Goal: Task Accomplishment & Management: Use online tool/utility

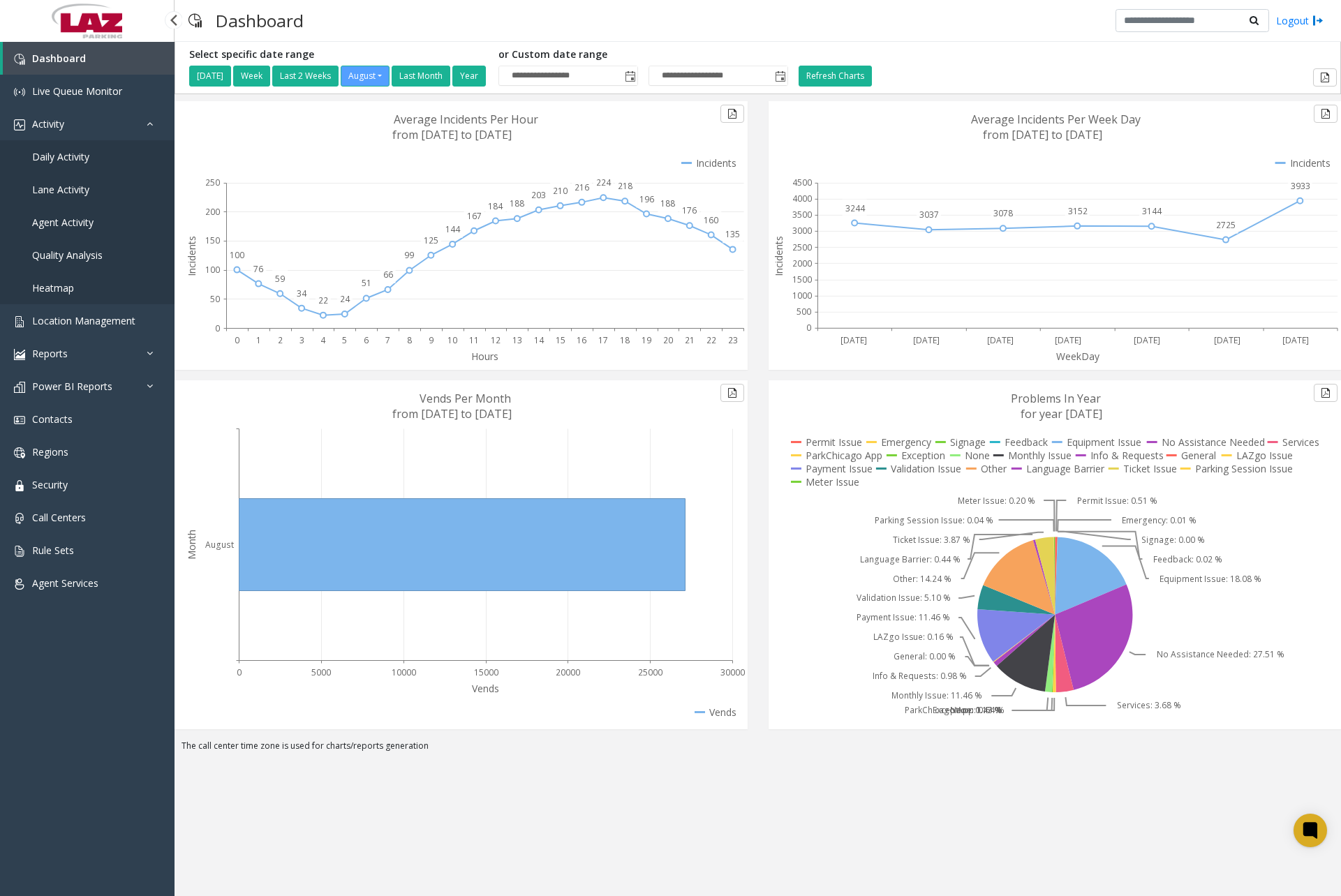
click at [69, 160] on span "Daily Activity" at bounding box center [60, 157] width 58 height 13
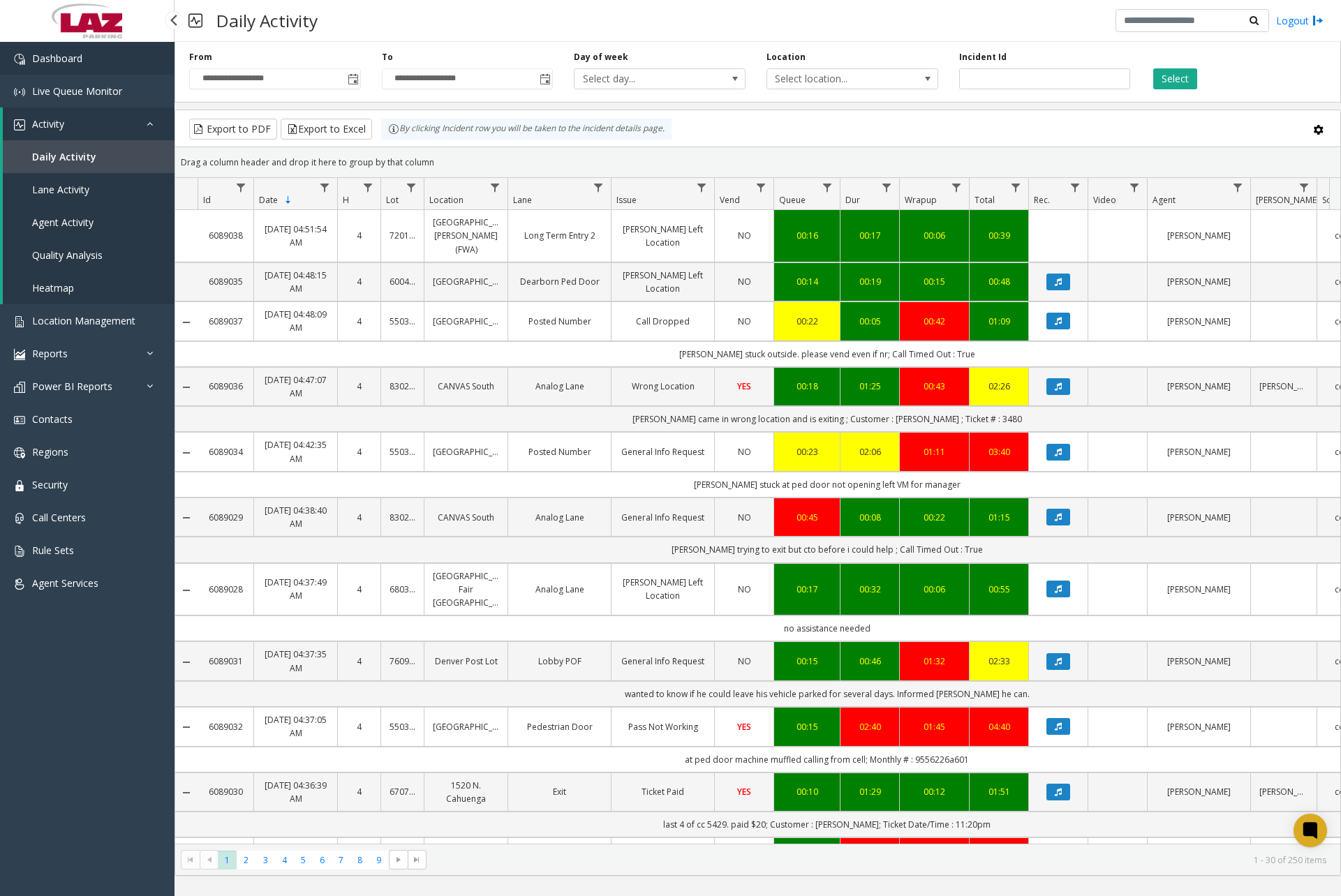
click at [54, 59] on span "Dashboard" at bounding box center [57, 59] width 50 height 13
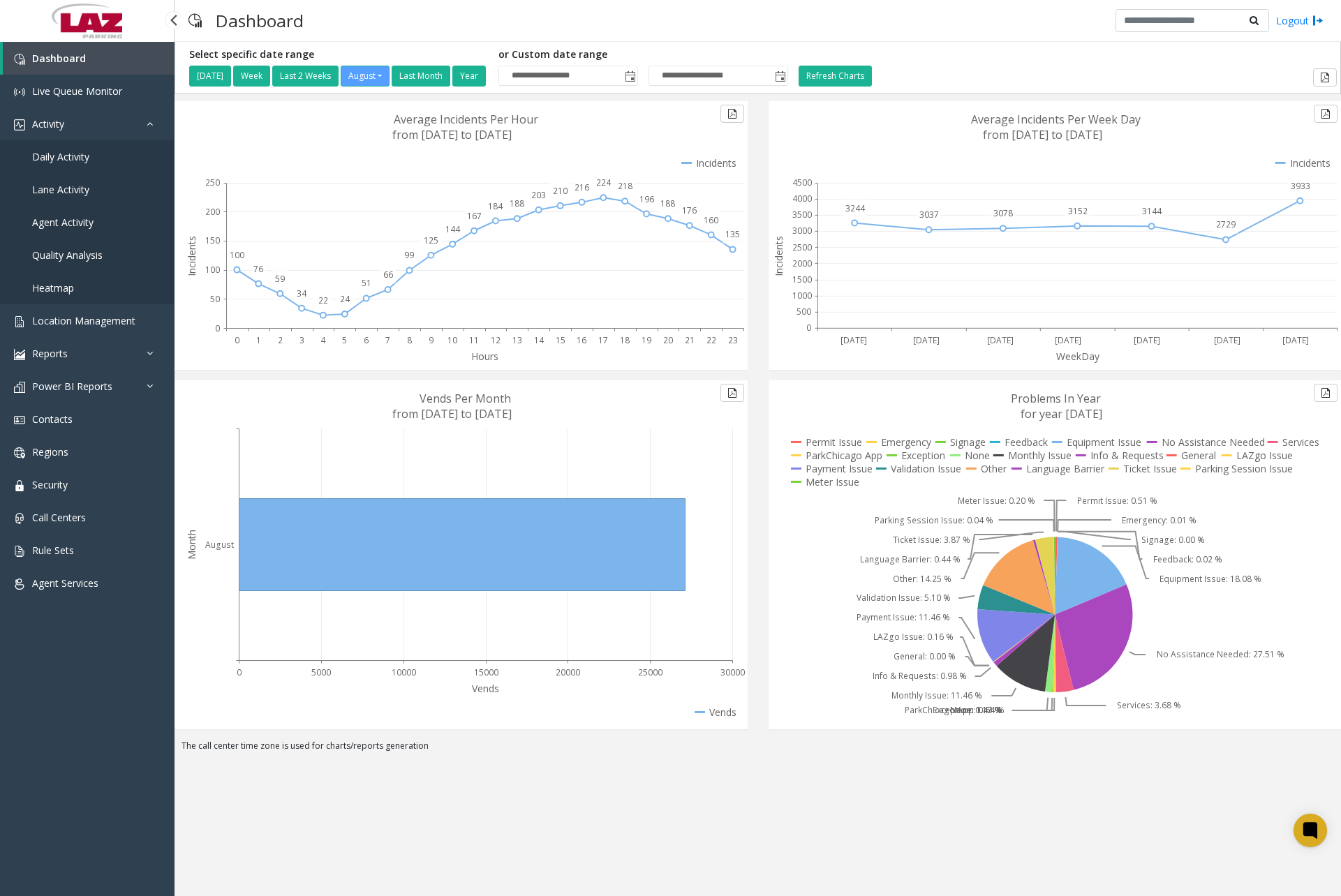
click at [93, 152] on link "Daily Activity" at bounding box center [87, 157] width 175 height 33
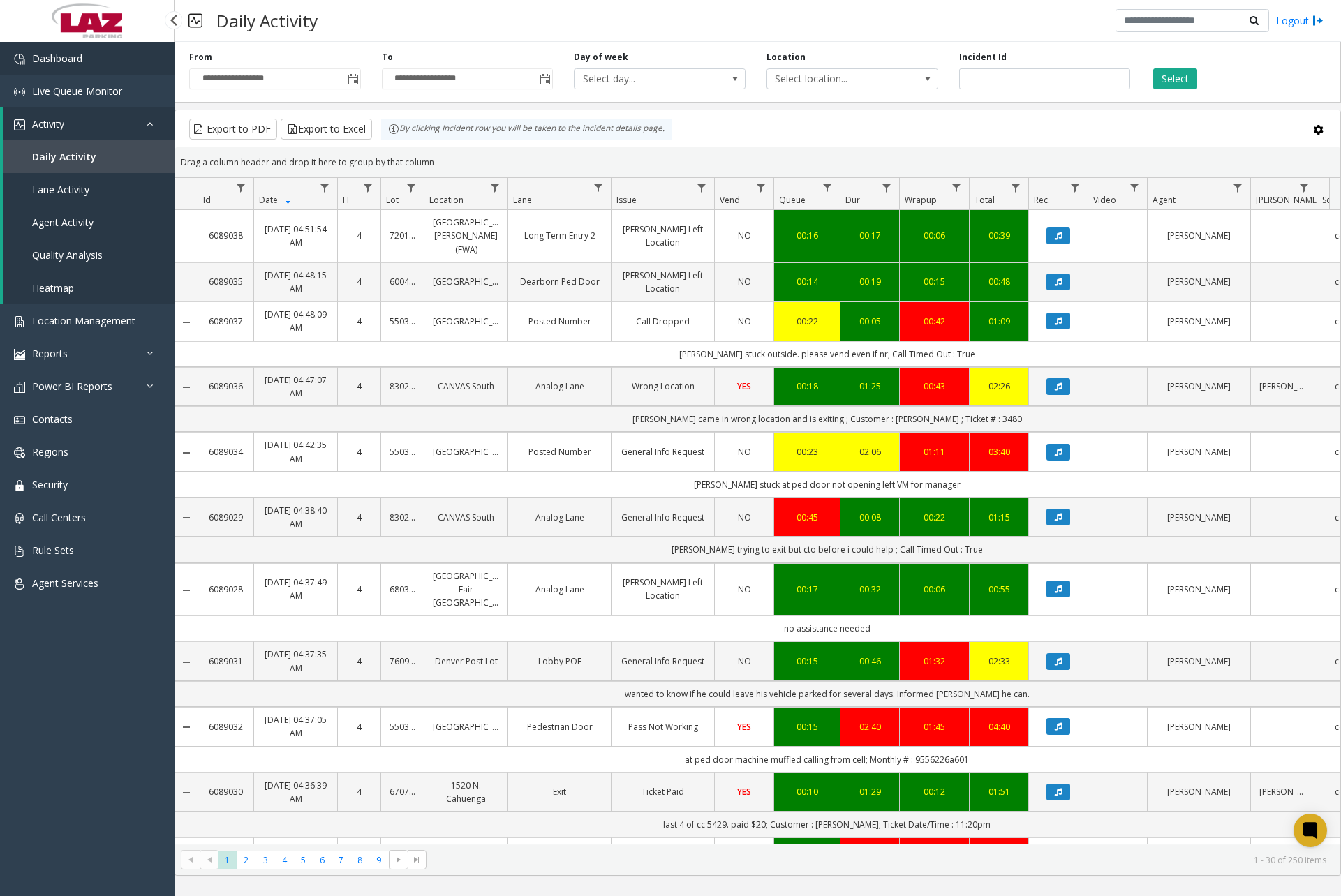
click at [122, 64] on link "Dashboard" at bounding box center [87, 58] width 175 height 33
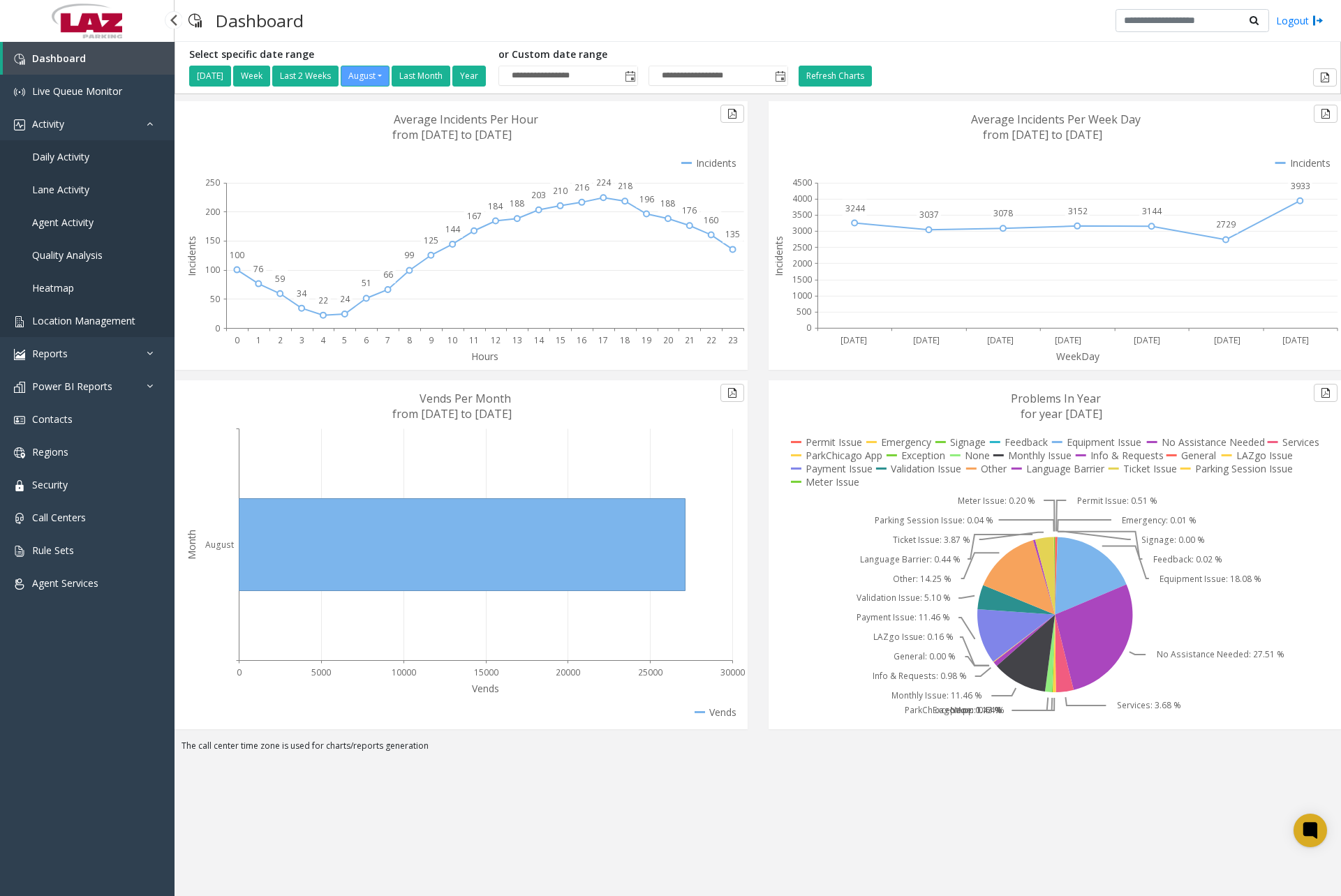
click at [92, 322] on span "Location Management" at bounding box center [83, 321] width 103 height 13
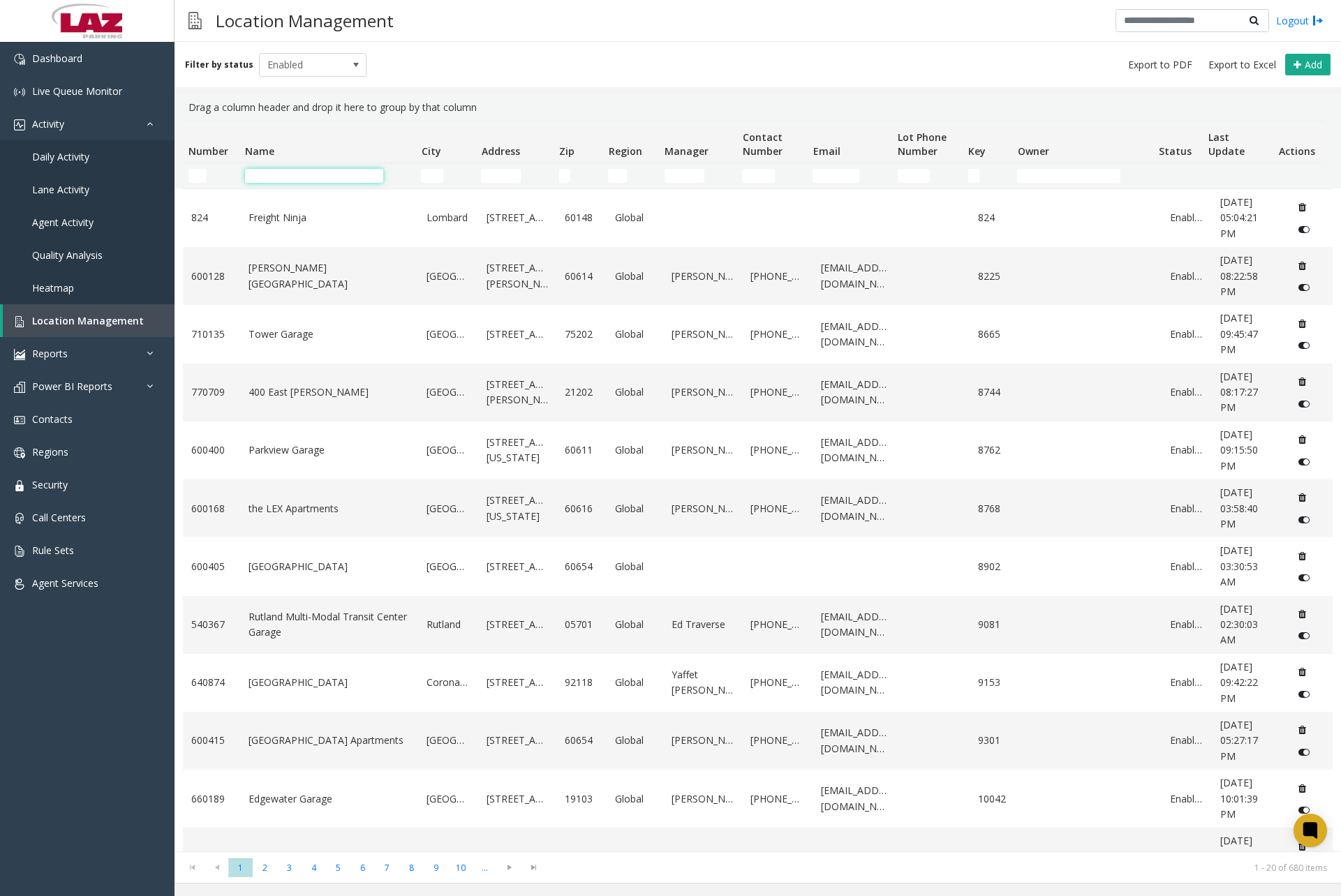
click at [329, 176] on input "Name Filter" at bounding box center [314, 176] width 138 height 14
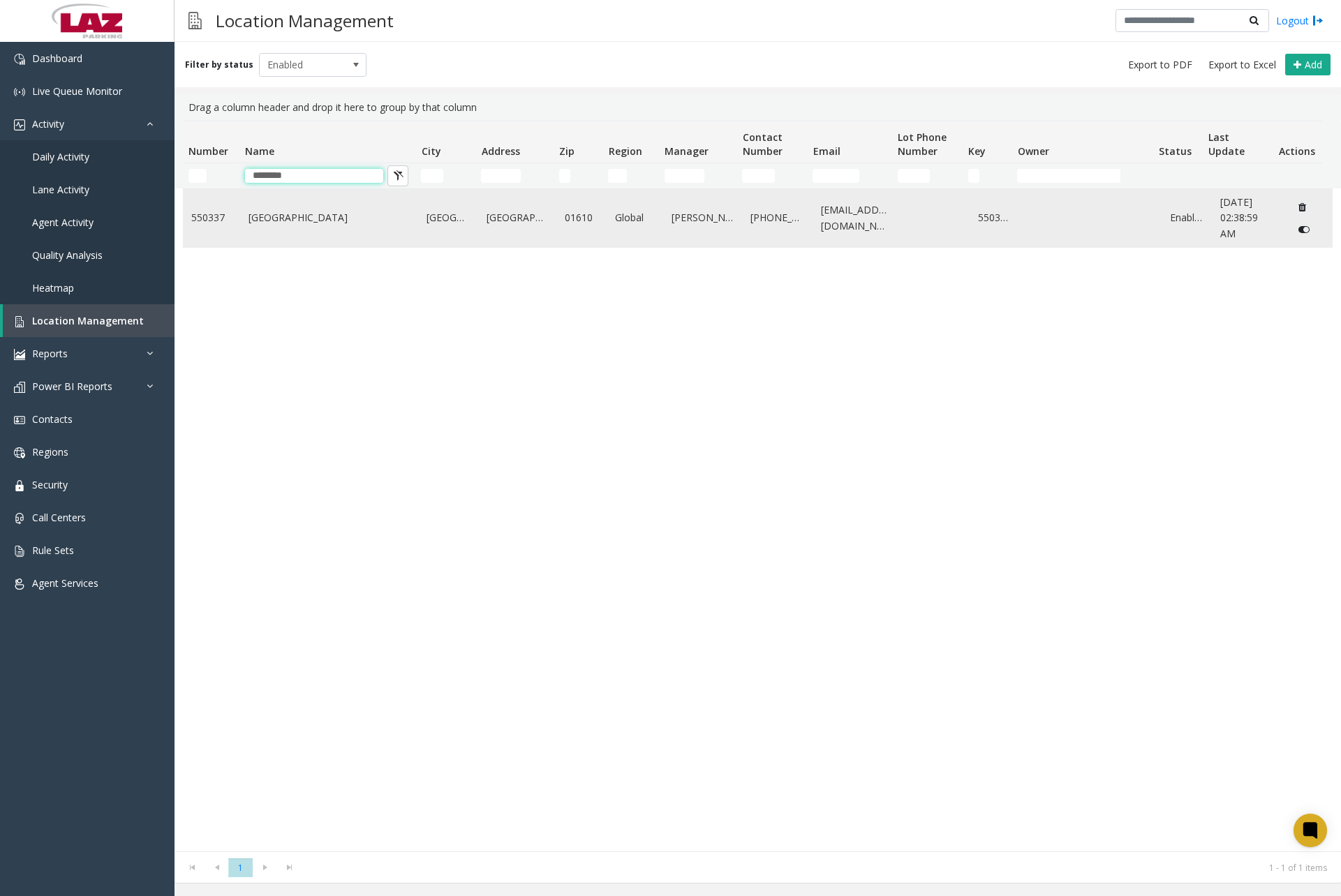
type input "********"
click at [317, 217] on link "[GEOGRAPHIC_DATA]" at bounding box center [329, 218] width 161 height 15
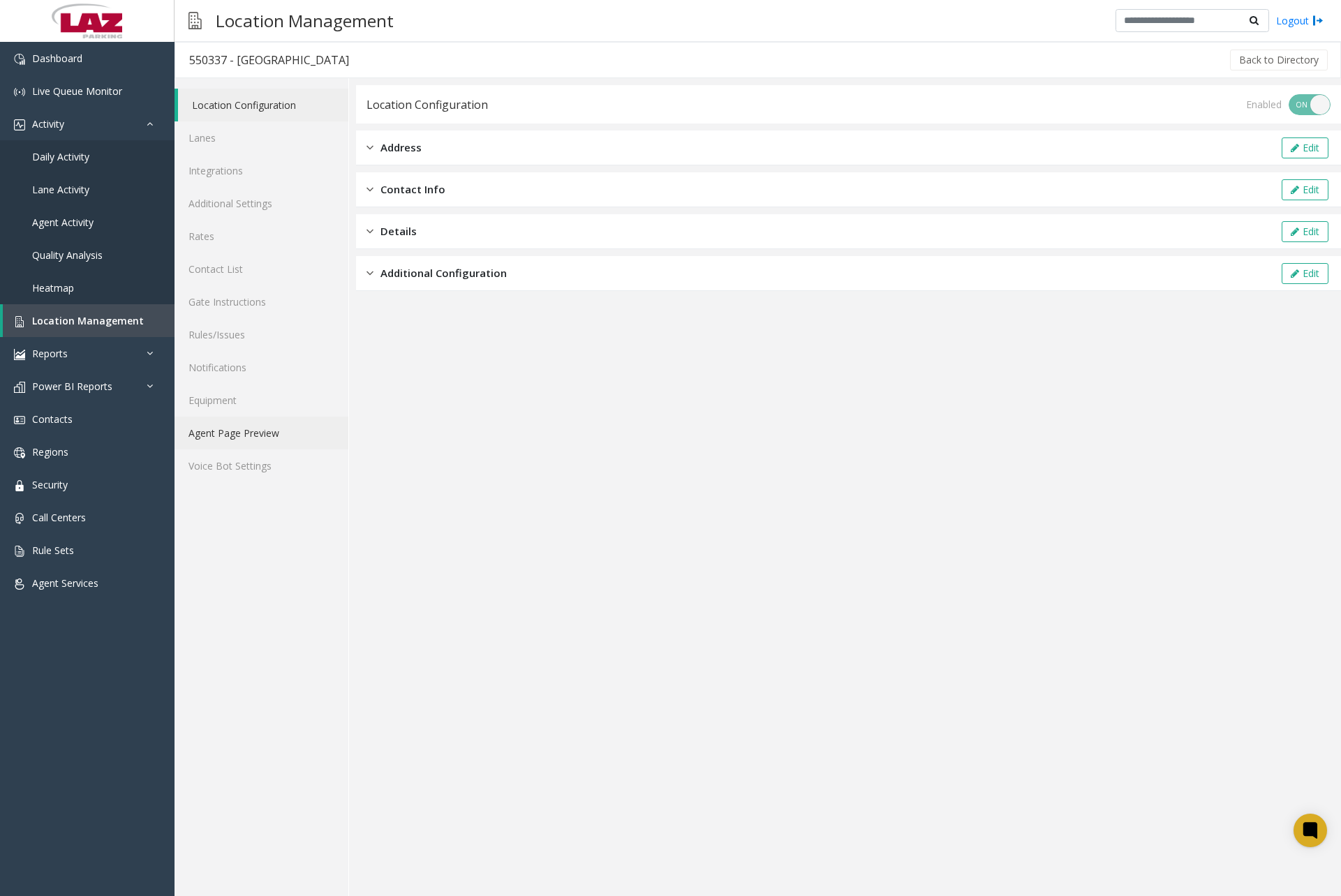
click at [247, 428] on link "Agent Page Preview" at bounding box center [262, 432] width 174 height 33
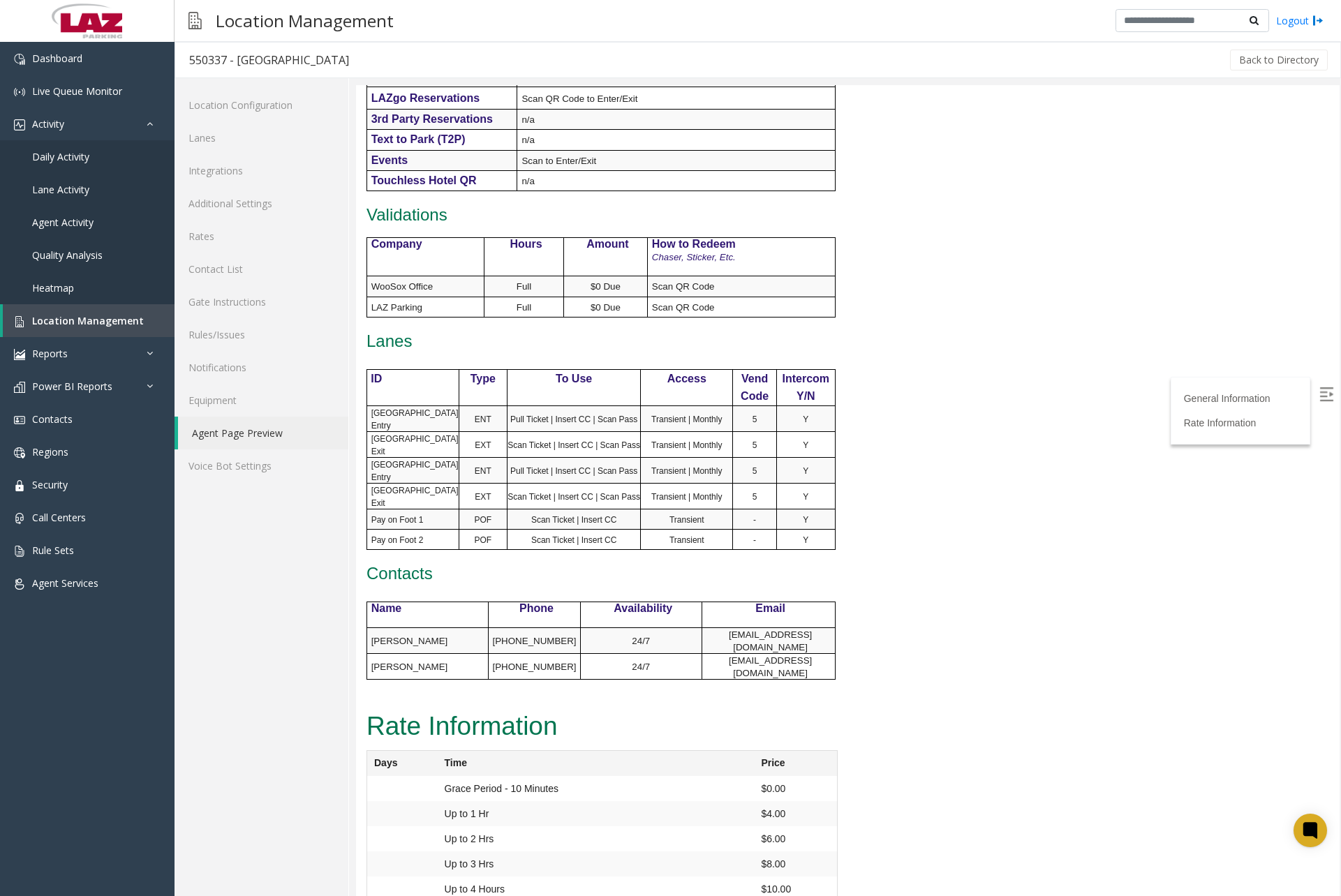
scroll to position [585, 0]
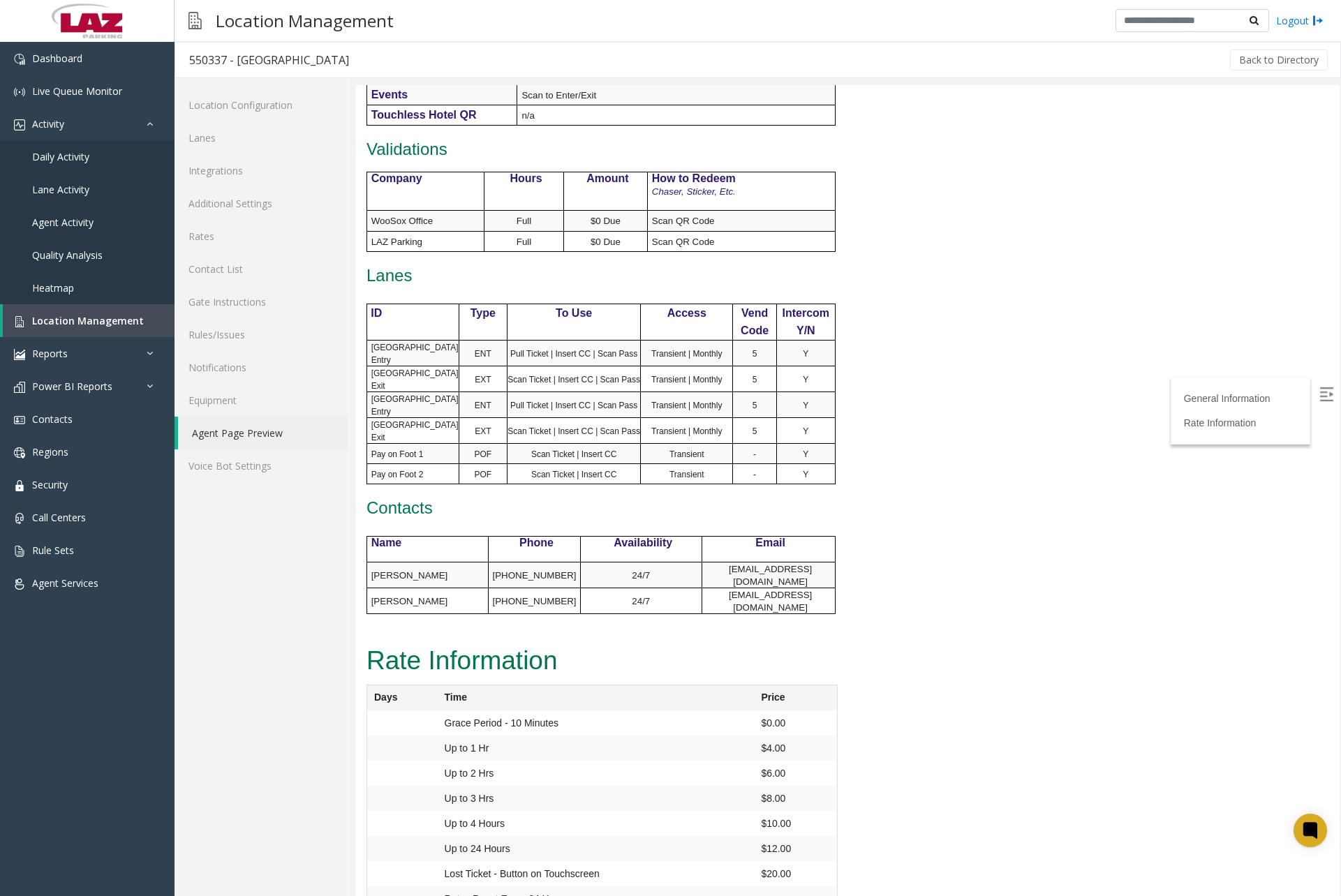
click at [438, 20] on div "Location Management Logout" at bounding box center [757, 21] width 1166 height 42
click at [112, 60] on link "Dashboard" at bounding box center [87, 58] width 175 height 33
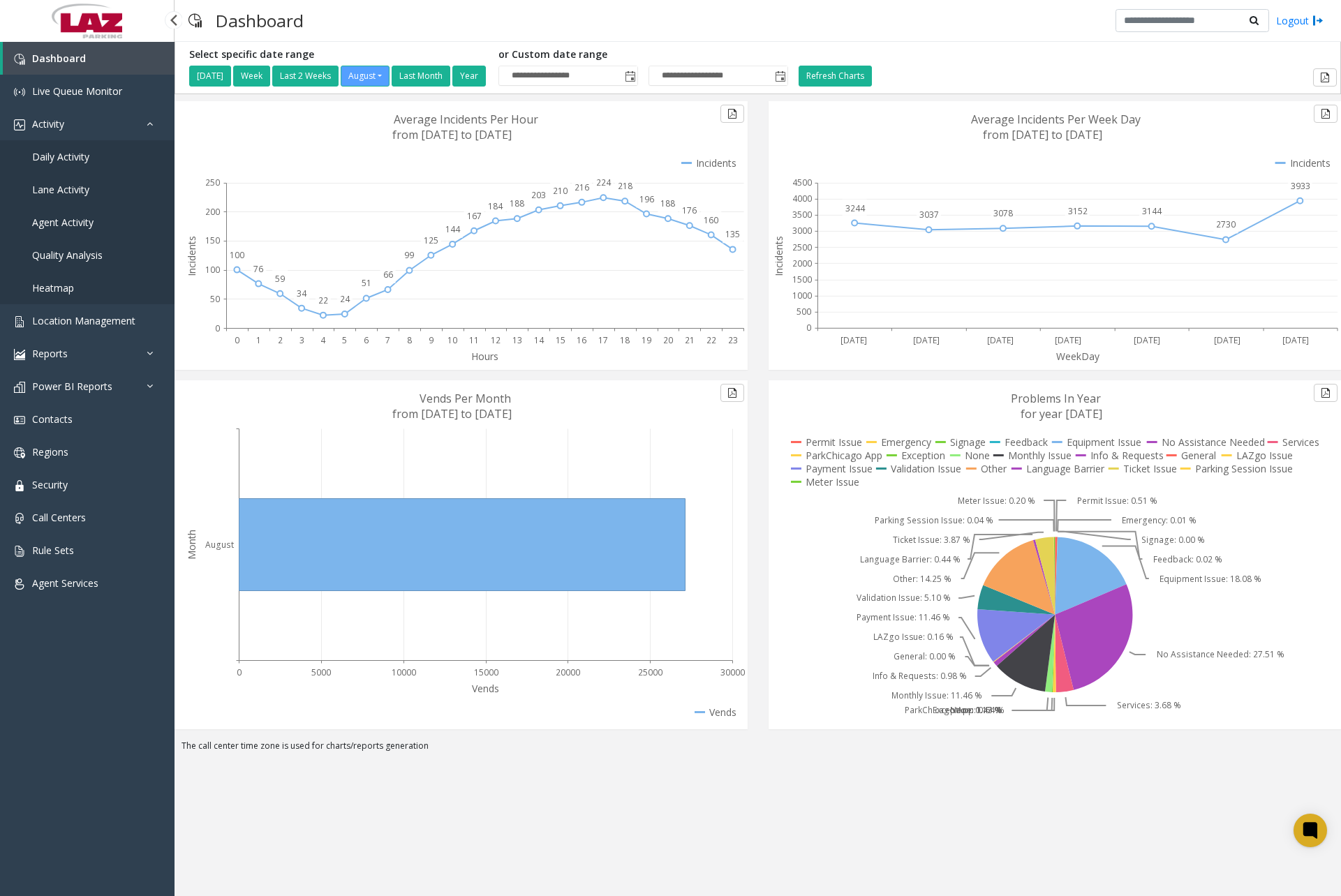
click at [87, 157] on span "Daily Activity" at bounding box center [60, 157] width 58 height 13
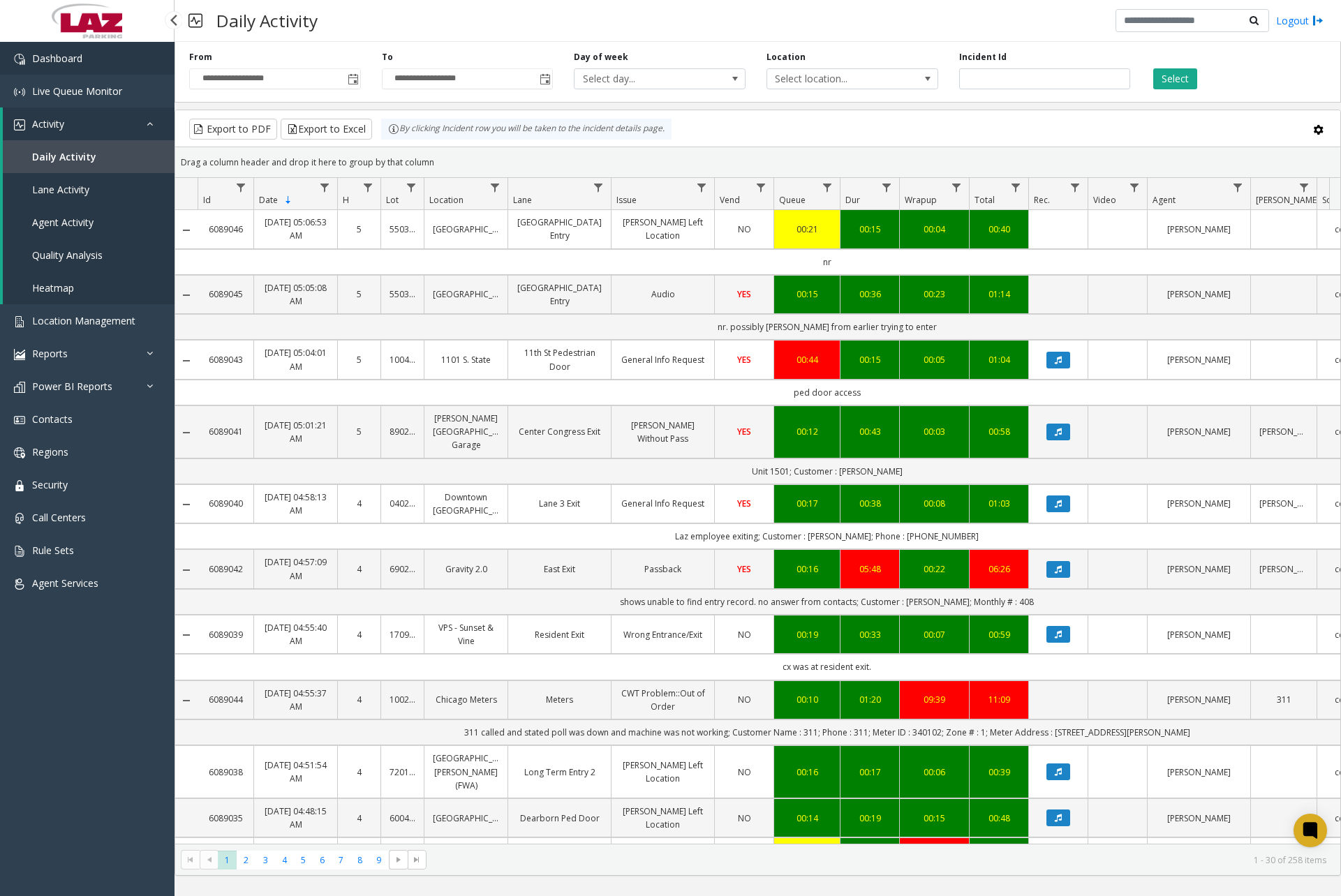
click at [79, 60] on span "Dashboard" at bounding box center [57, 59] width 50 height 13
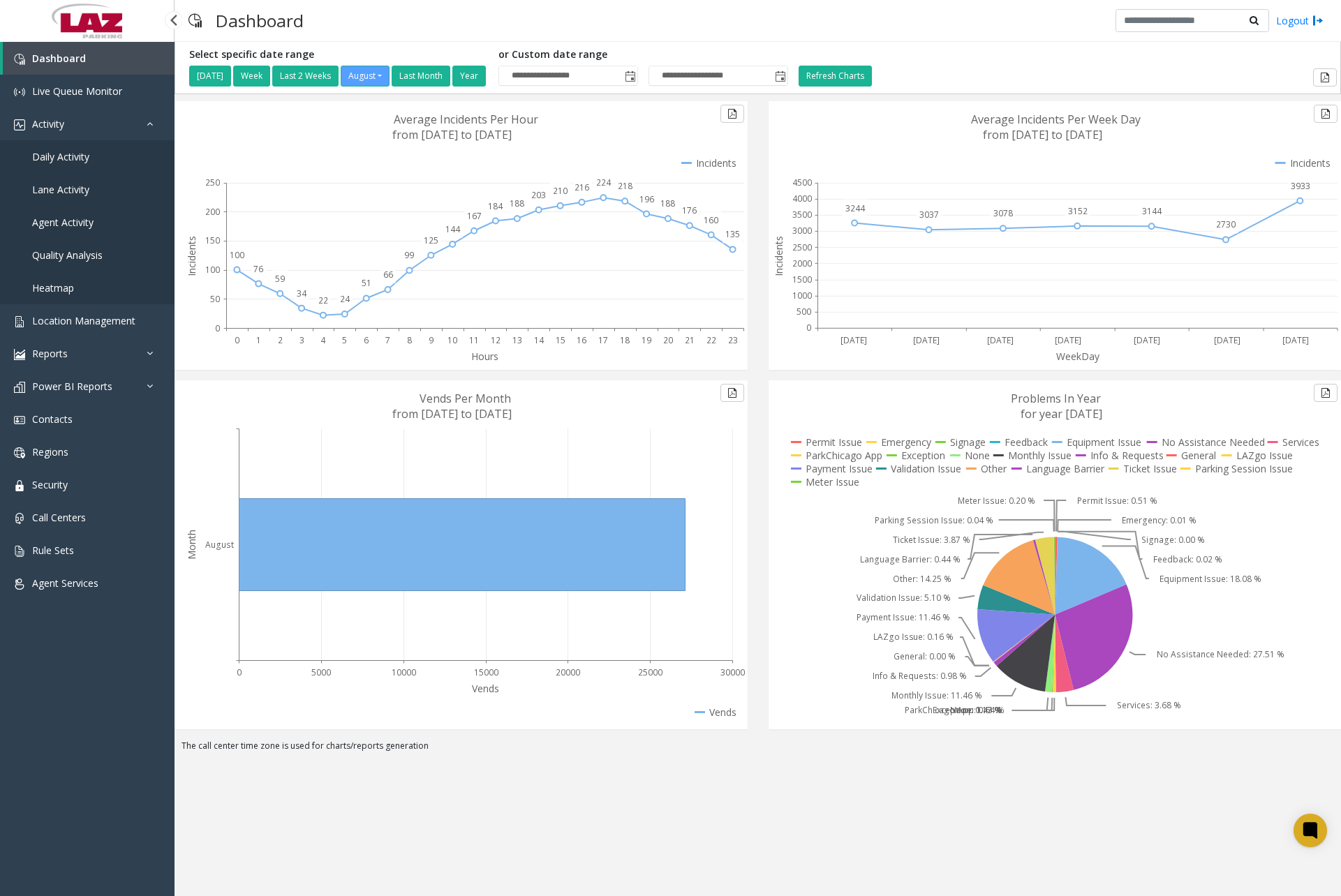
click at [81, 154] on span "Daily Activity" at bounding box center [60, 157] width 58 height 13
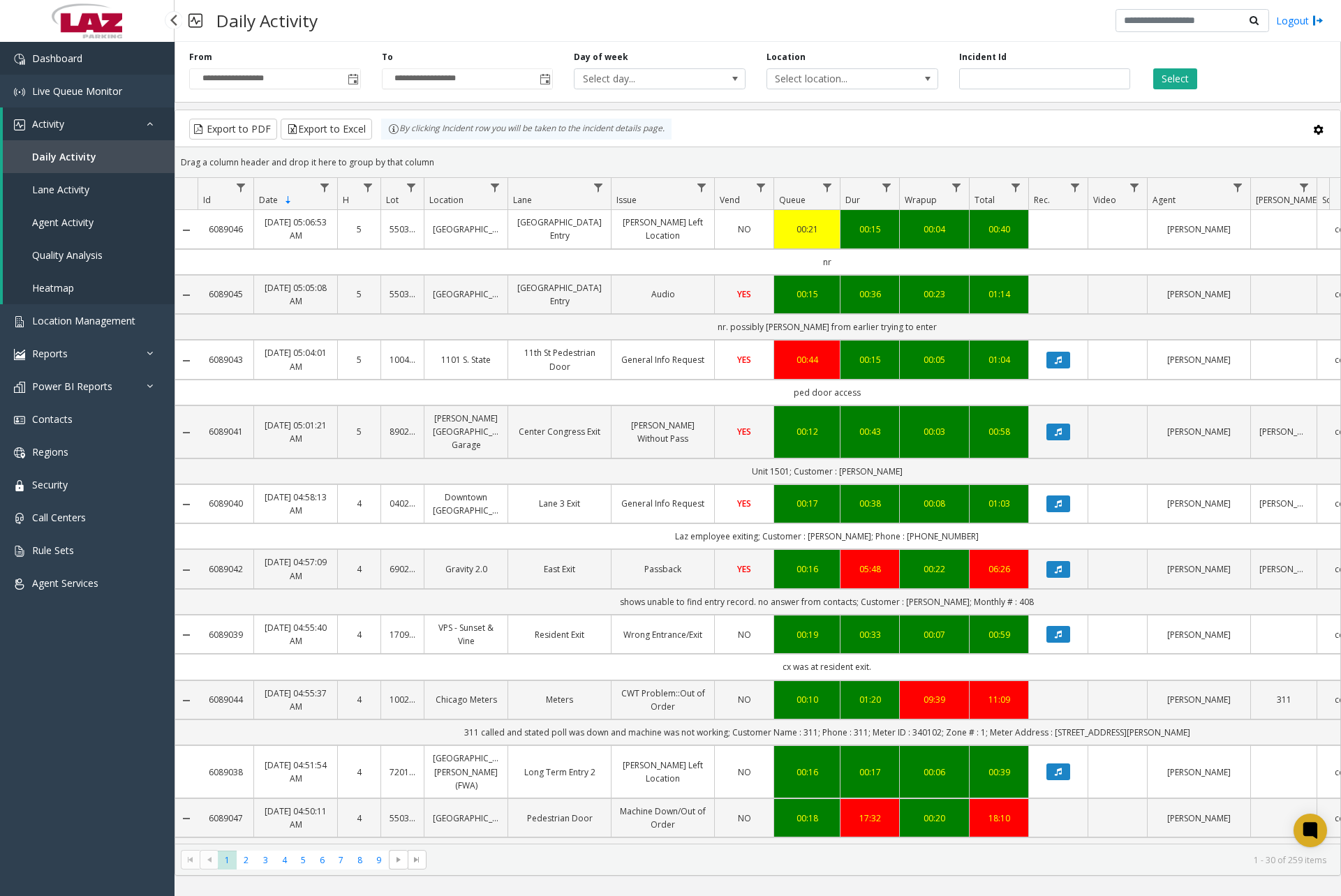
click at [101, 70] on link "Dashboard" at bounding box center [87, 58] width 175 height 33
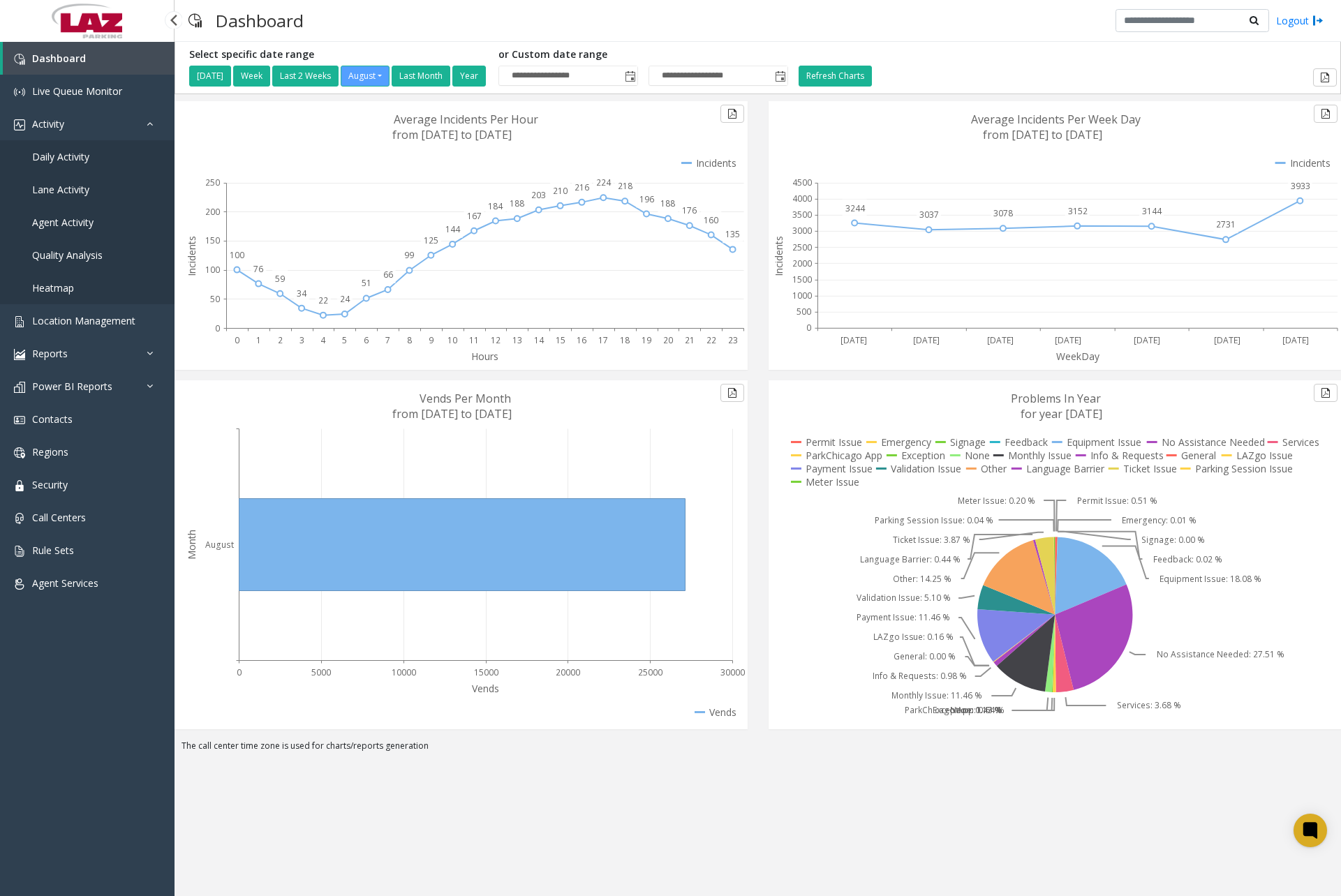
click at [85, 151] on span "Daily Activity" at bounding box center [60, 157] width 58 height 13
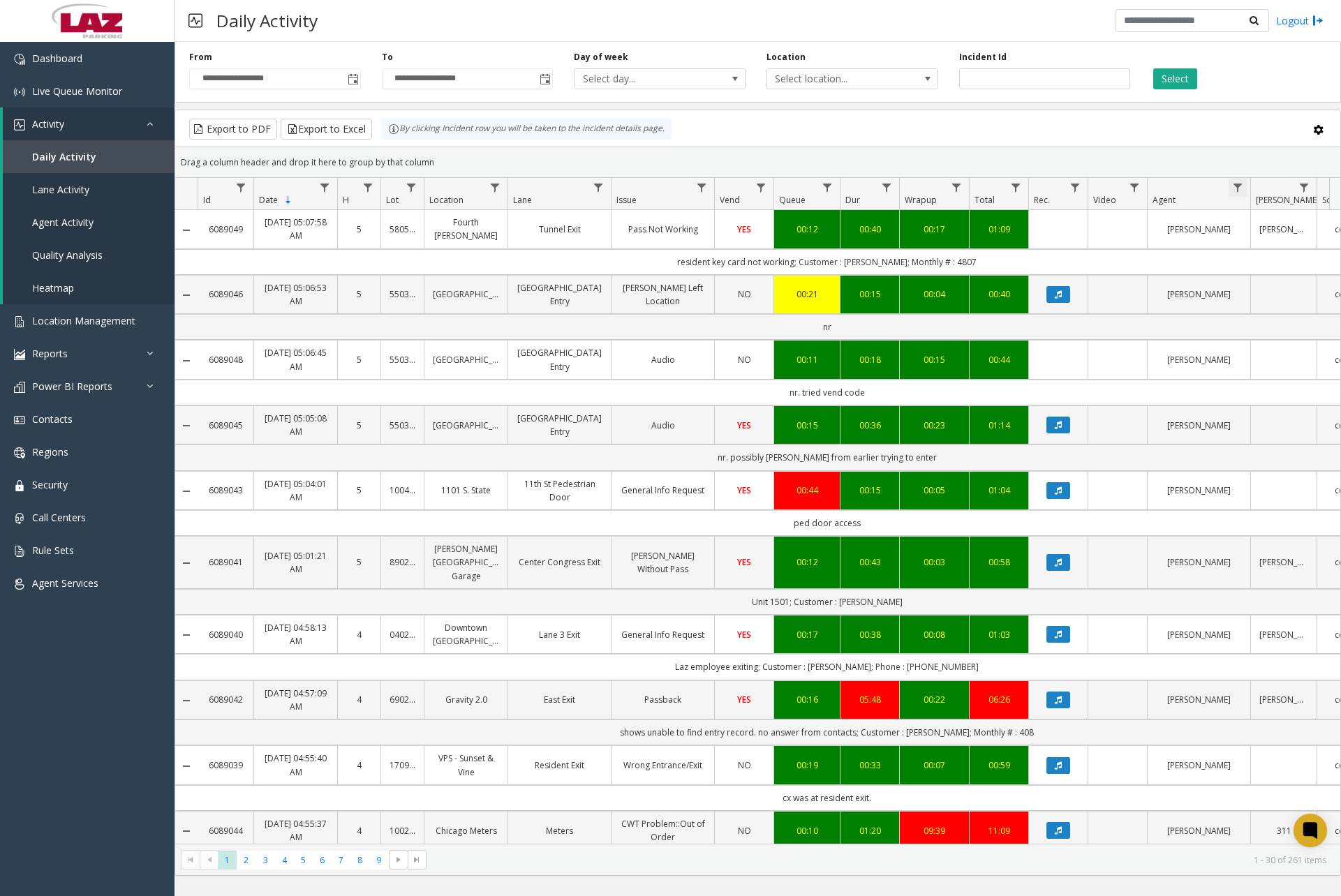
click at [1241, 189] on span "Data table" at bounding box center [1238, 188] width 11 height 11
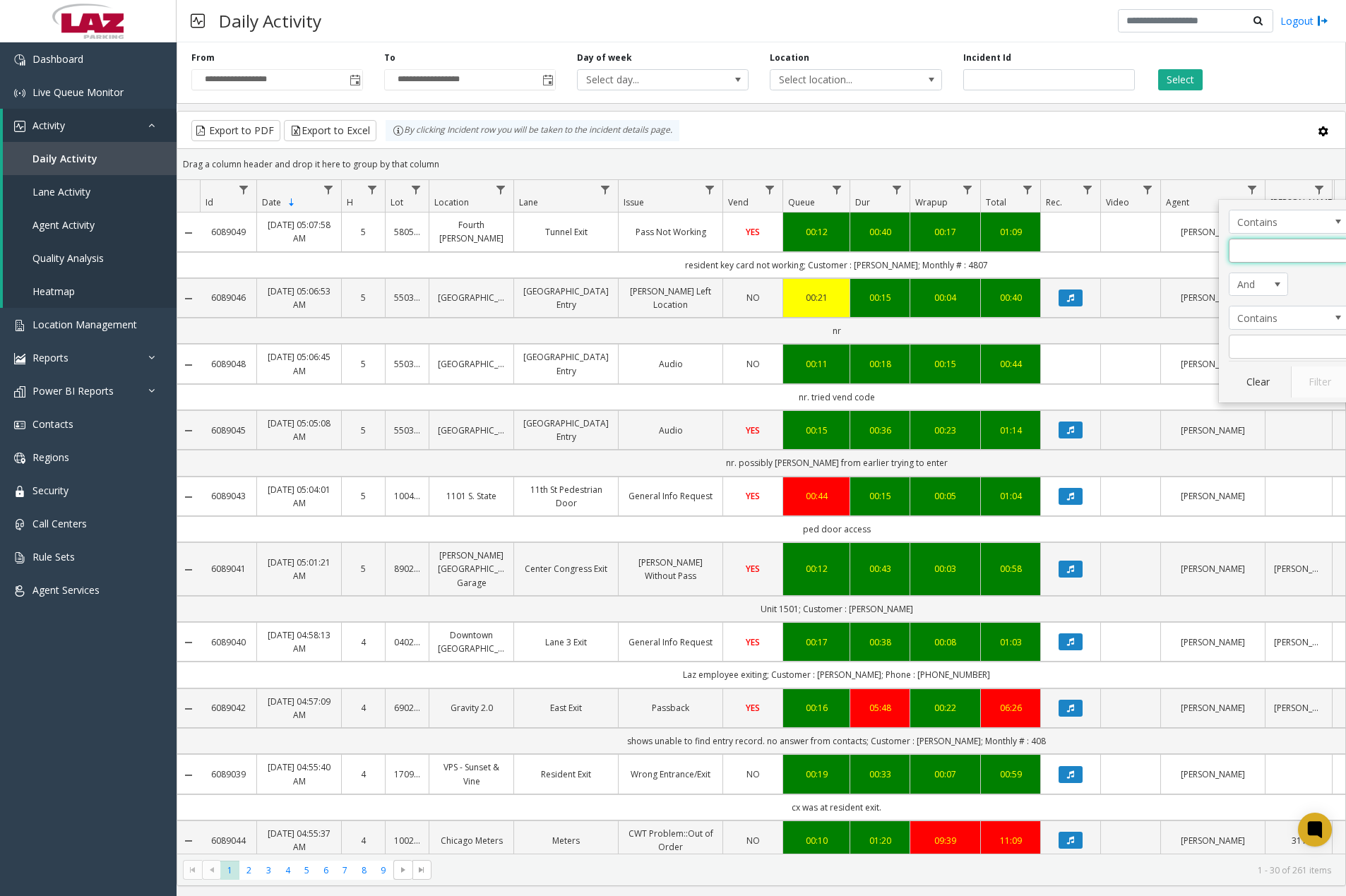
click at [1269, 252] on input "Agent Filter" at bounding box center [1289, 250] width 120 height 24
type input "*****"
click at [1315, 380] on button "Filter" at bounding box center [1319, 382] width 58 height 32
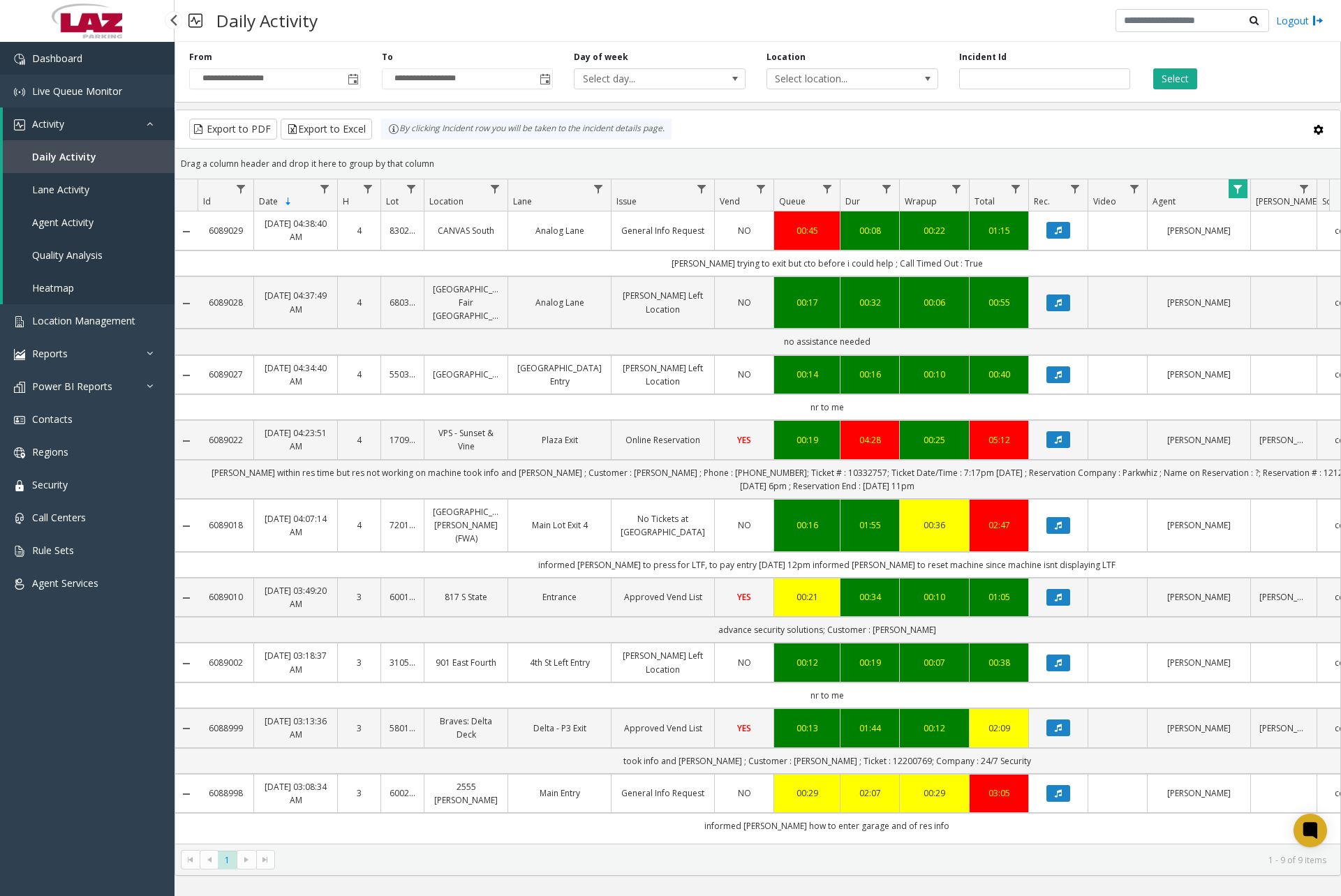
click at [104, 63] on link "Dashboard" at bounding box center [87, 58] width 175 height 33
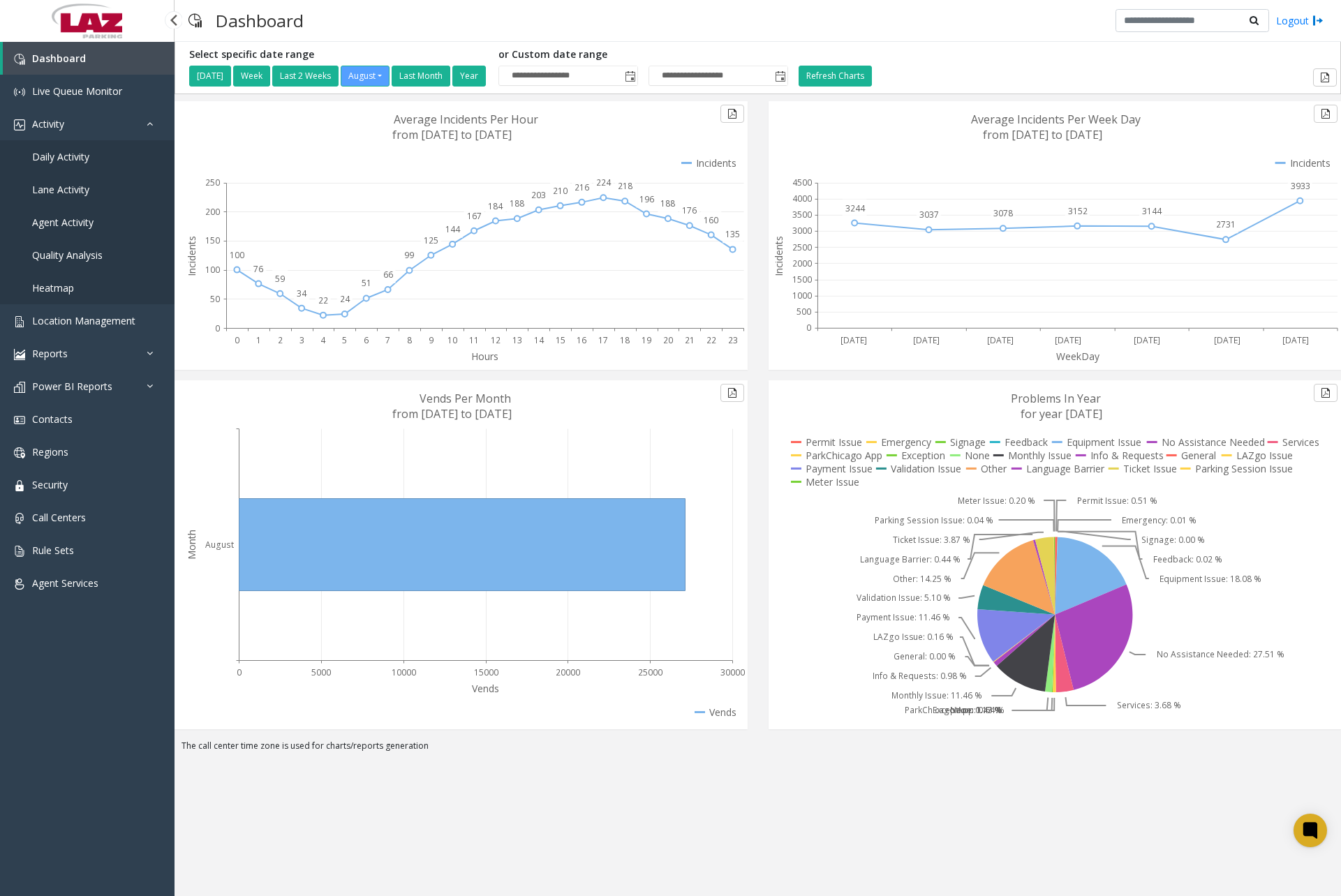
click at [78, 153] on span "Daily Activity" at bounding box center [60, 157] width 58 height 13
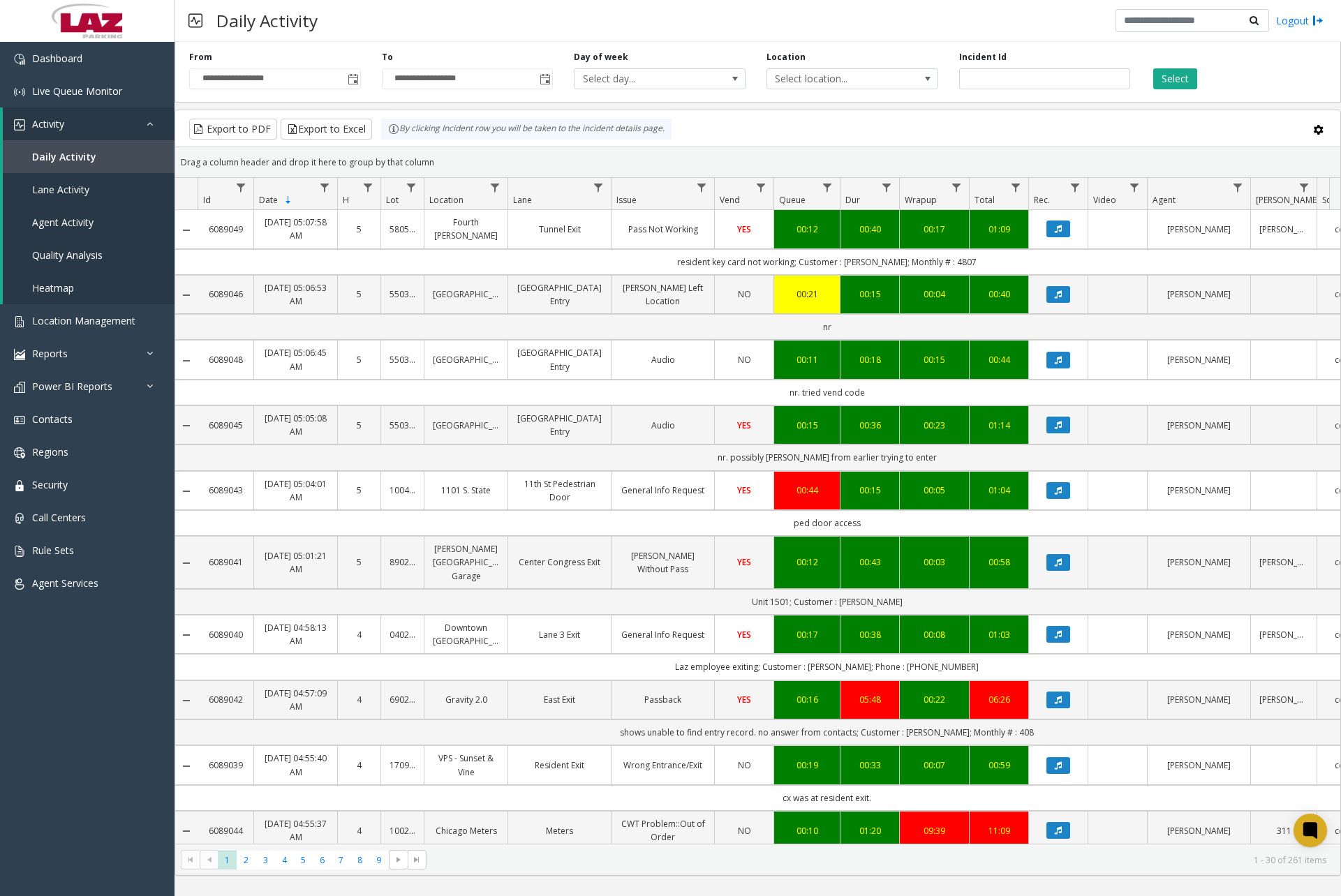
scroll to position [70, 0]
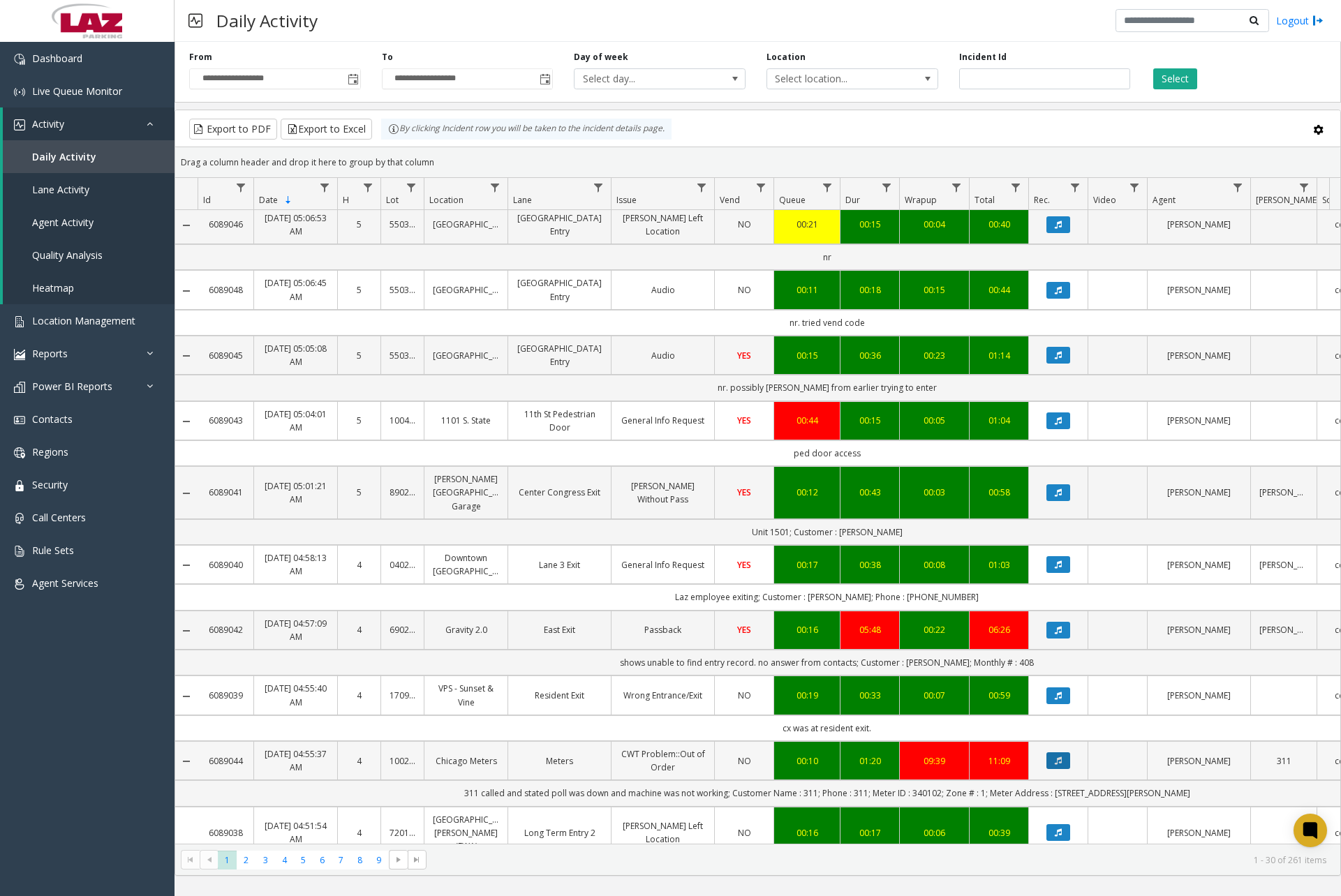
click at [1059, 763] on icon "Data table" at bounding box center [1058, 760] width 7 height 8
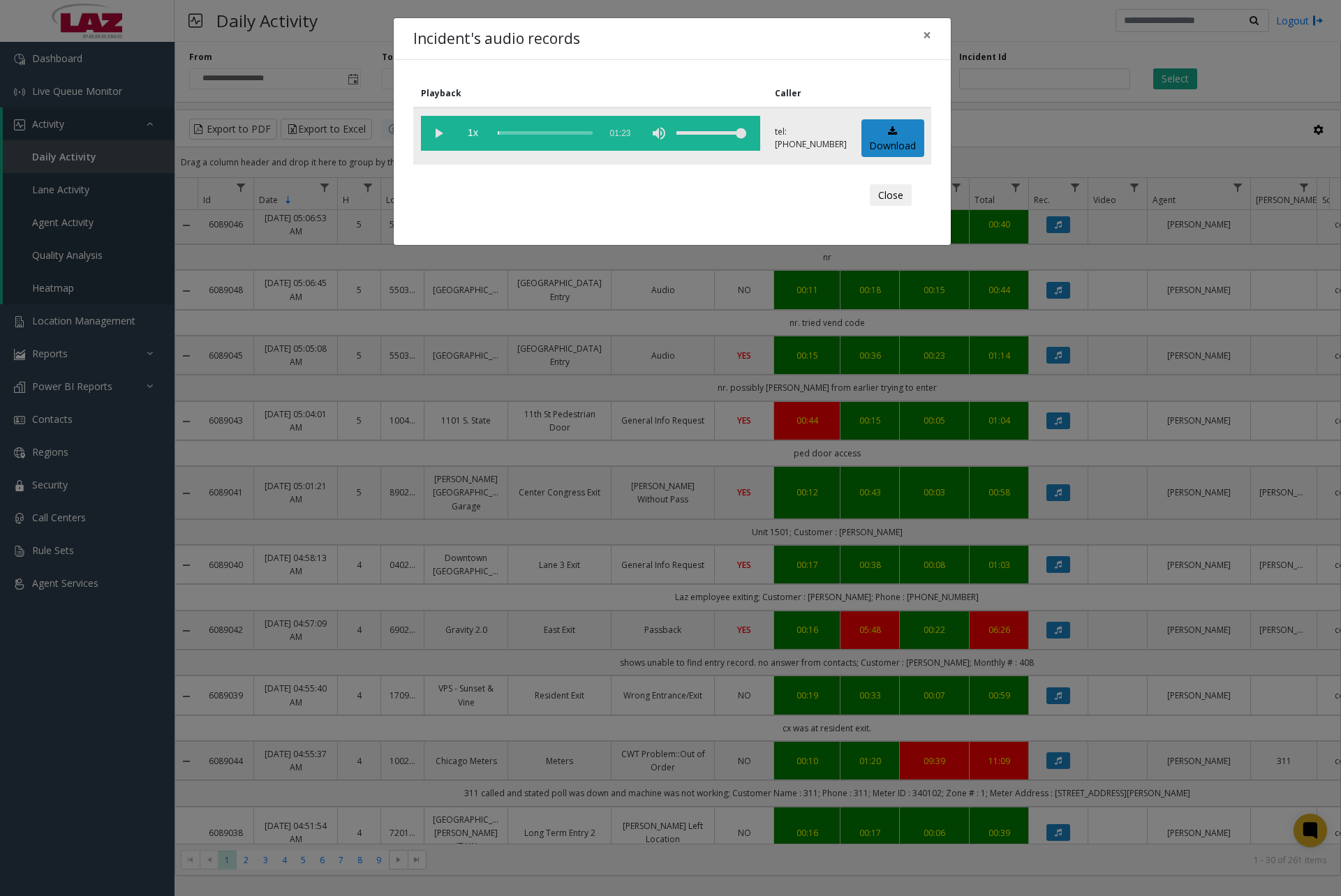
click at [435, 128] on vg-play-pause at bounding box center [438, 133] width 35 height 35
click at [597, 31] on div "Incident's audio records ×" at bounding box center [672, 39] width 557 height 42
click at [438, 133] on vg-play-pause at bounding box center [438, 133] width 35 height 35
click at [532, 129] on div "scrub bar" at bounding box center [545, 133] width 95 height 35
click at [521, 132] on div "scrub bar" at bounding box center [545, 133] width 95 height 35
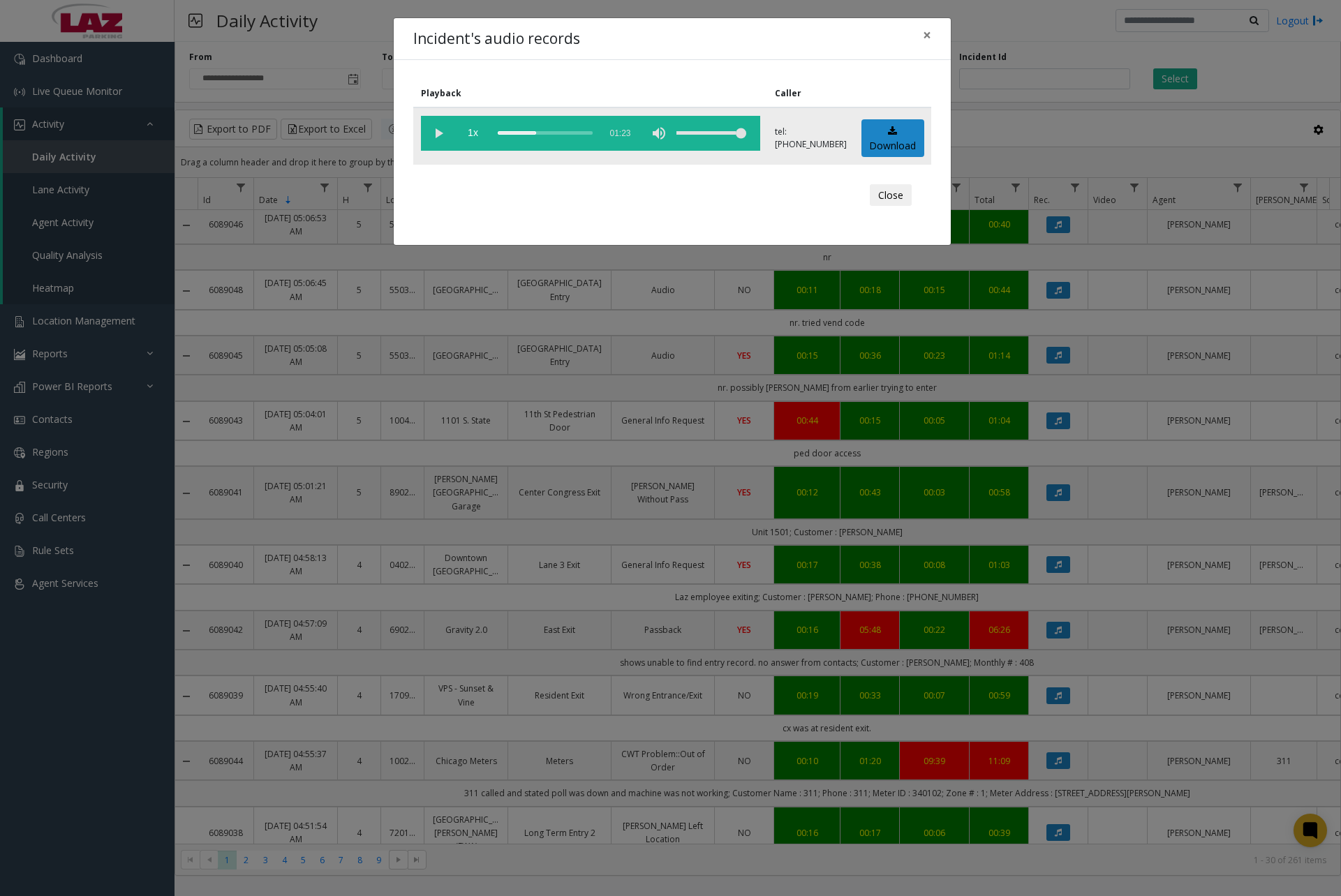
click at [445, 138] on vg-play-pause at bounding box center [438, 133] width 35 height 35
click at [516, 132] on div "scrub bar" at bounding box center [545, 133] width 95 height 35
click at [513, 133] on div "scrub bar" at bounding box center [545, 133] width 95 height 35
click at [509, 131] on div "scrub bar" at bounding box center [545, 133] width 95 height 35
click at [445, 137] on vg-play-pause at bounding box center [438, 133] width 35 height 35
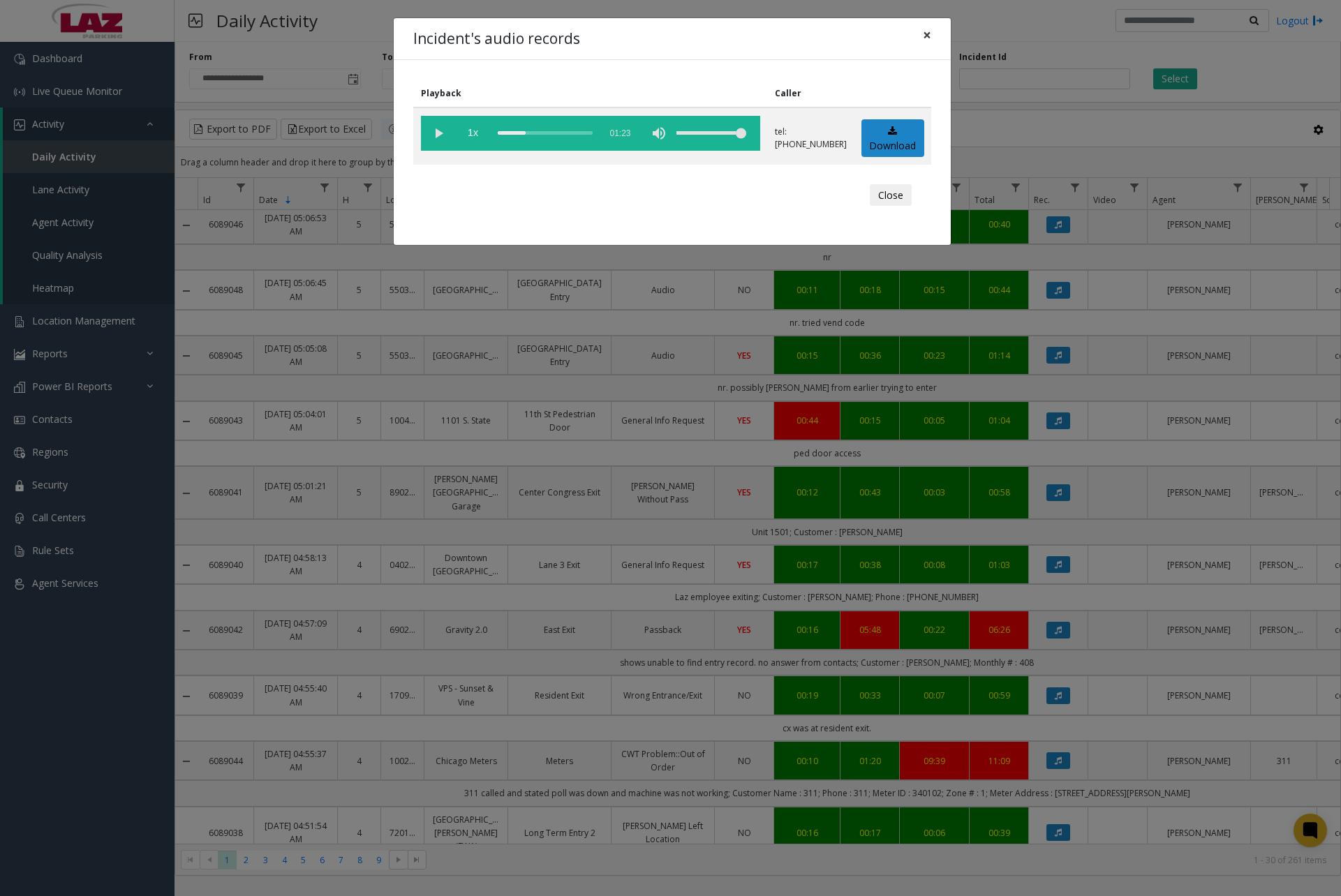
click at [927, 41] on span "×" at bounding box center [926, 35] width 8 height 20
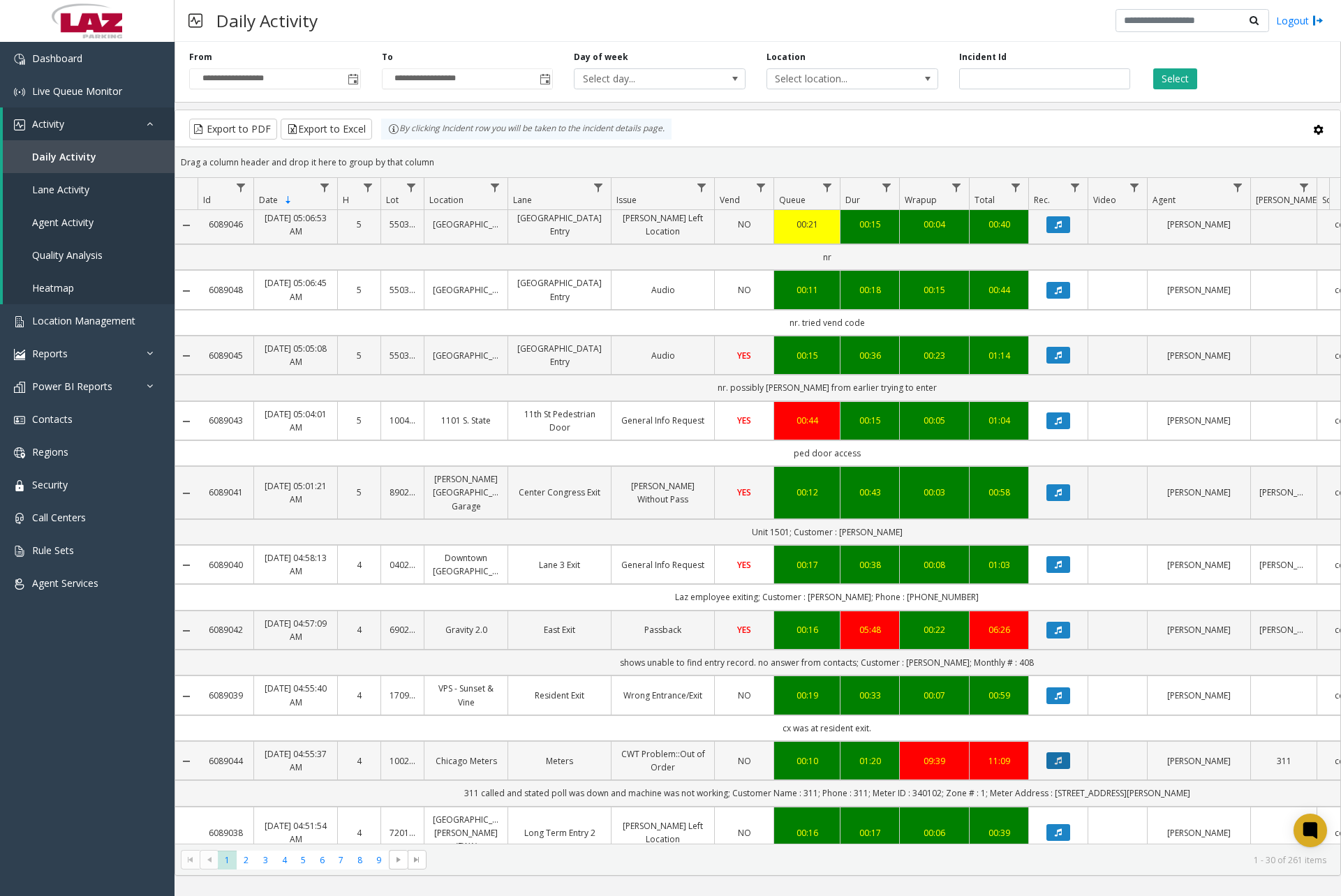
click at [1051, 759] on button "Data table" at bounding box center [1058, 761] width 24 height 17
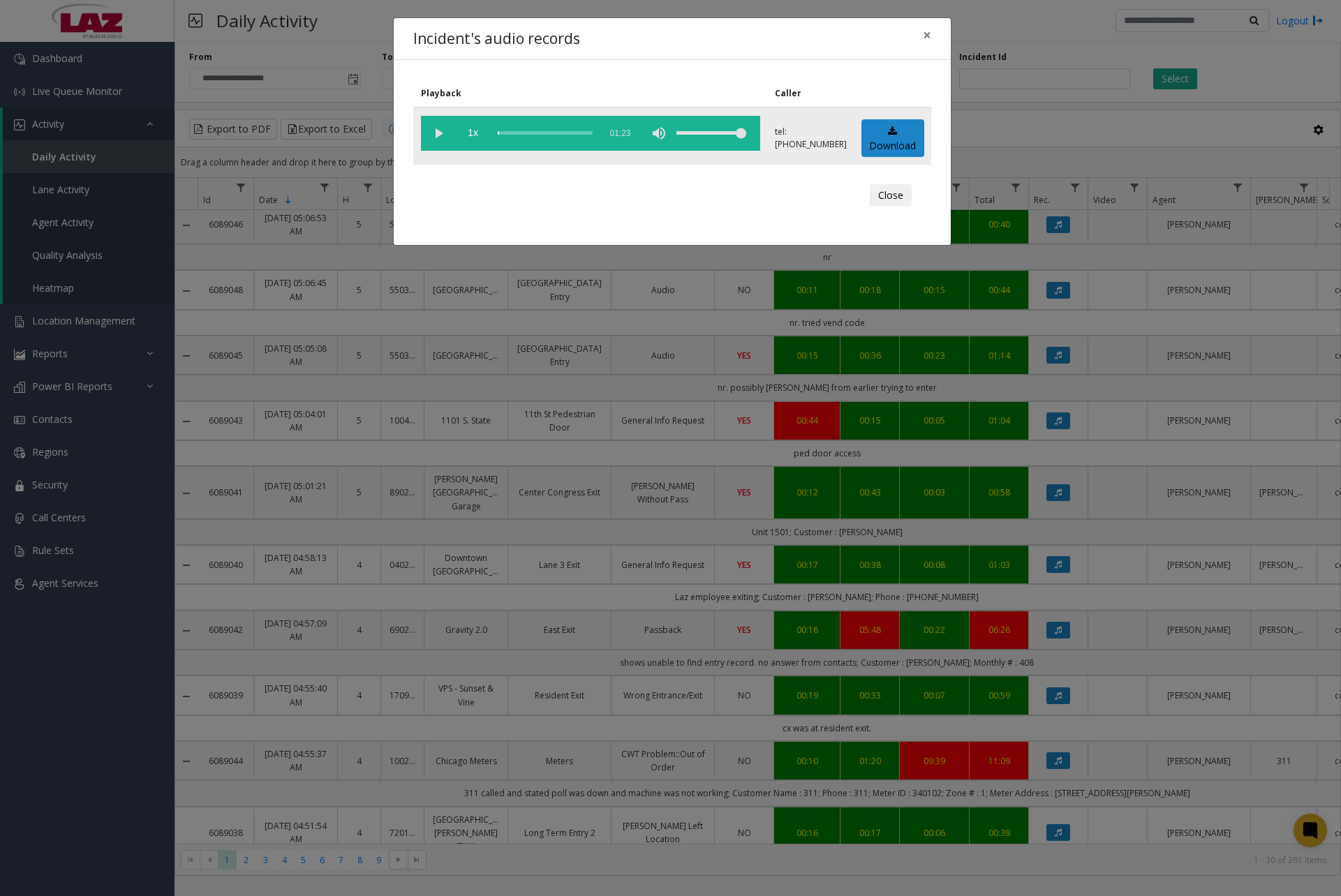
click at [438, 135] on vg-play-pause at bounding box center [438, 133] width 35 height 35
click at [500, 132] on div "scrub bar" at bounding box center [545, 133] width 95 height 35
click at [505, 132] on div "scrub bar" at bounding box center [545, 133] width 95 height 35
click at [443, 139] on vg-play-pause at bounding box center [438, 133] width 35 height 35
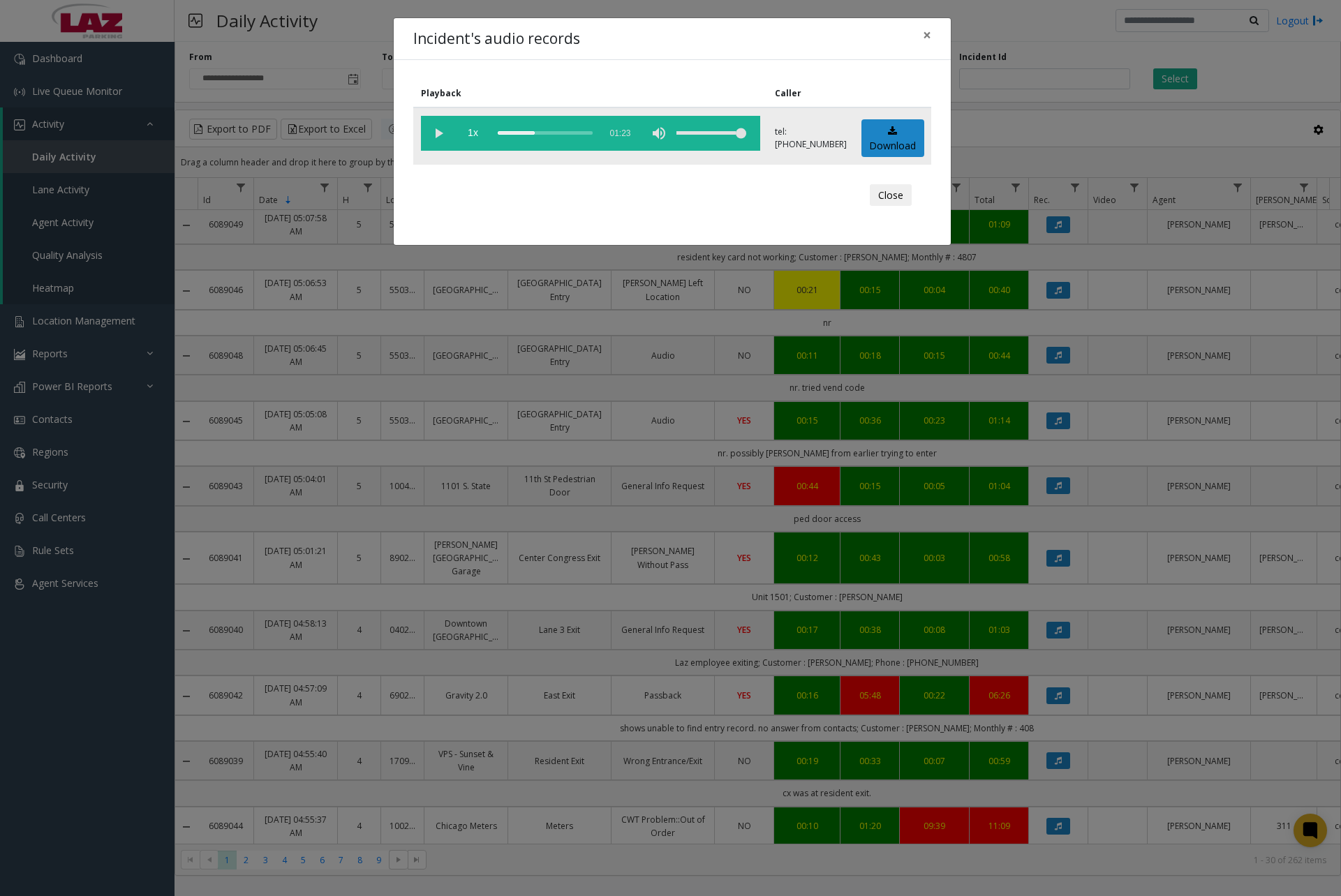
click at [436, 128] on vg-play-pause at bounding box center [438, 133] width 35 height 35
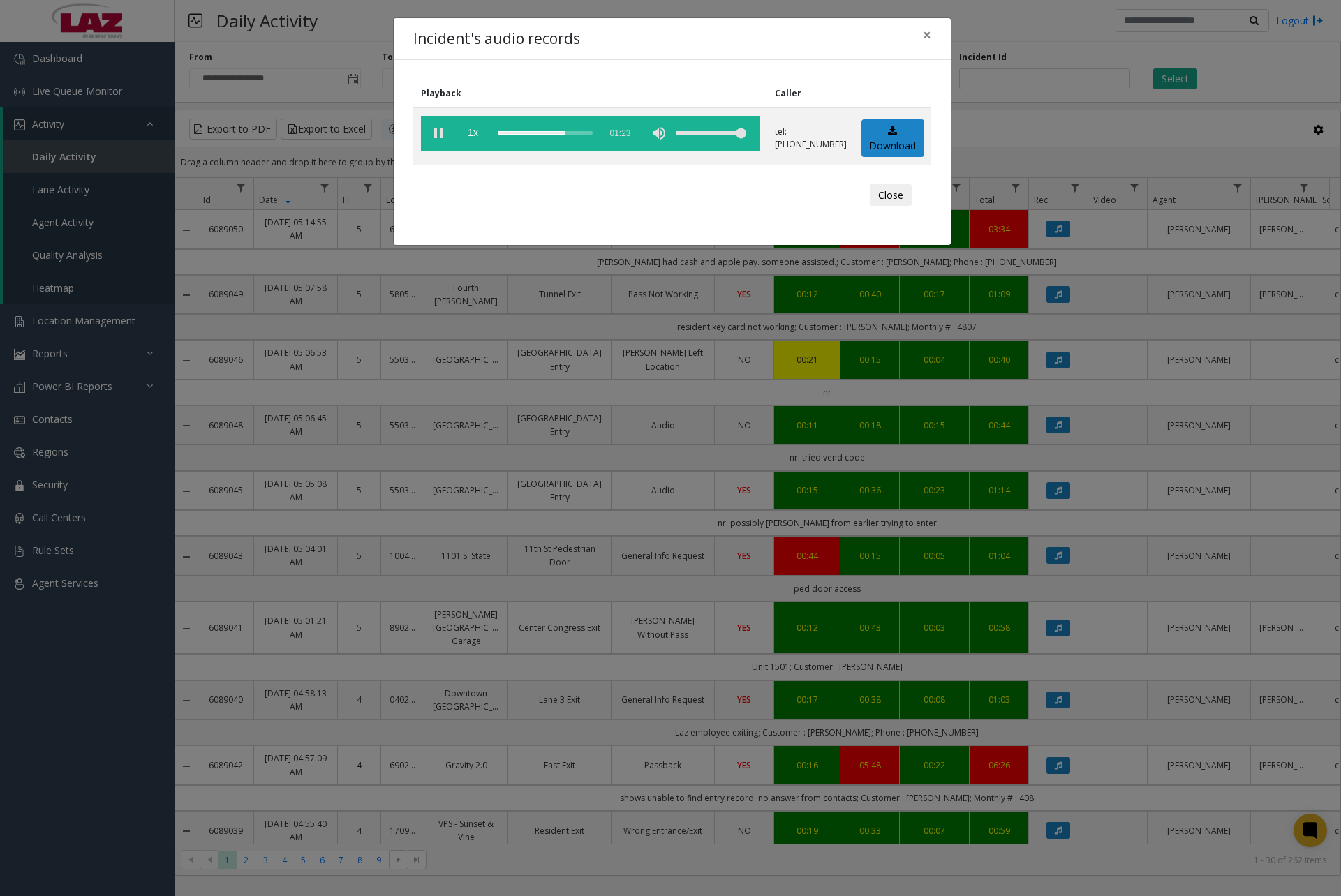
scroll to position [70, 0]
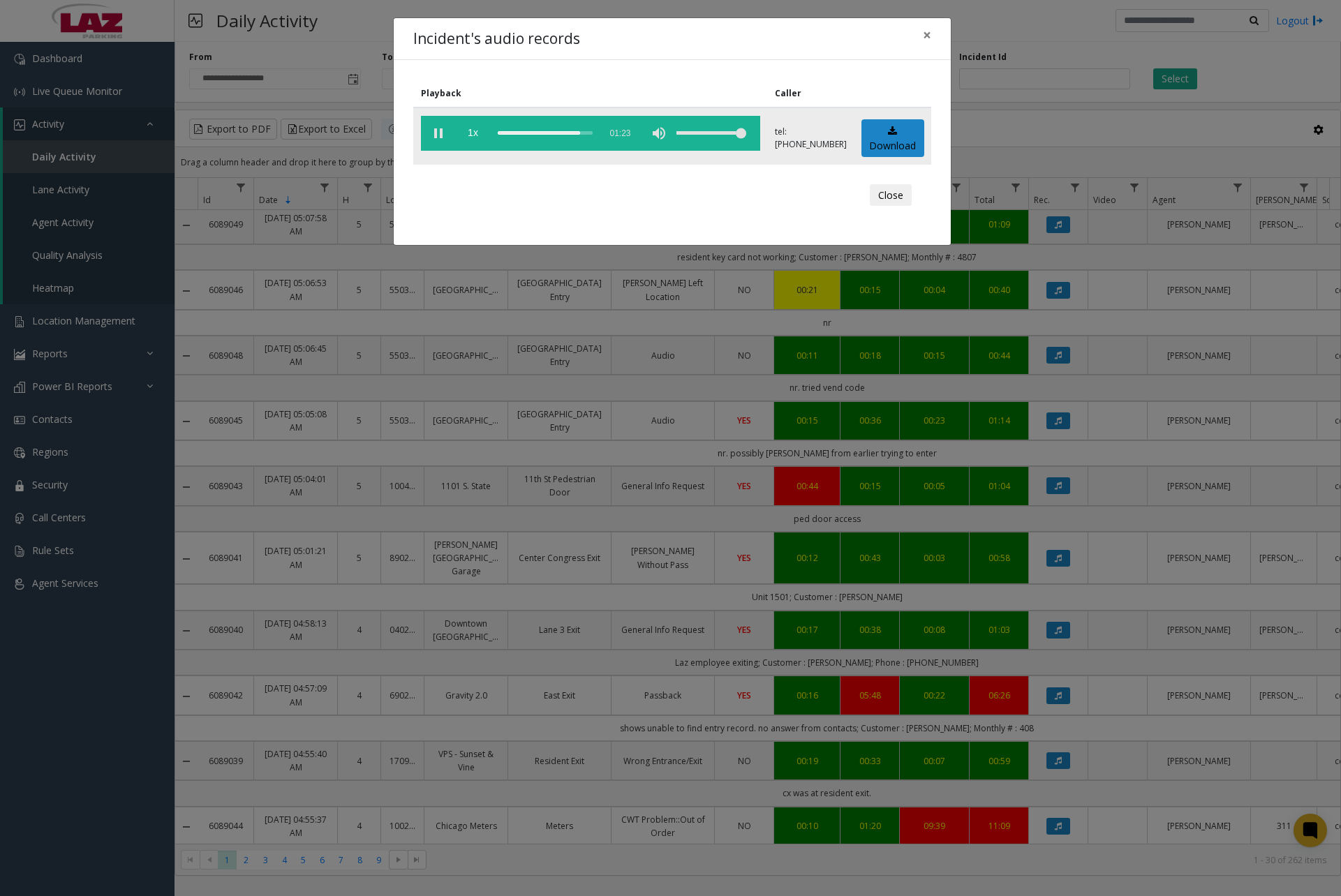
click at [438, 134] on vg-play-pause at bounding box center [438, 133] width 35 height 35
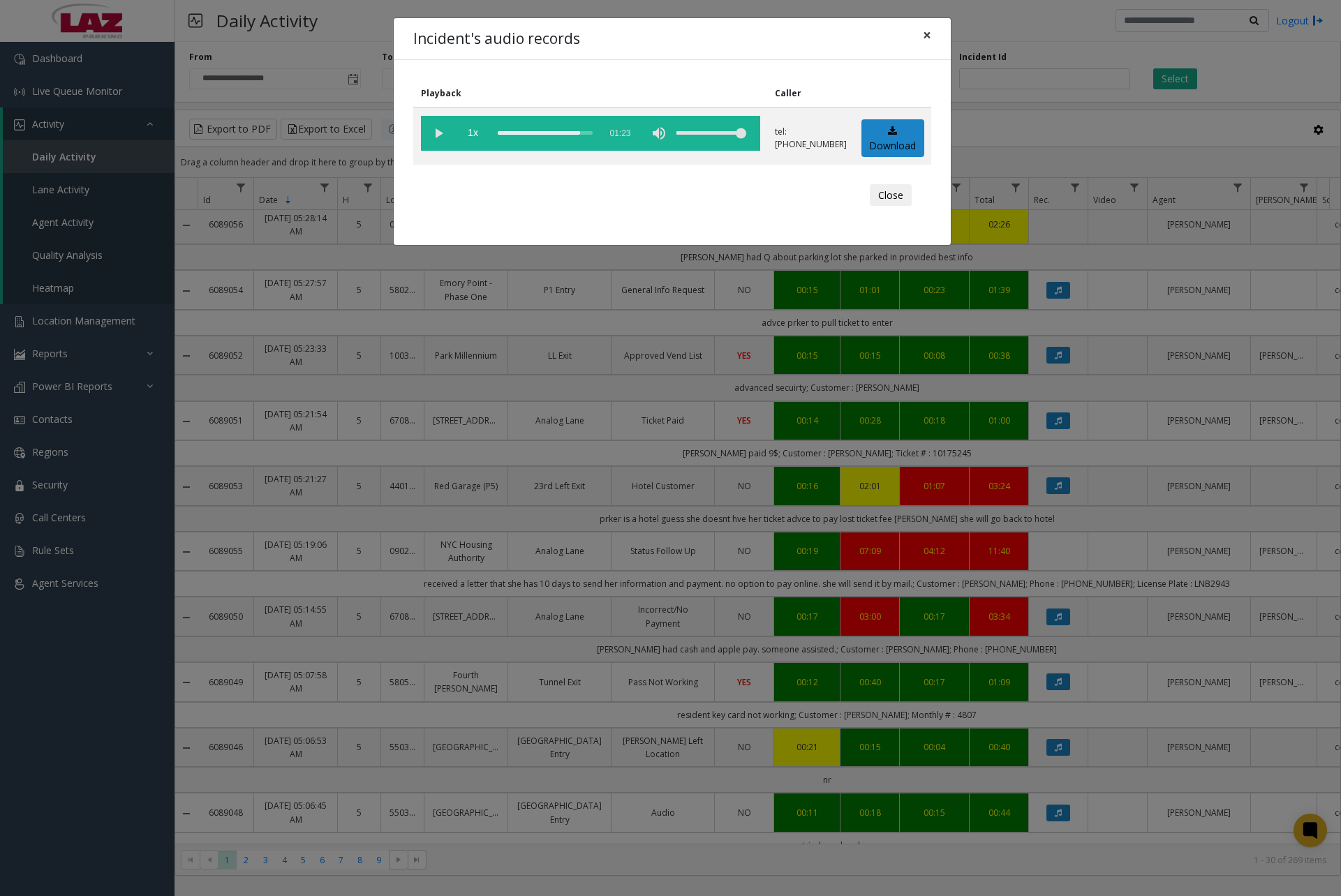
click at [925, 36] on span "×" at bounding box center [926, 35] width 8 height 20
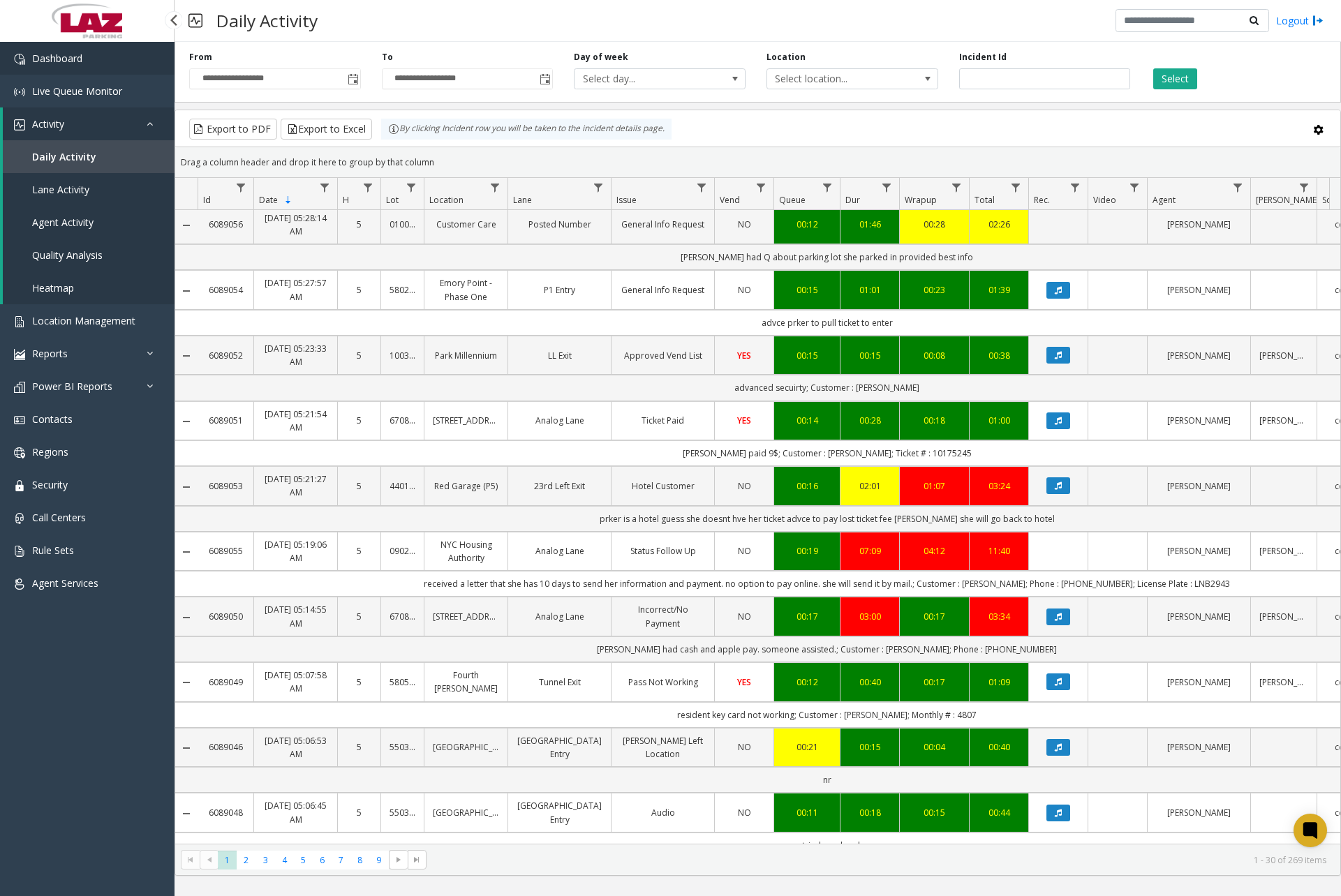
click at [87, 59] on link "Dashboard" at bounding box center [87, 58] width 175 height 33
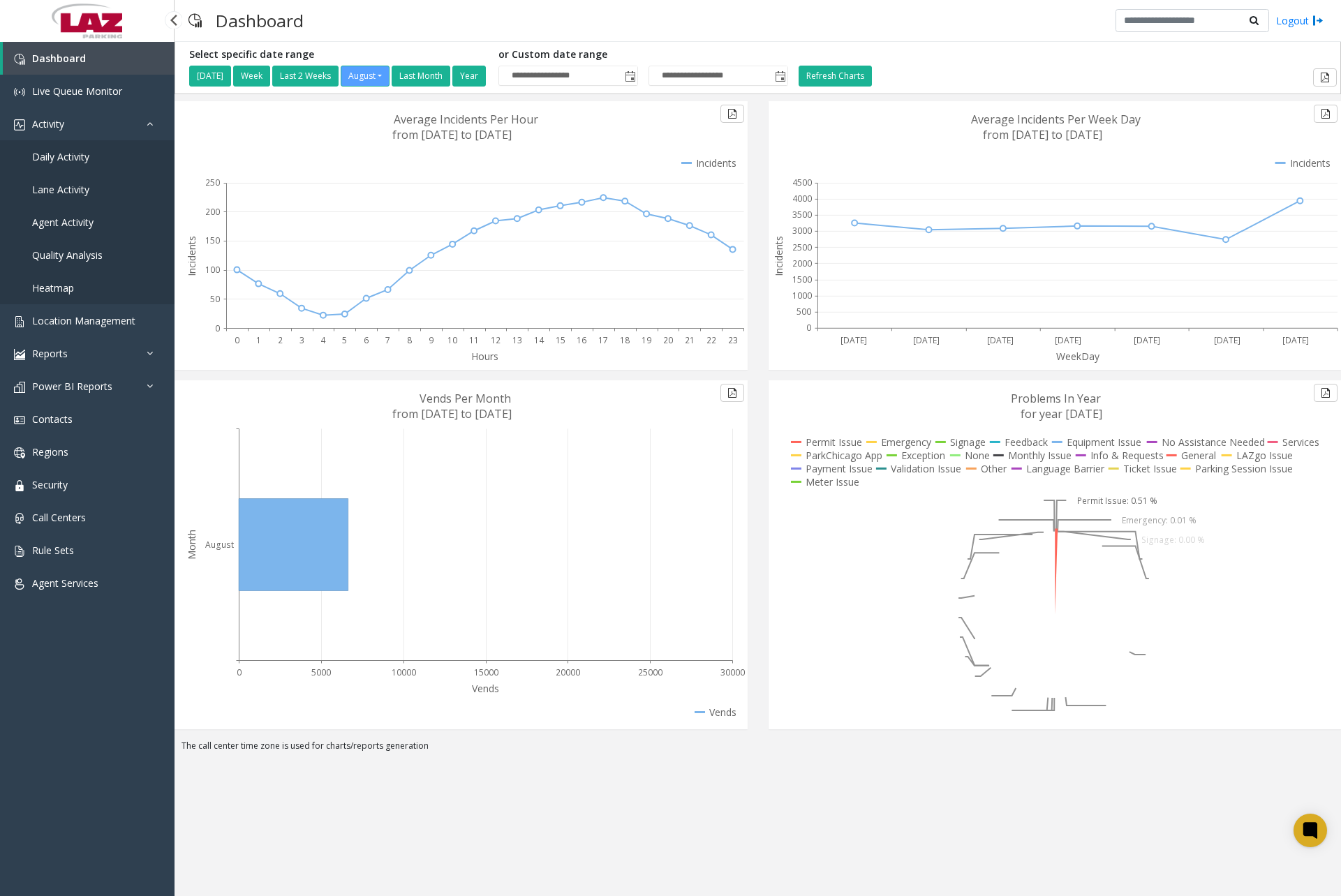
click at [76, 160] on span "Daily Activity" at bounding box center [60, 157] width 58 height 13
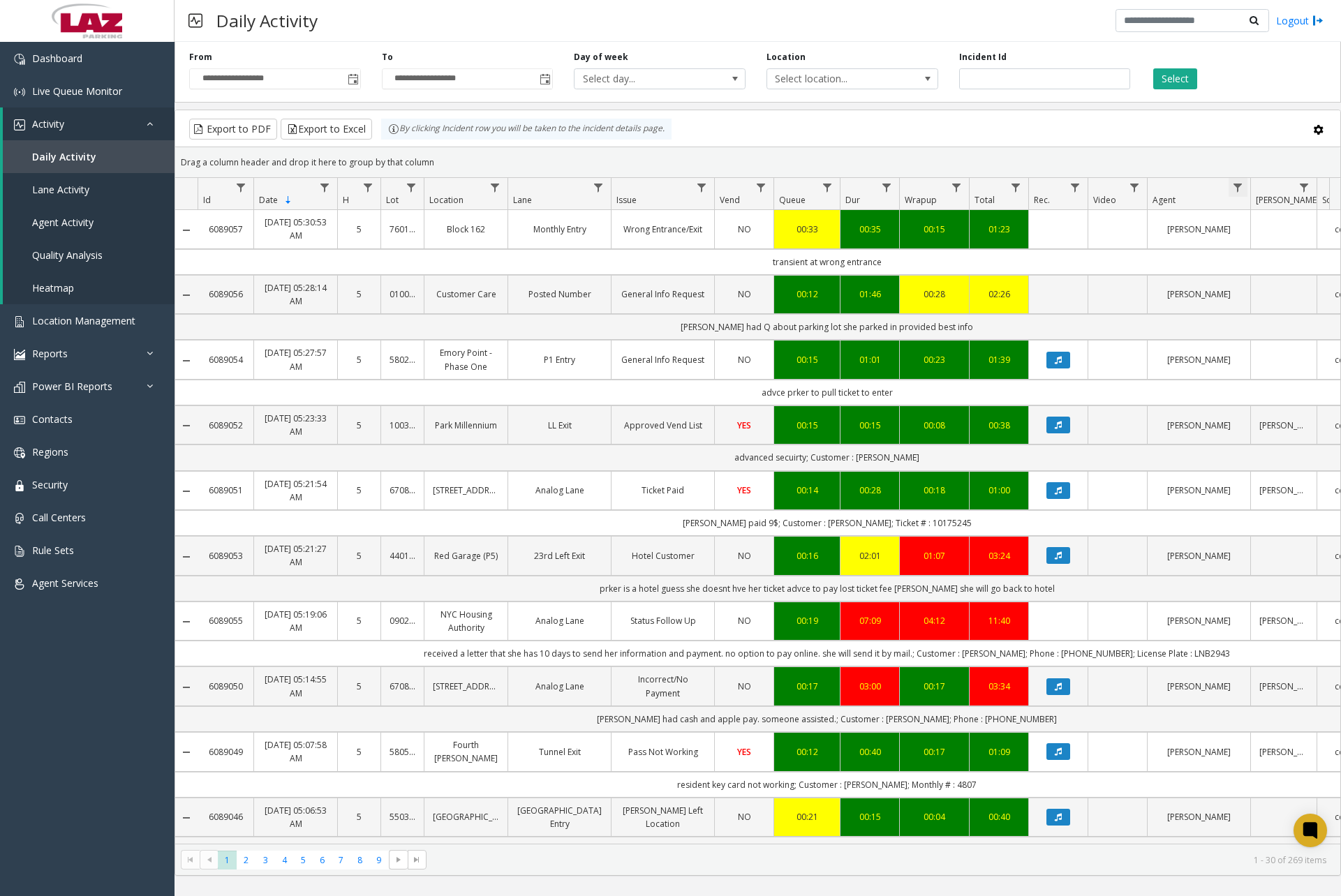
click at [1242, 189] on span "Data table" at bounding box center [1238, 188] width 11 height 11
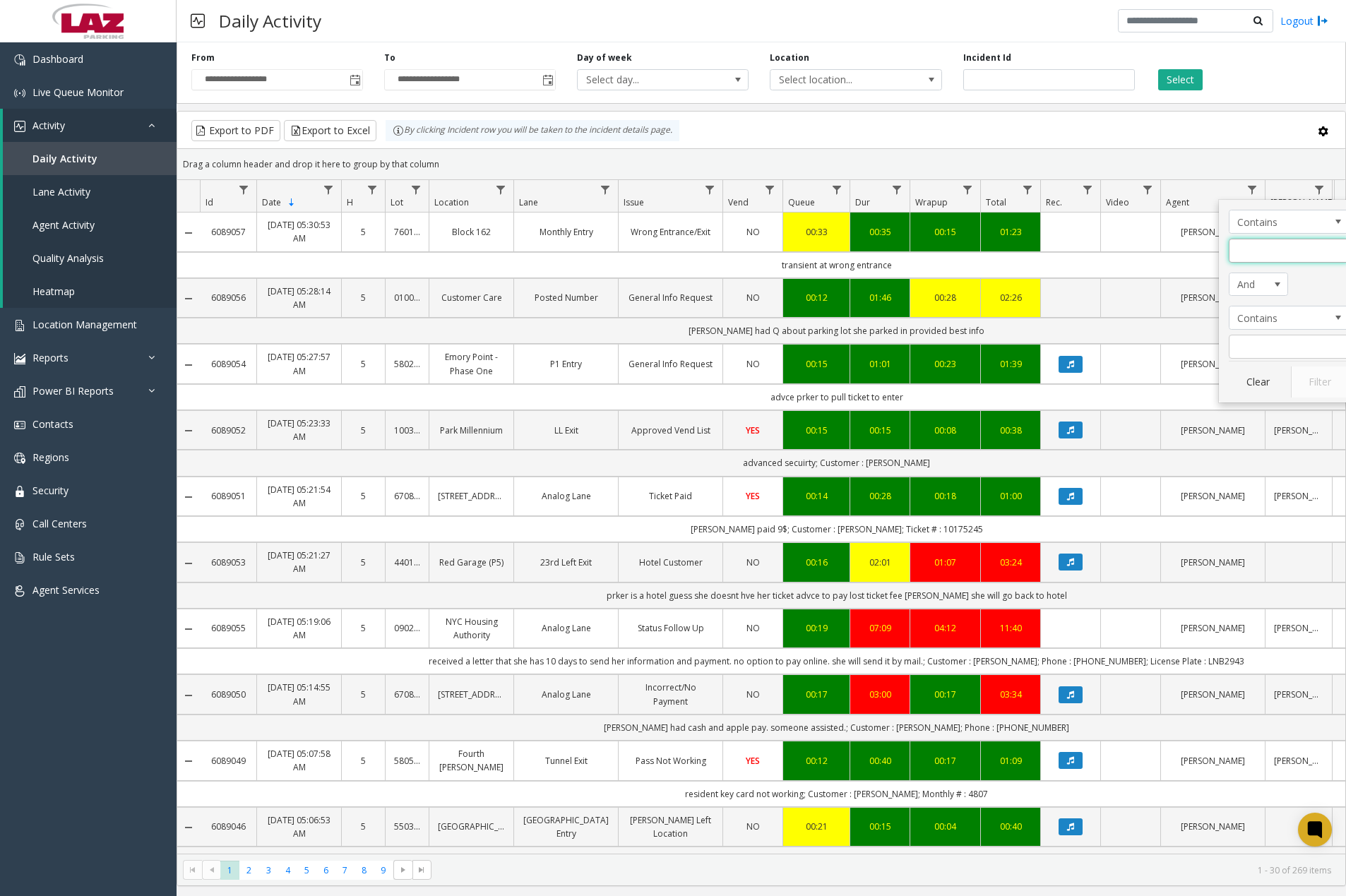
click at [1269, 252] on input "Agent Filter" at bounding box center [1289, 250] width 120 height 24
type input "*****"
click at [1320, 387] on button "Filter" at bounding box center [1319, 382] width 58 height 32
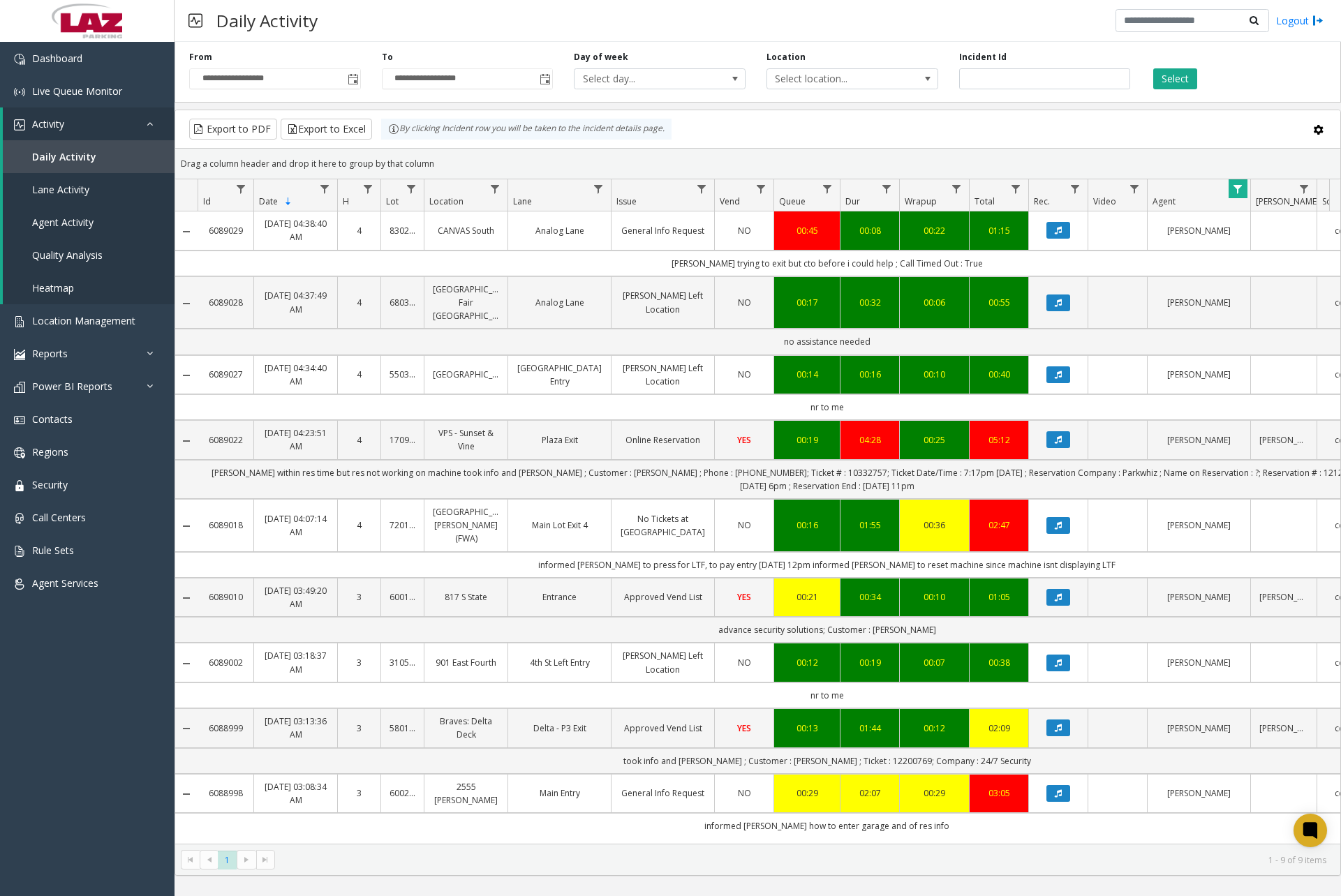
click at [425, 14] on div "Daily Activity Logout" at bounding box center [757, 21] width 1166 height 42
click at [494, 188] on span "Data table" at bounding box center [495, 189] width 11 height 11
click at [540, 245] on input "Location Filter" at bounding box center [556, 248] width 119 height 24
type input "******"
click at [593, 371] on button "Filter" at bounding box center [586, 379] width 58 height 31
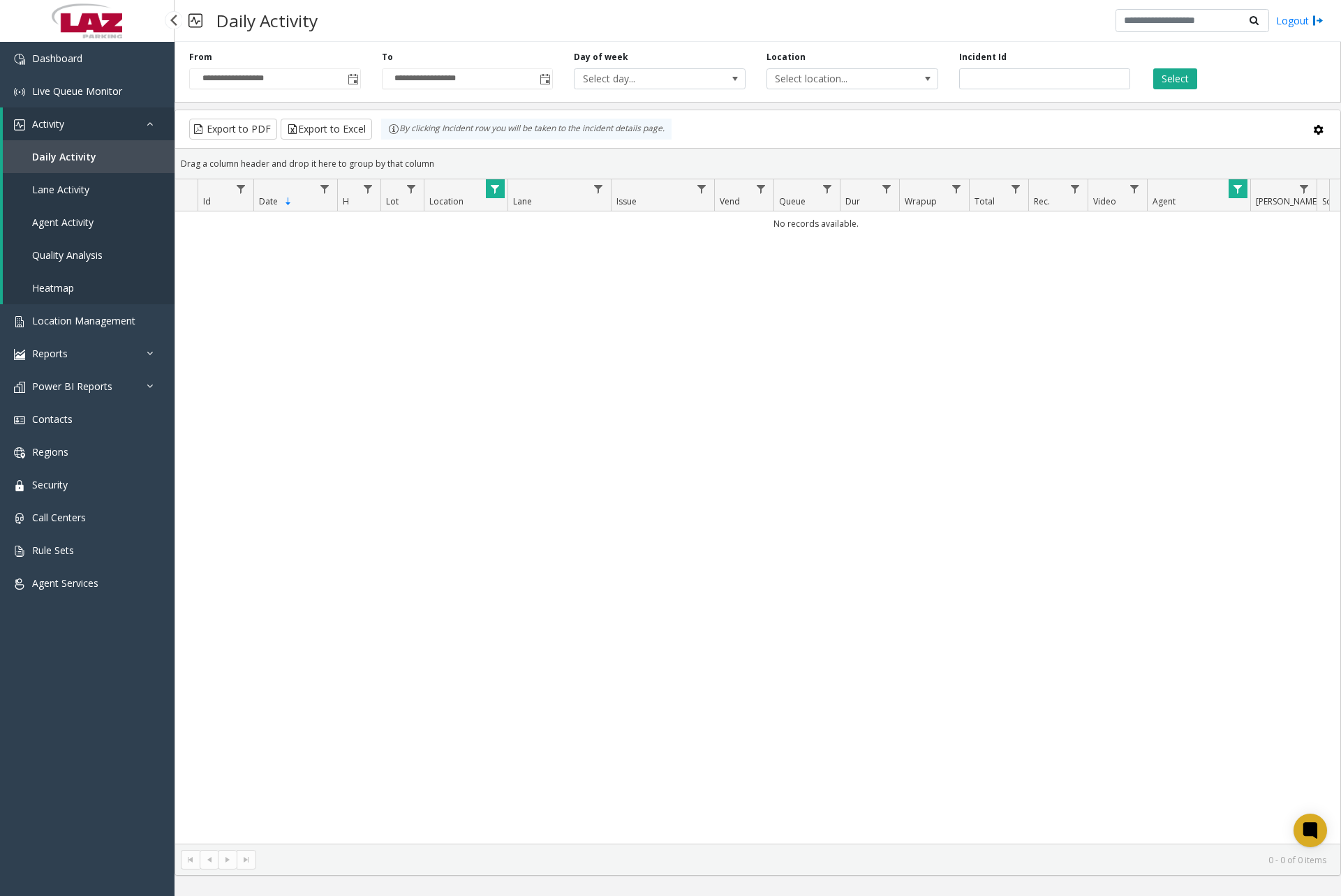
click at [47, 39] on link at bounding box center [87, 21] width 175 height 42
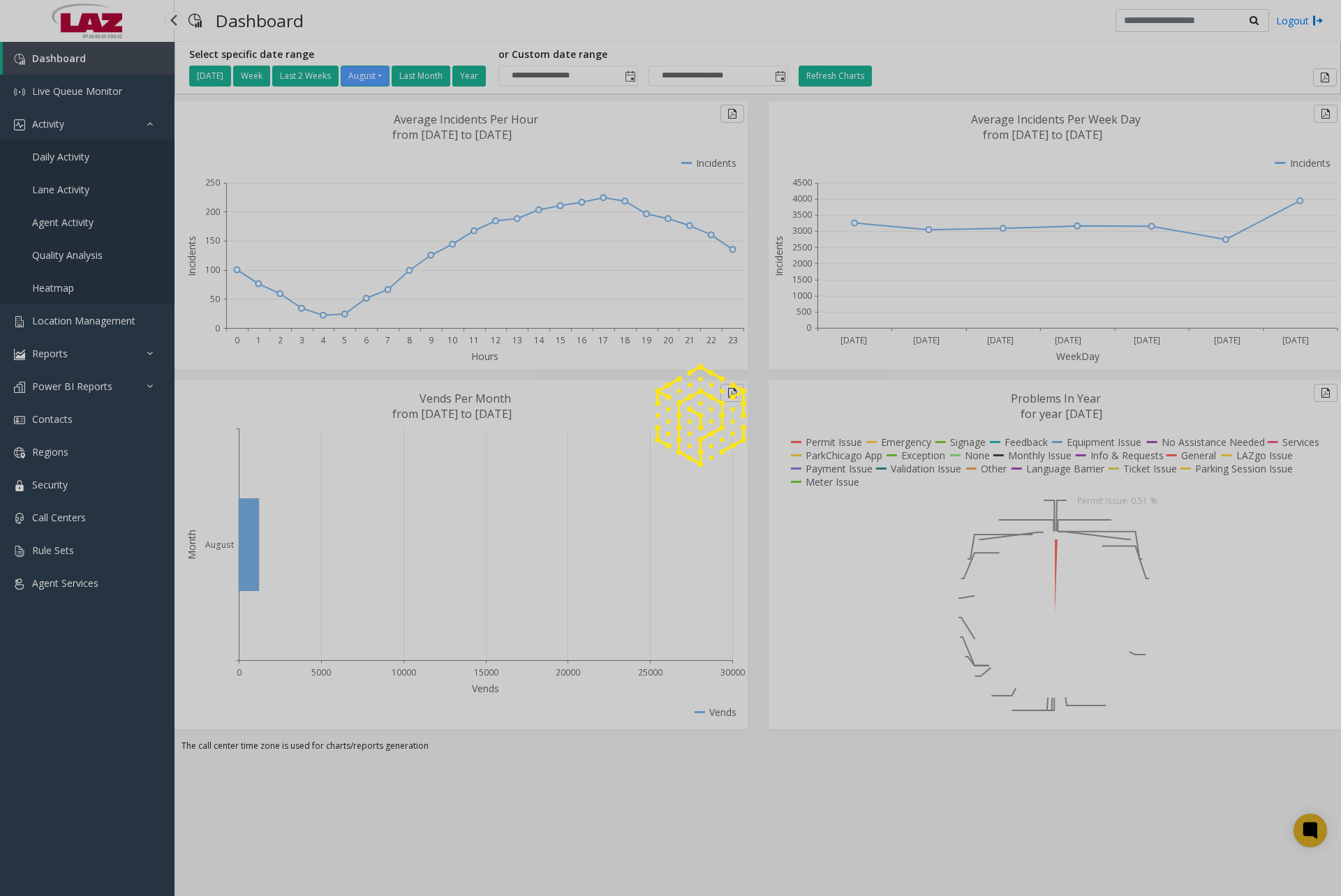
click at [74, 163] on div at bounding box center [670, 448] width 1341 height 896
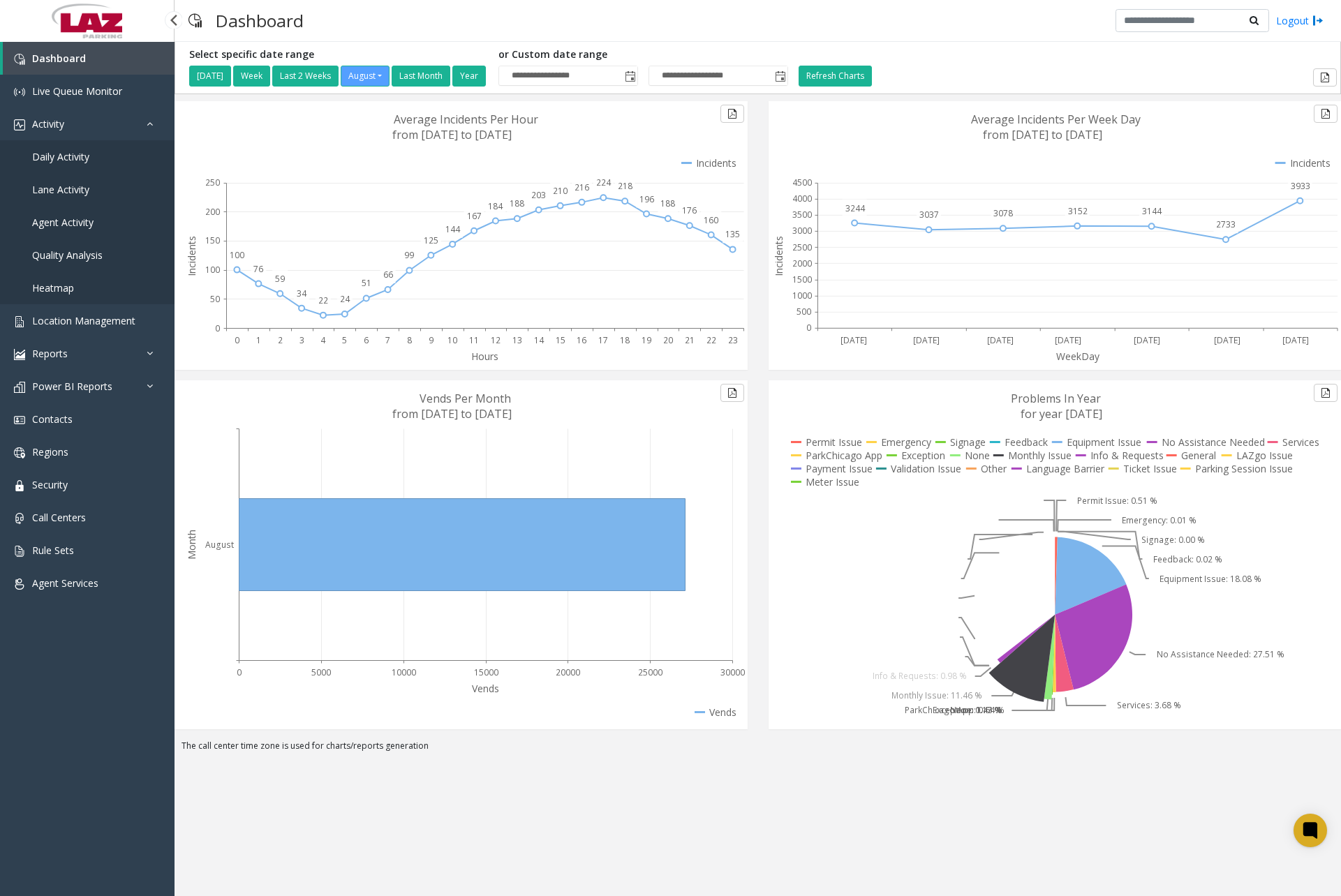
click at [74, 161] on span "Daily Activity" at bounding box center [60, 157] width 58 height 13
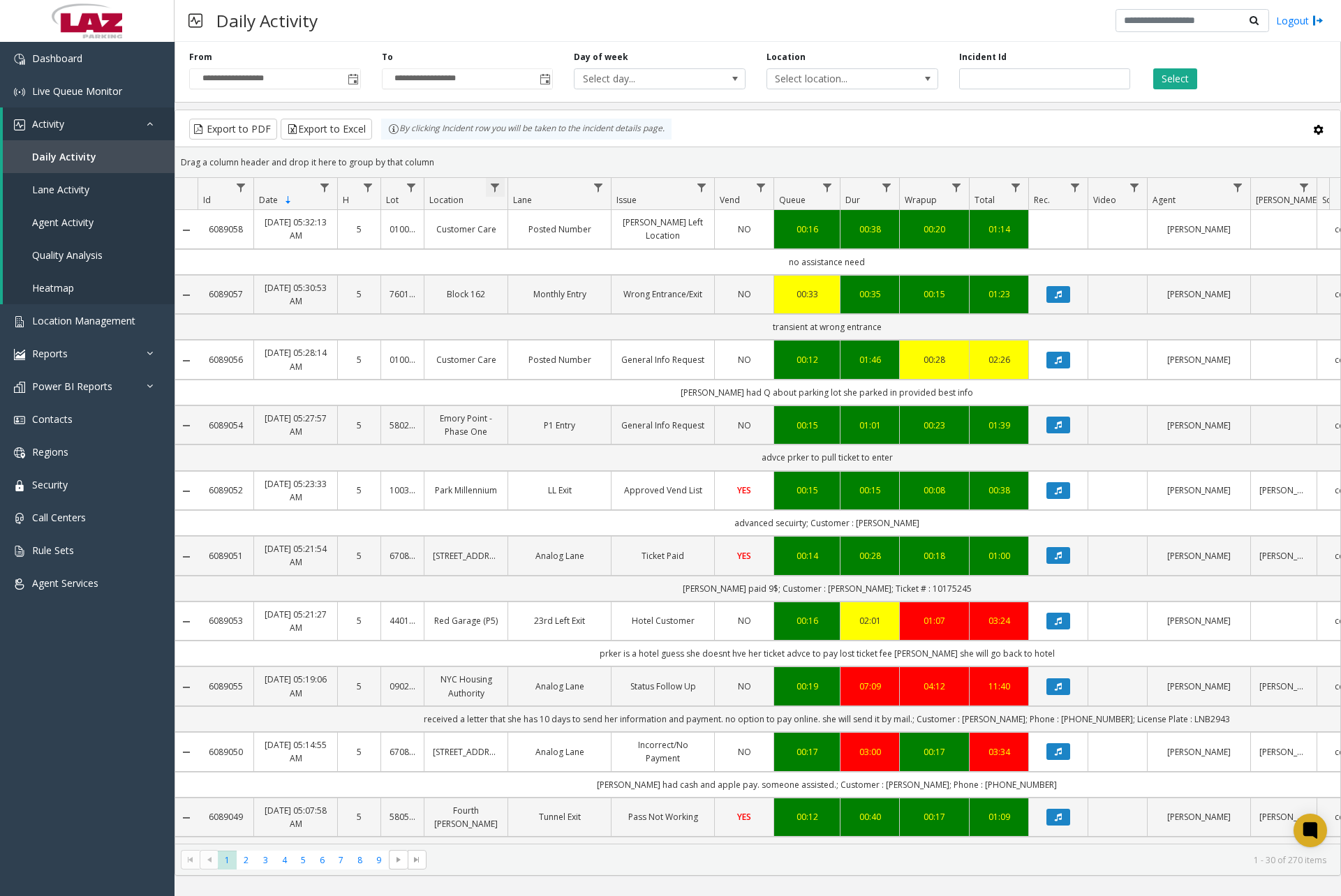
click at [495, 185] on span "Data table" at bounding box center [495, 188] width 11 height 11
click at [542, 242] on input "Location Filter" at bounding box center [556, 247] width 119 height 24
type input "******"
click at [572, 370] on button "Filter" at bounding box center [586, 378] width 58 height 31
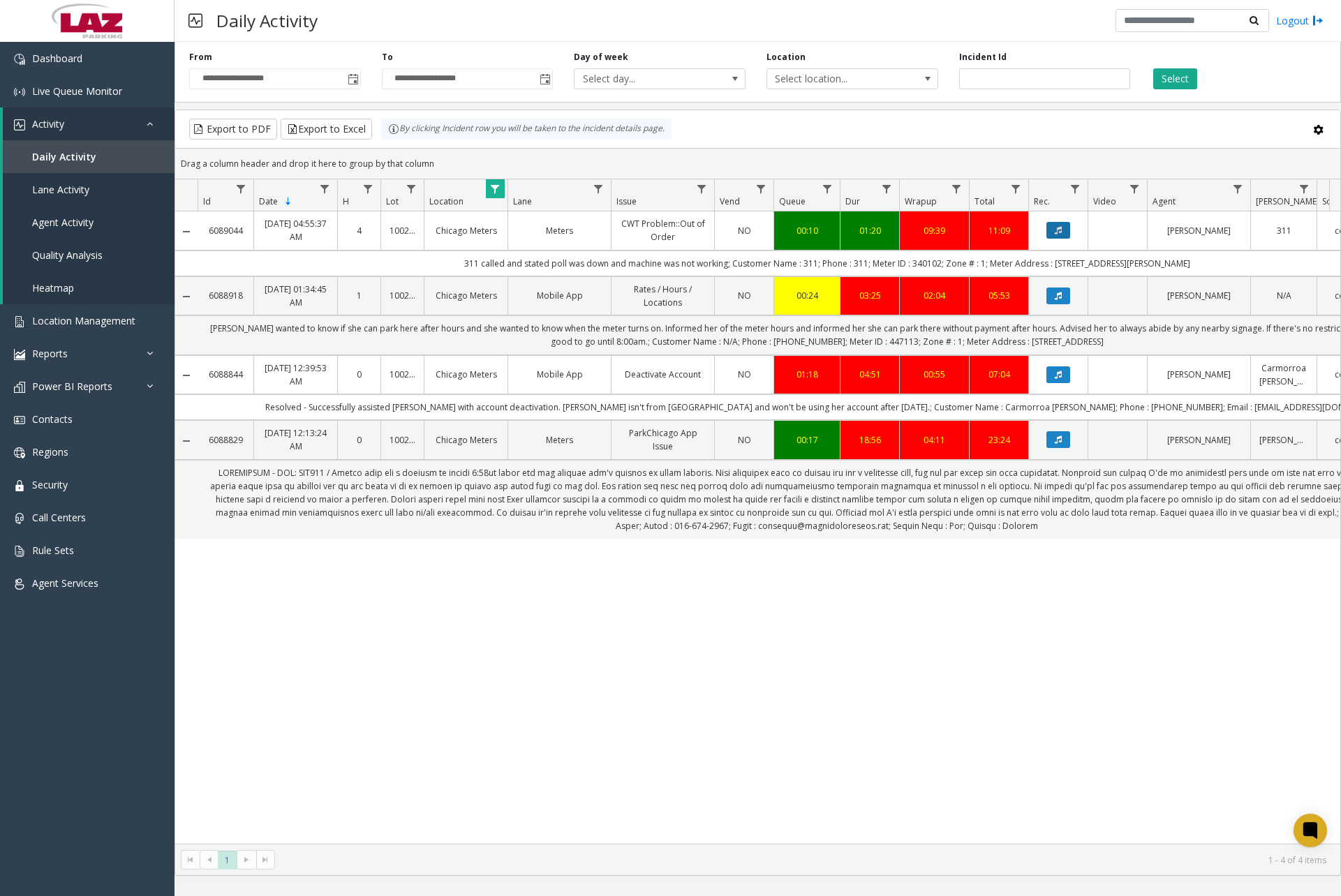
click at [1066, 237] on button "Data table" at bounding box center [1058, 230] width 24 height 17
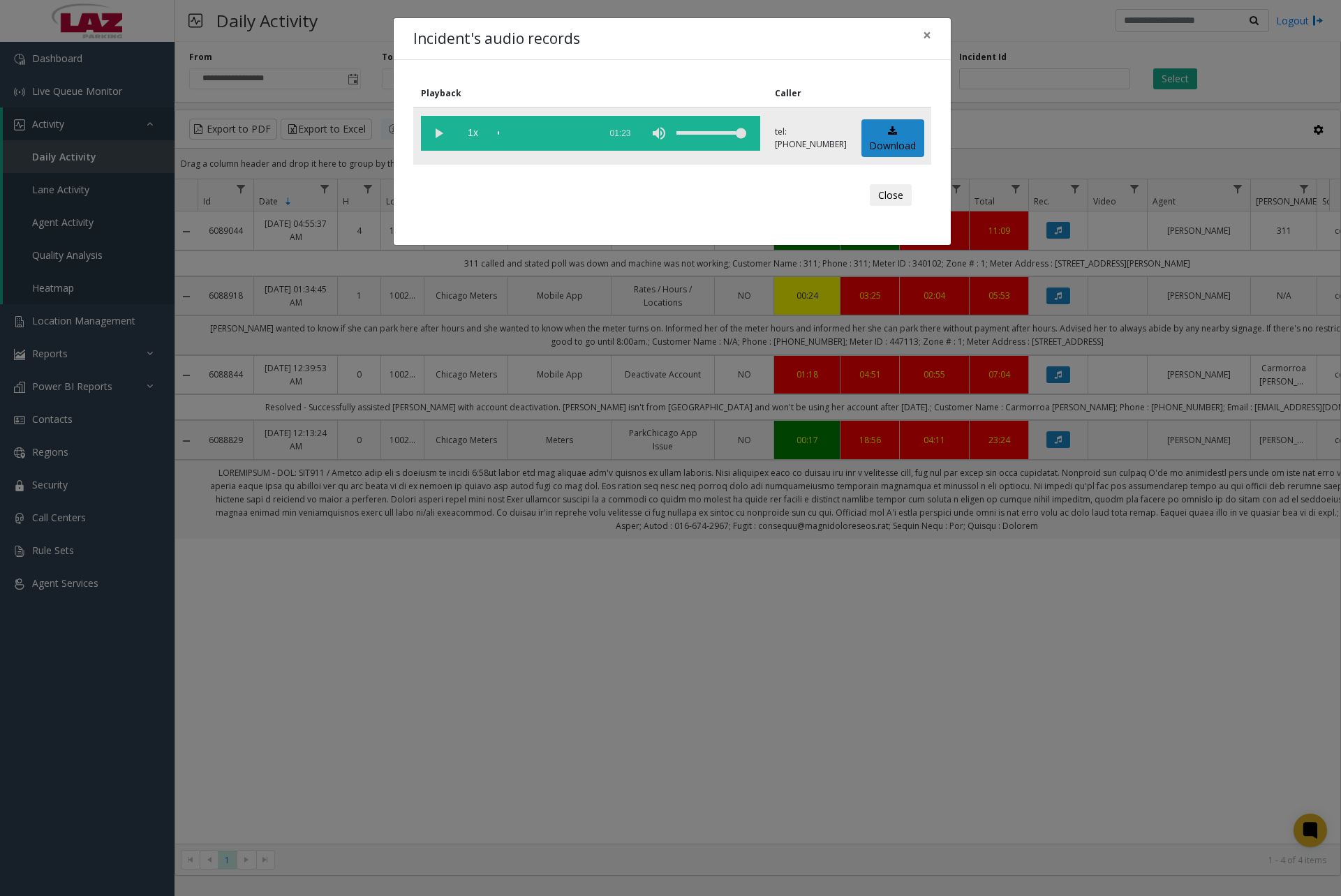
click at [446, 136] on vg-play-pause at bounding box center [438, 133] width 35 height 35
click at [502, 132] on div "scrub bar" at bounding box center [545, 133] width 95 height 35
click at [512, 133] on div "scrub bar" at bounding box center [545, 133] width 95 height 35
click at [510, 133] on div "scrub bar" at bounding box center [545, 133] width 95 height 35
click at [505, 134] on div "scrub bar" at bounding box center [545, 133] width 95 height 35
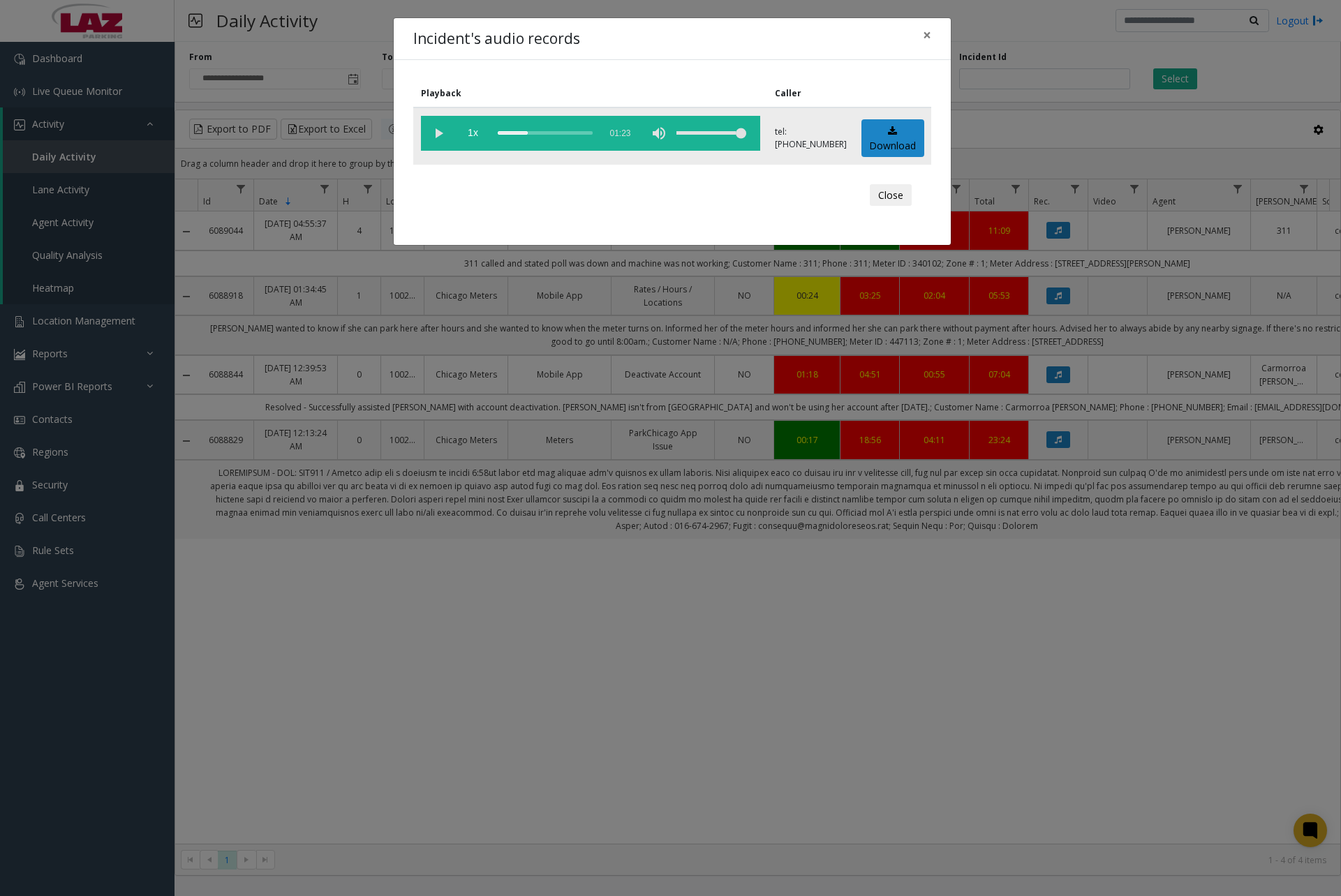
click at [512, 132] on div "scrub bar" at bounding box center [545, 133] width 95 height 35
click at [502, 132] on div "scrub bar" at bounding box center [545, 133] width 95 height 35
click at [440, 131] on vg-play-pause at bounding box center [438, 133] width 35 height 35
click at [930, 38] on span "×" at bounding box center [926, 35] width 8 height 20
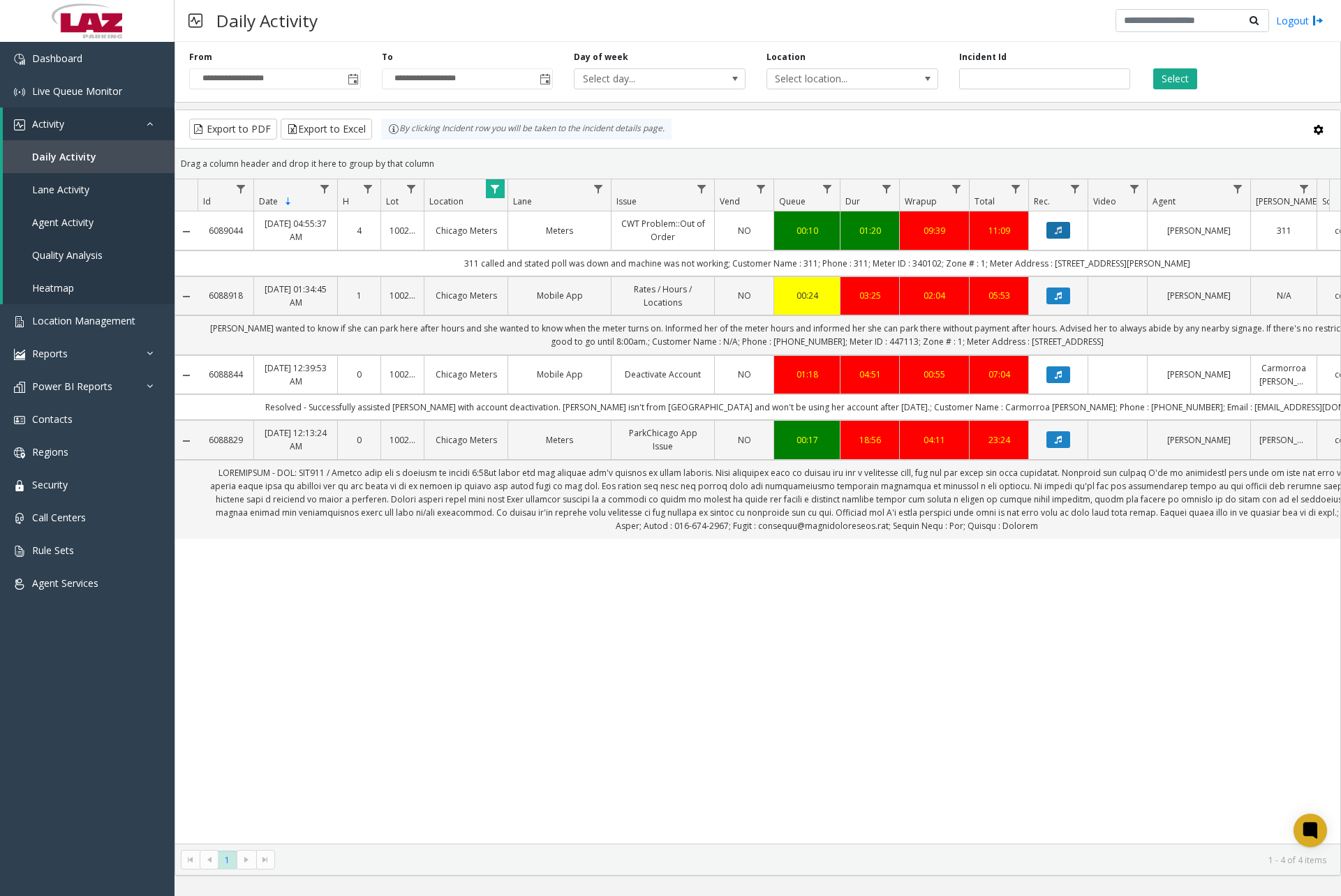
click at [1061, 229] on icon "Data table" at bounding box center [1058, 230] width 7 height 8
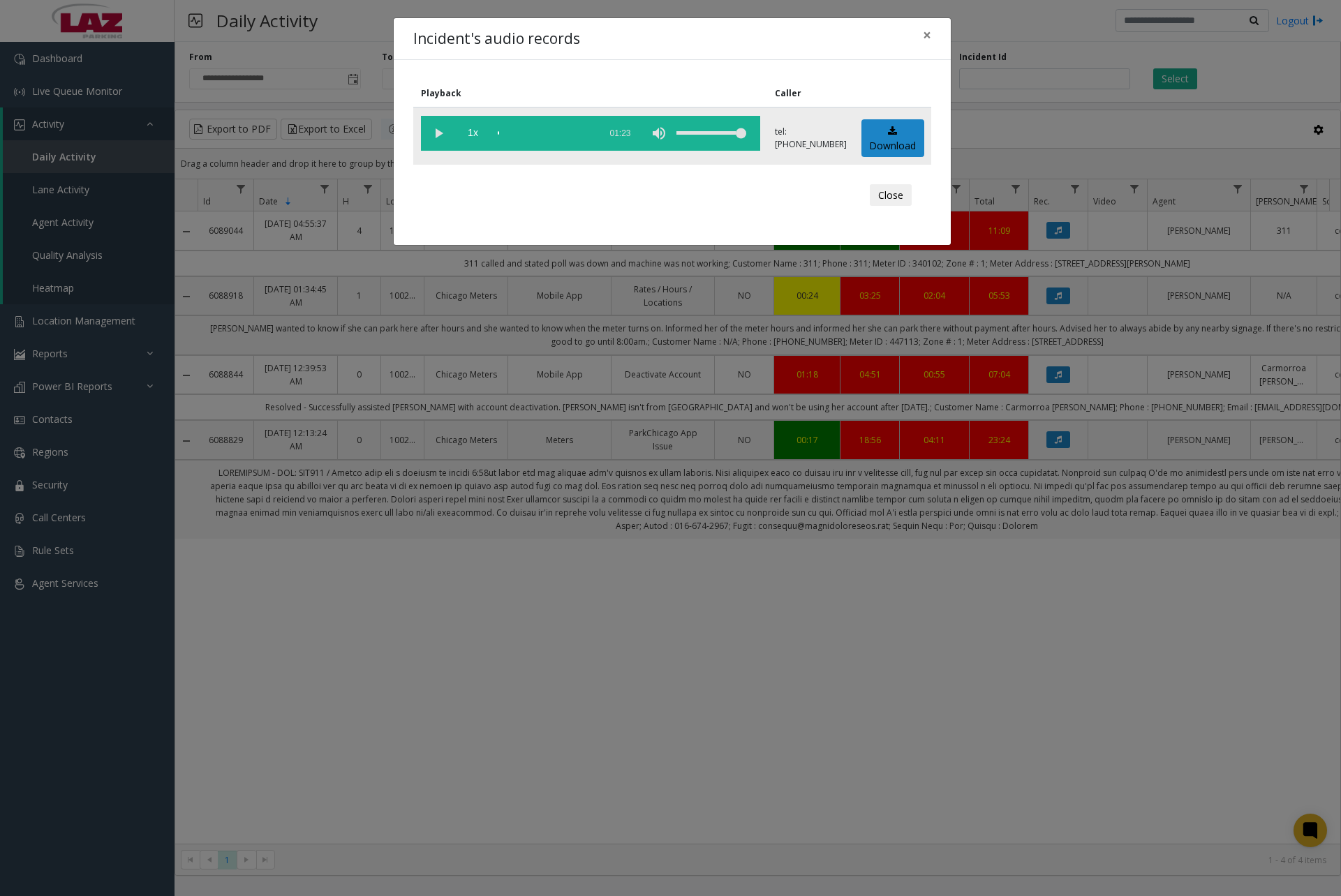
click at [444, 137] on vg-play-pause at bounding box center [438, 133] width 35 height 35
click at [488, 36] on h4 "Incident's audio records" at bounding box center [497, 40] width 167 height 23
click at [440, 131] on vg-play-pause at bounding box center [438, 133] width 35 height 35
click at [930, 39] on span "×" at bounding box center [926, 35] width 8 height 20
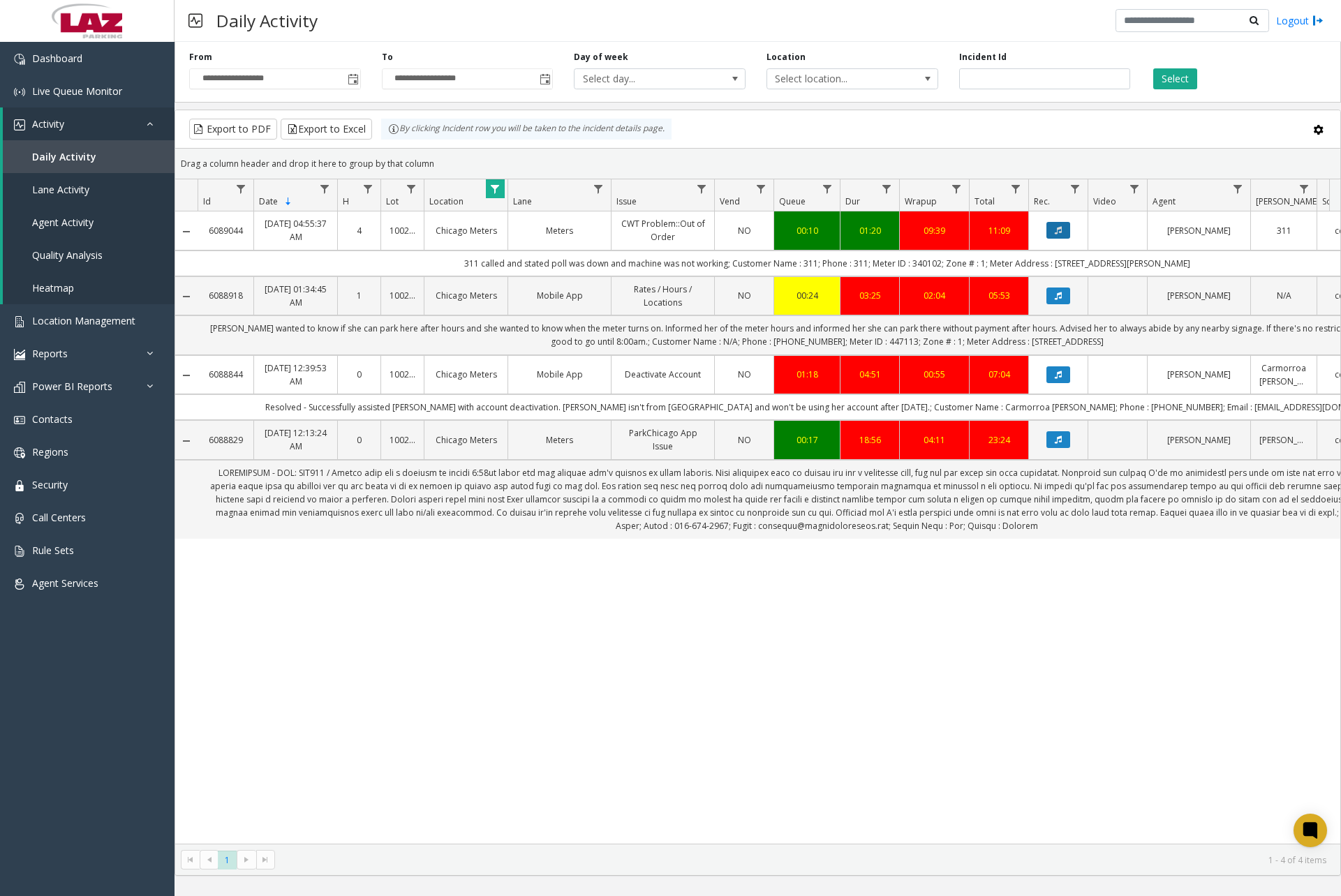
click at [1061, 231] on icon "Data table" at bounding box center [1058, 230] width 7 height 8
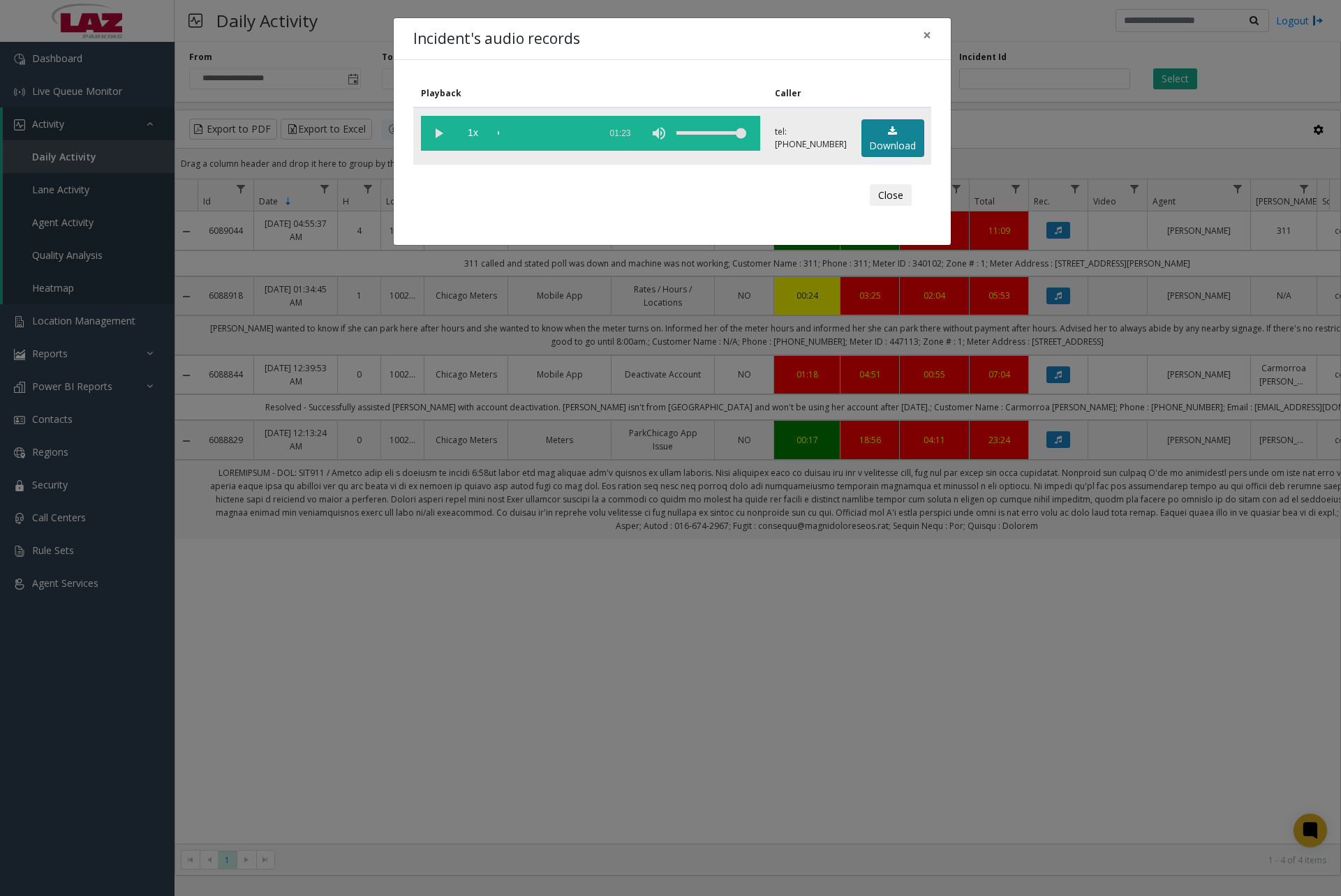
click at [877, 137] on link "Download" at bounding box center [892, 138] width 63 height 39
click at [532, 43] on h4 "Incident's audio records" at bounding box center [497, 40] width 167 height 23
click at [930, 39] on span "×" at bounding box center [926, 35] width 8 height 20
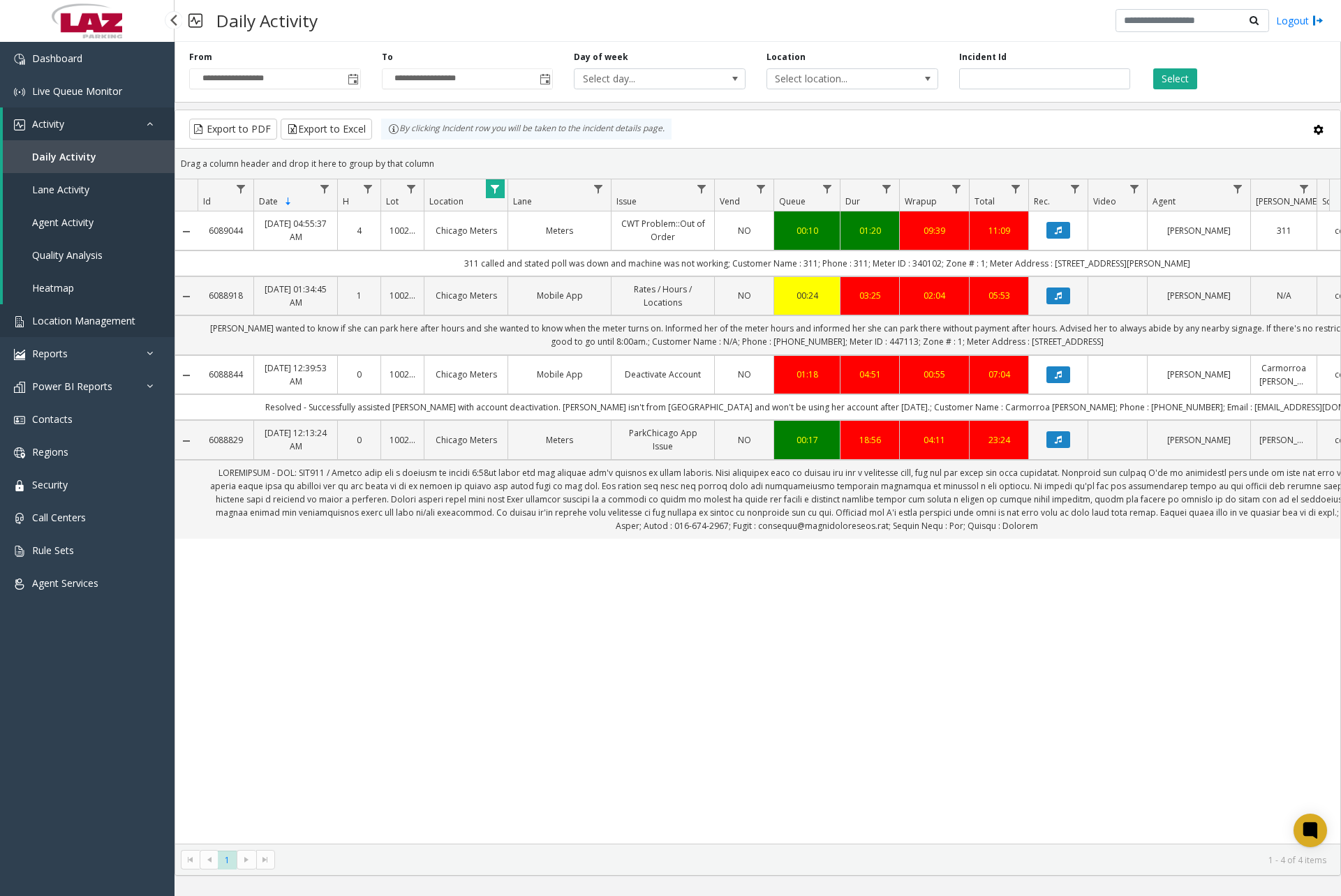
click at [85, 311] on link "Location Management" at bounding box center [87, 320] width 175 height 33
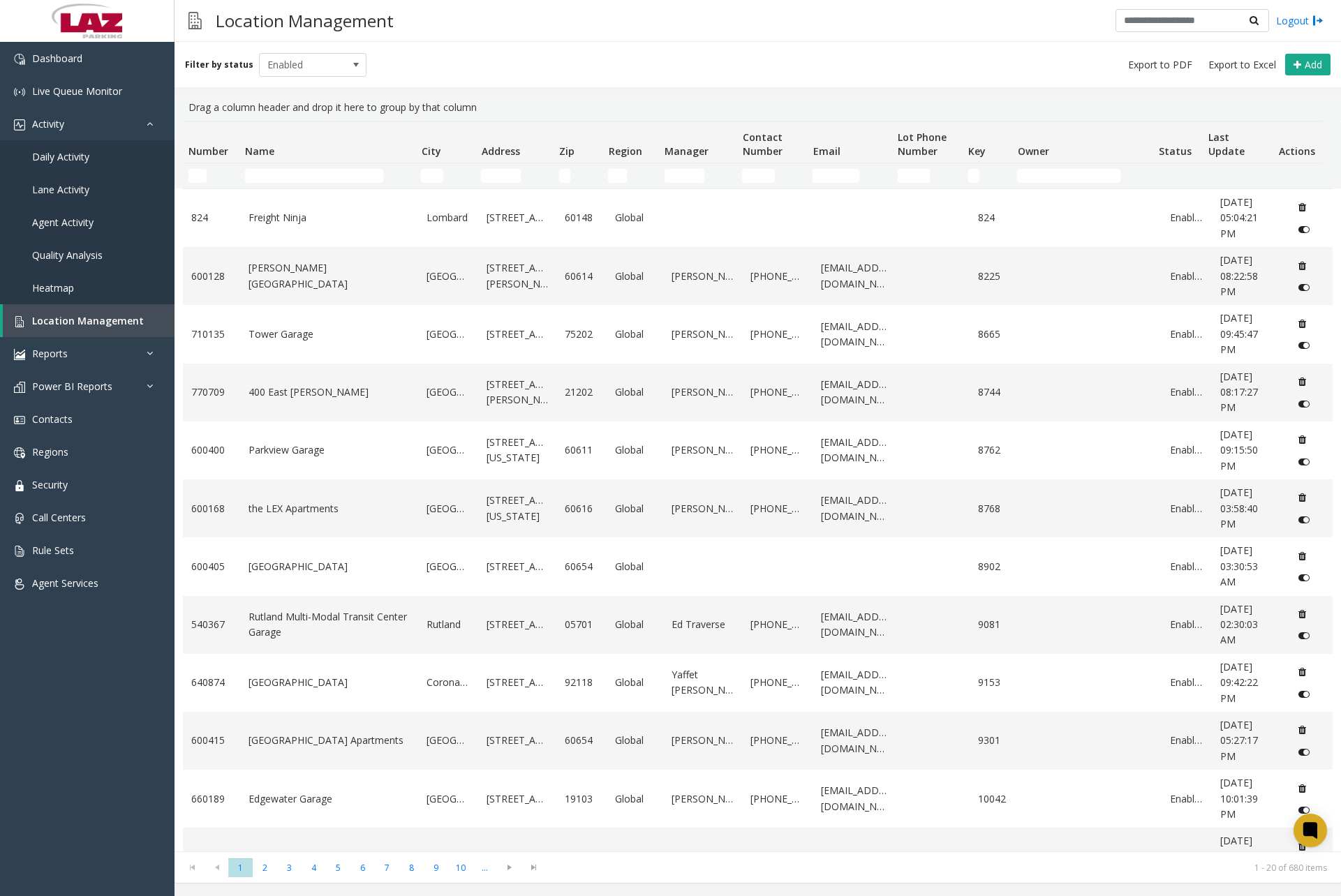
click at [344, 167] on td "Name Filter" at bounding box center [328, 176] width 177 height 25
click at [342, 170] on input "Name Filter" at bounding box center [314, 176] width 138 height 14
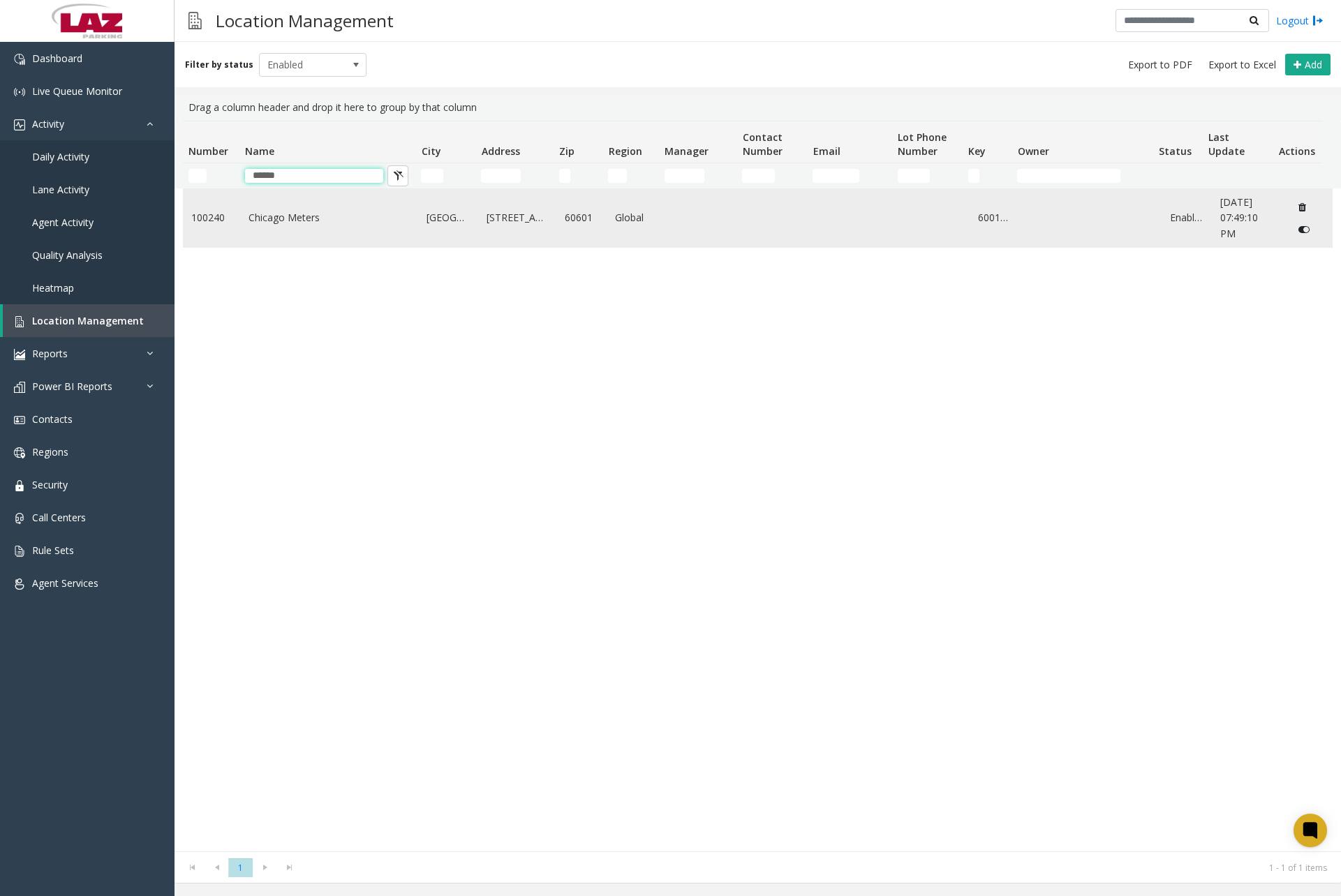
type input "******"
click at [301, 215] on link "Chicago Meters" at bounding box center [329, 218] width 161 height 15
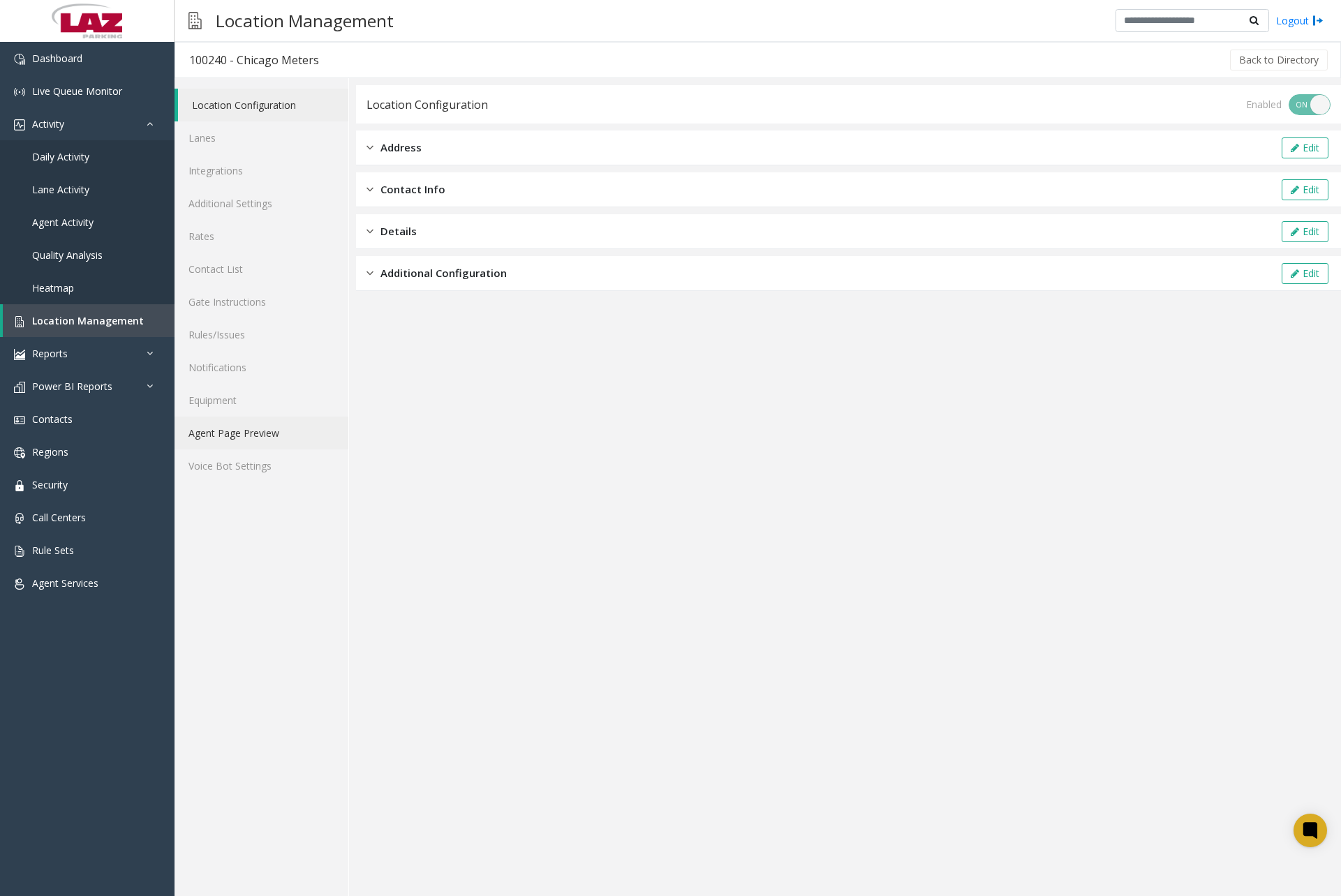
click at [251, 429] on link "Agent Page Preview" at bounding box center [262, 432] width 174 height 33
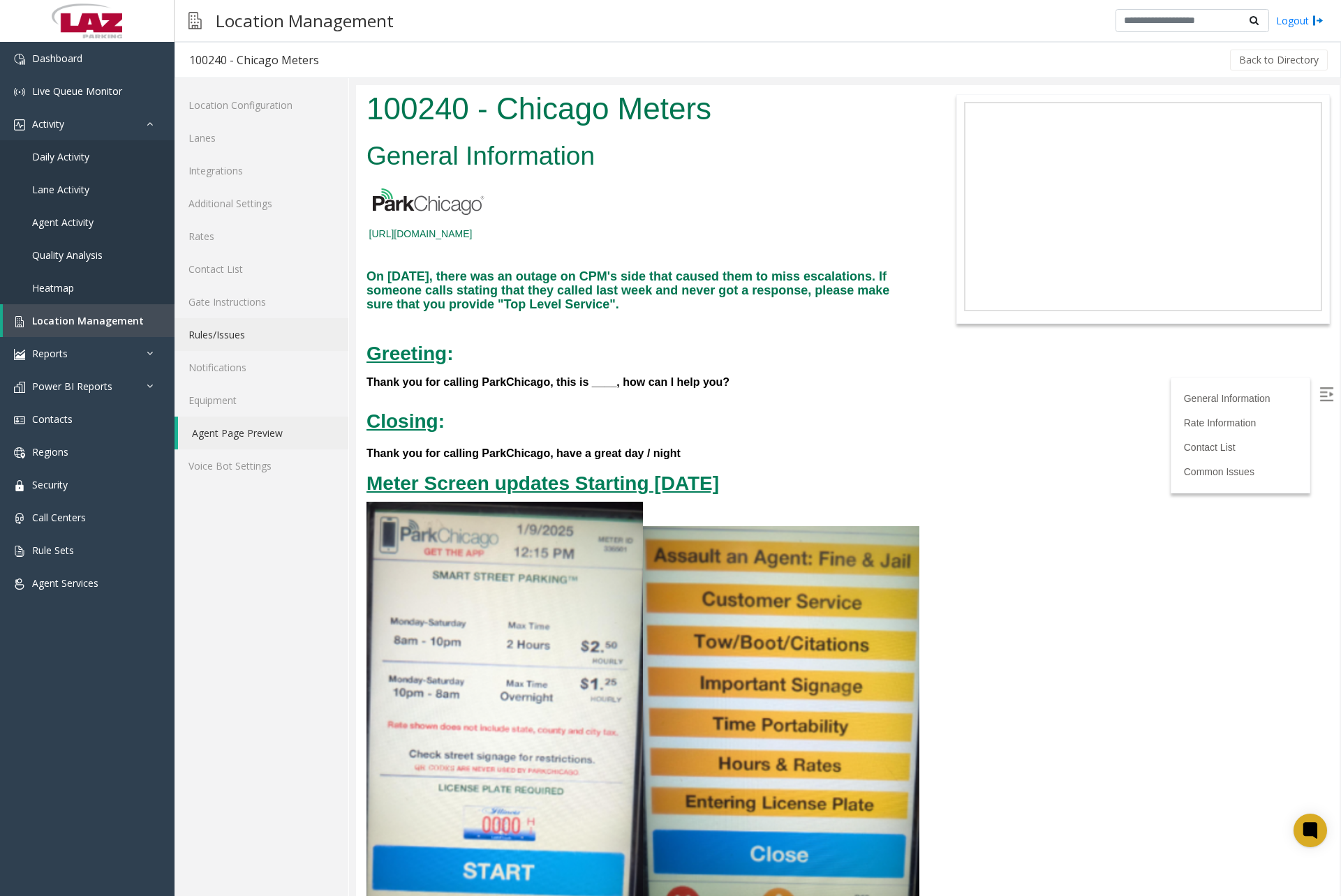
click at [240, 333] on link "Rules/Issues" at bounding box center [262, 334] width 174 height 33
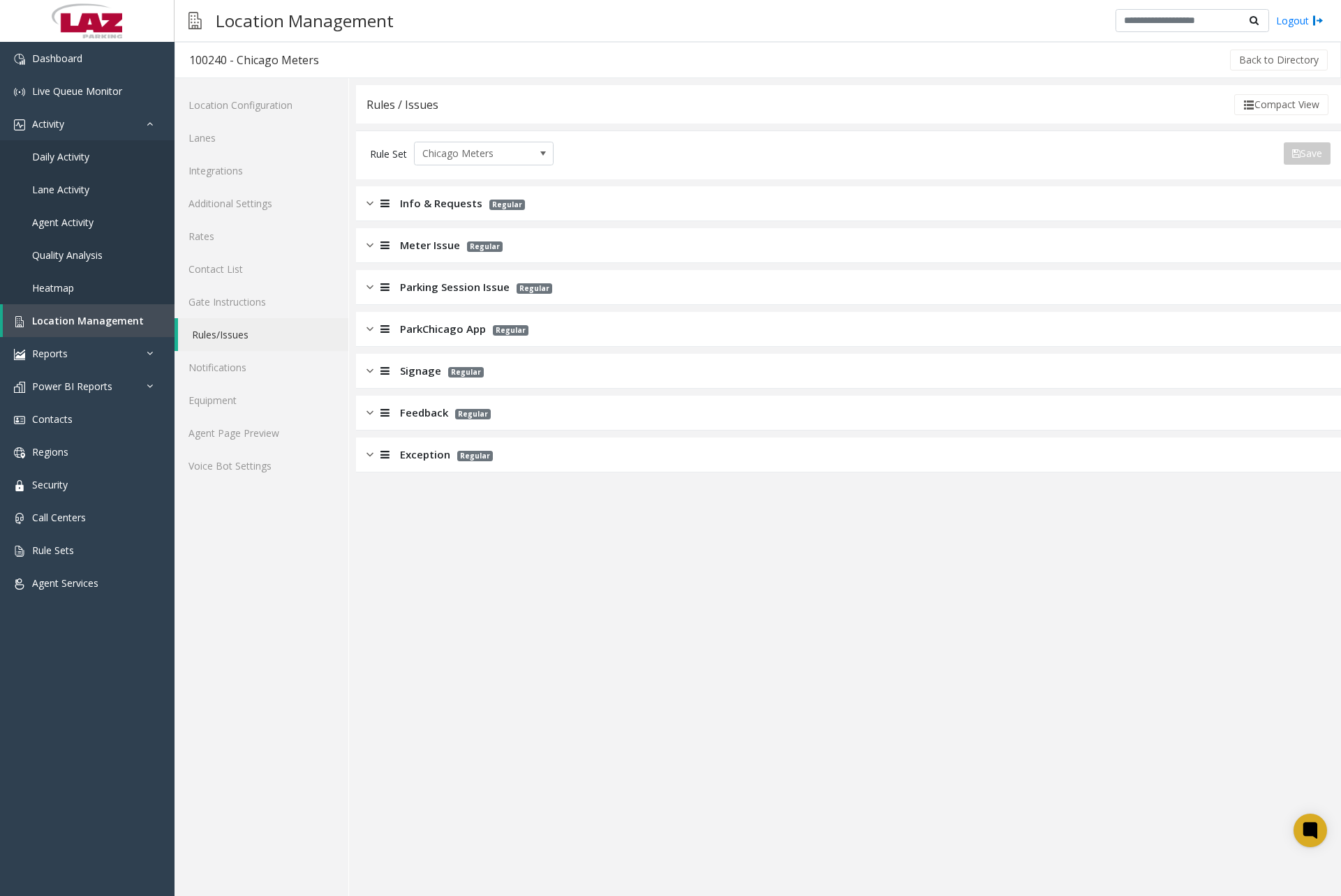
click at [373, 368] on img at bounding box center [369, 370] width 7 height 16
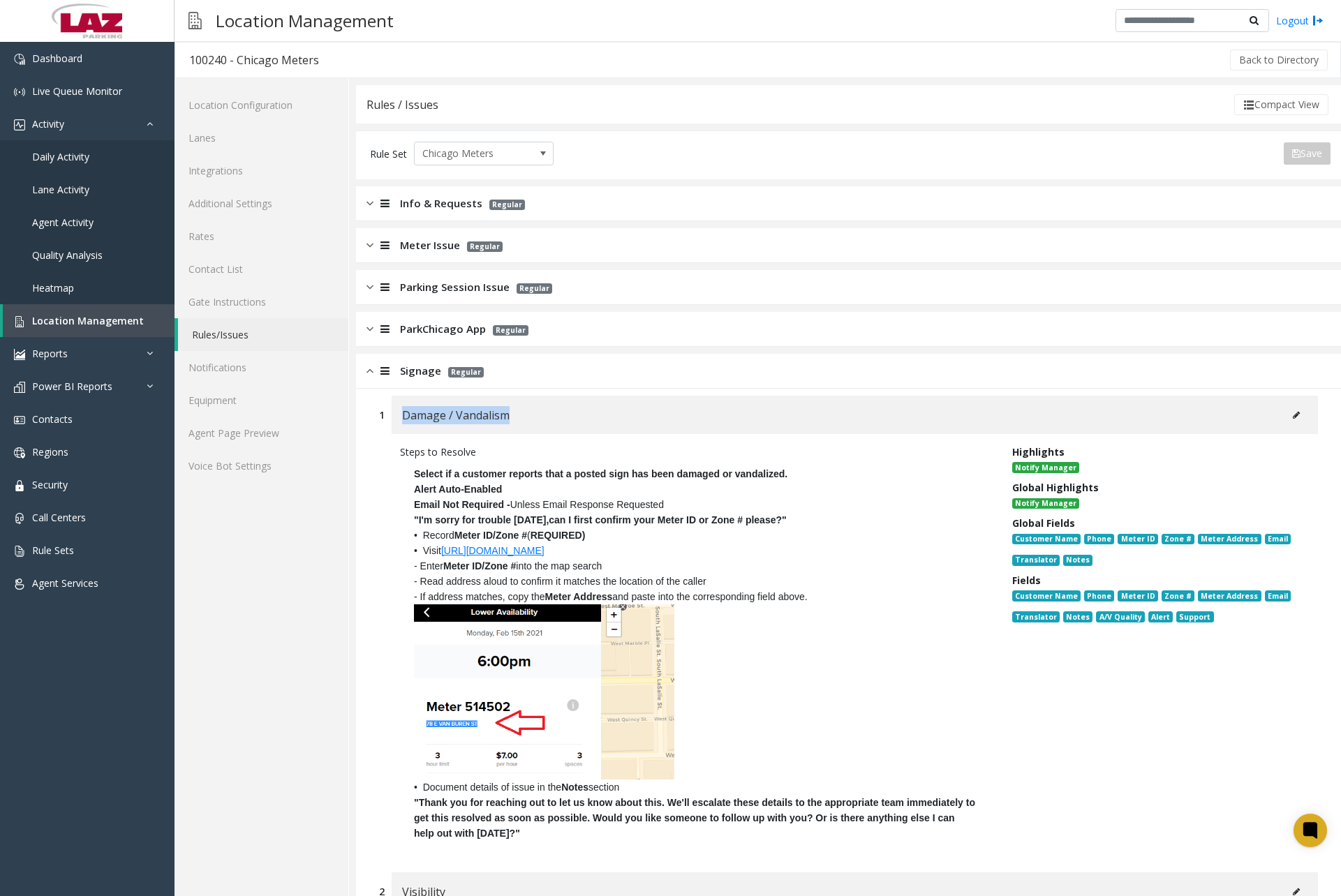
drag, startPoint x: 403, startPoint y: 415, endPoint x: 506, endPoint y: 405, distance: 103.5
click at [506, 405] on div "Damage / Vandalism" at bounding box center [855, 414] width 926 height 39
drag, startPoint x: 506, startPoint y: 405, endPoint x: 488, endPoint y: 414, distance: 20.1
copy span "Damage / Vandalism"
click at [83, 67] on link "Dashboard" at bounding box center [87, 58] width 175 height 33
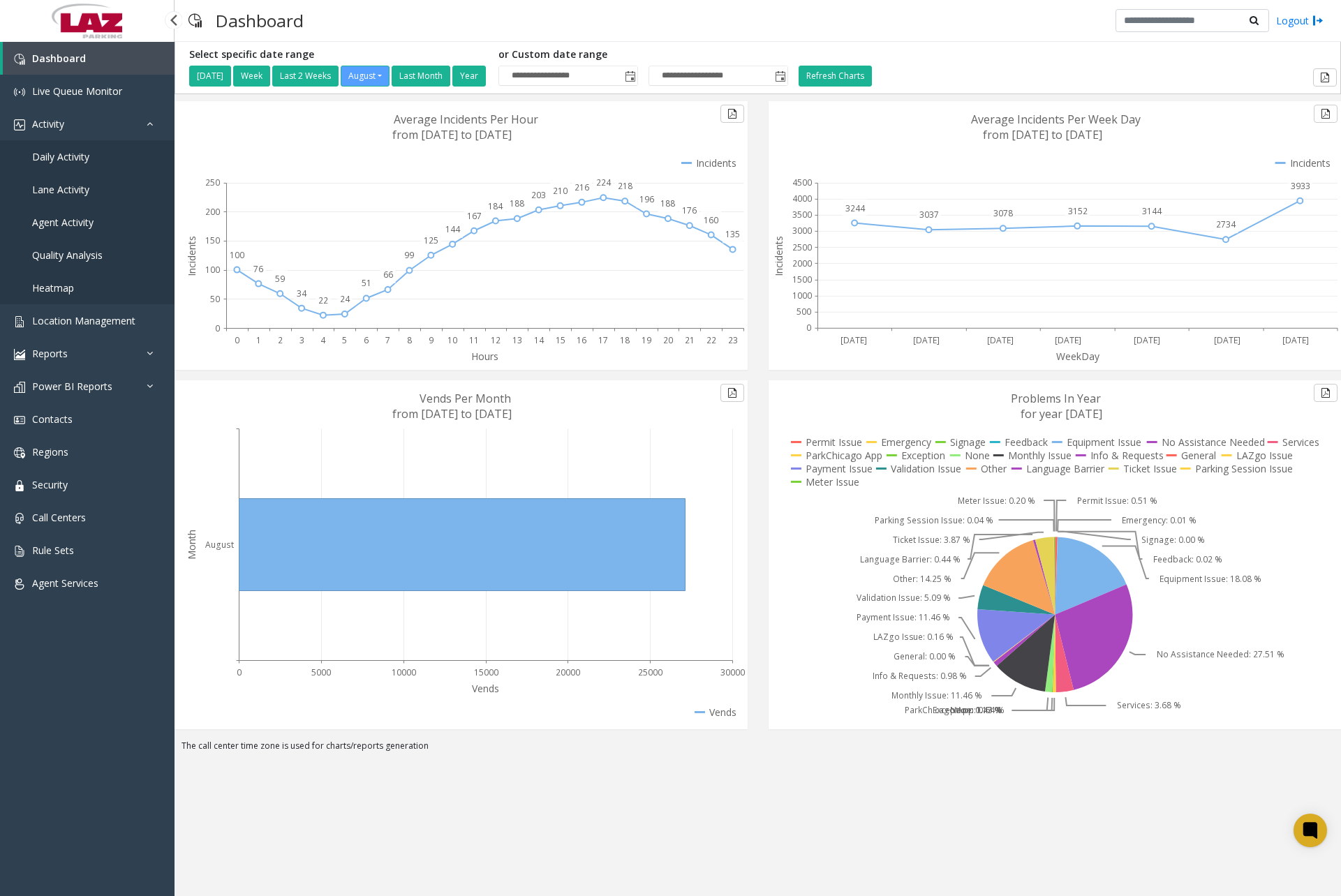
click at [81, 163] on link "Daily Activity" at bounding box center [87, 157] width 175 height 33
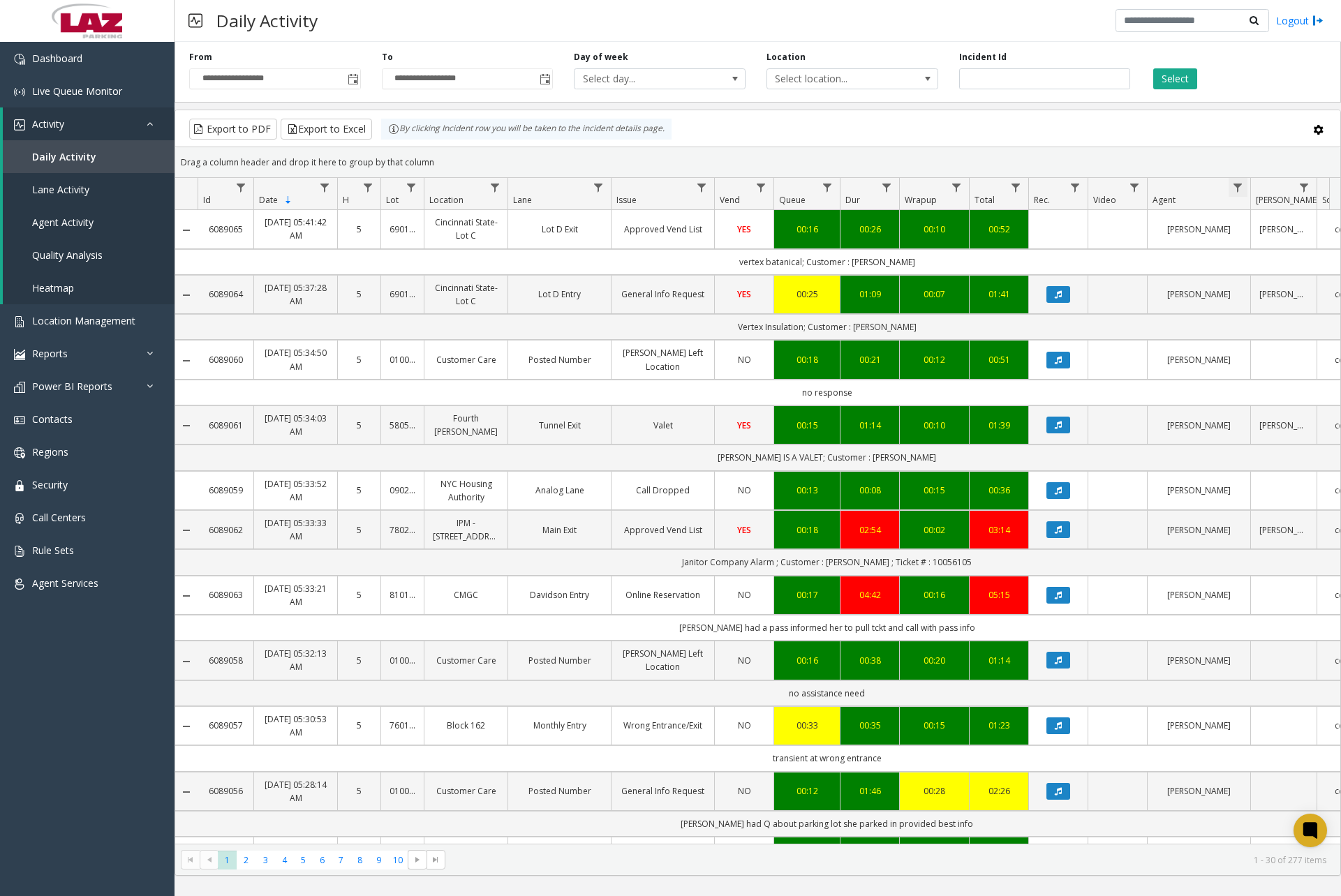
click at [1240, 189] on span "Data table" at bounding box center [1238, 188] width 11 height 11
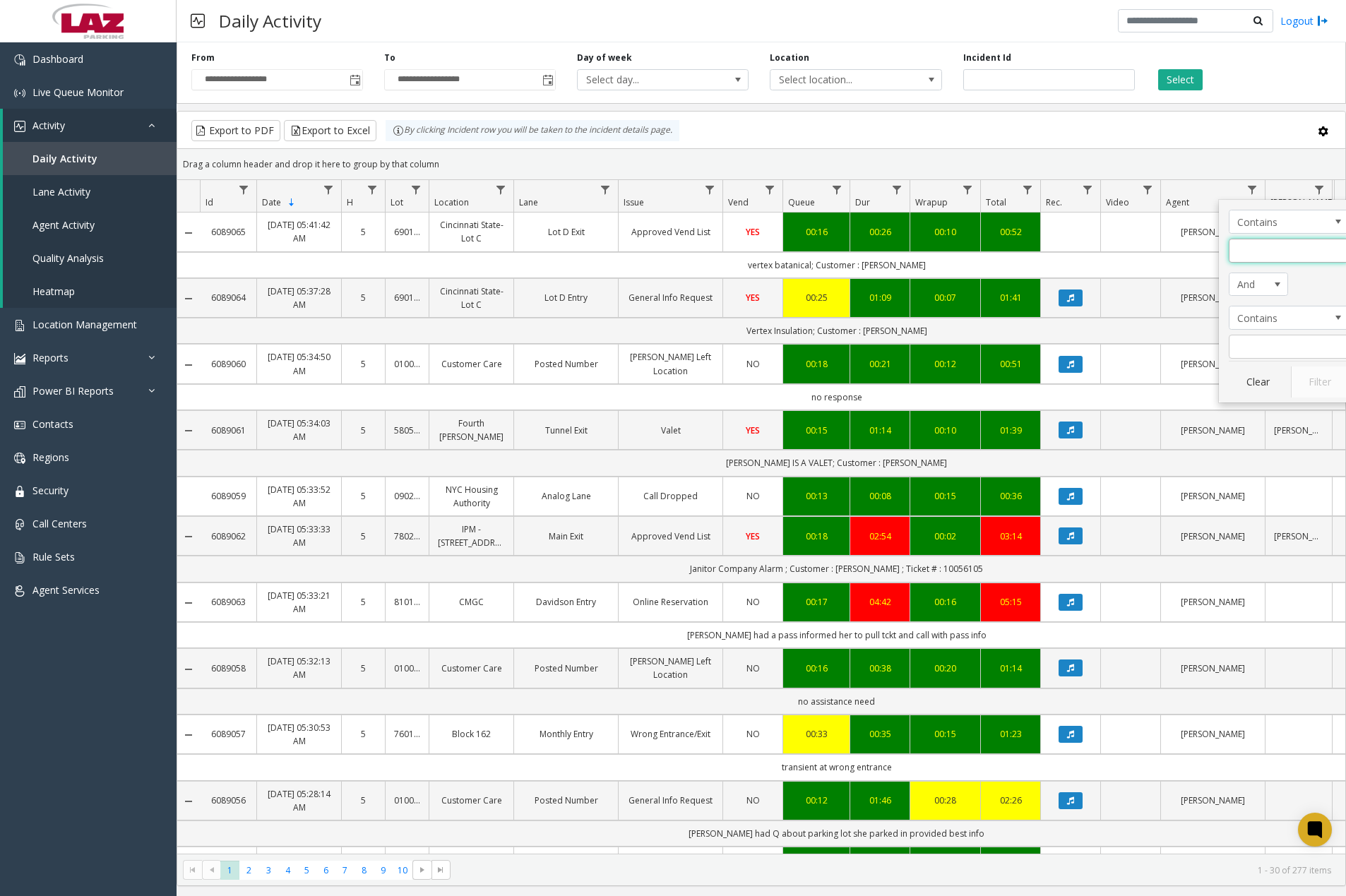
click at [1268, 254] on input "Agent Filter" at bounding box center [1289, 250] width 120 height 24
type input "*****"
click at [1314, 375] on button "Filter" at bounding box center [1319, 382] width 58 height 32
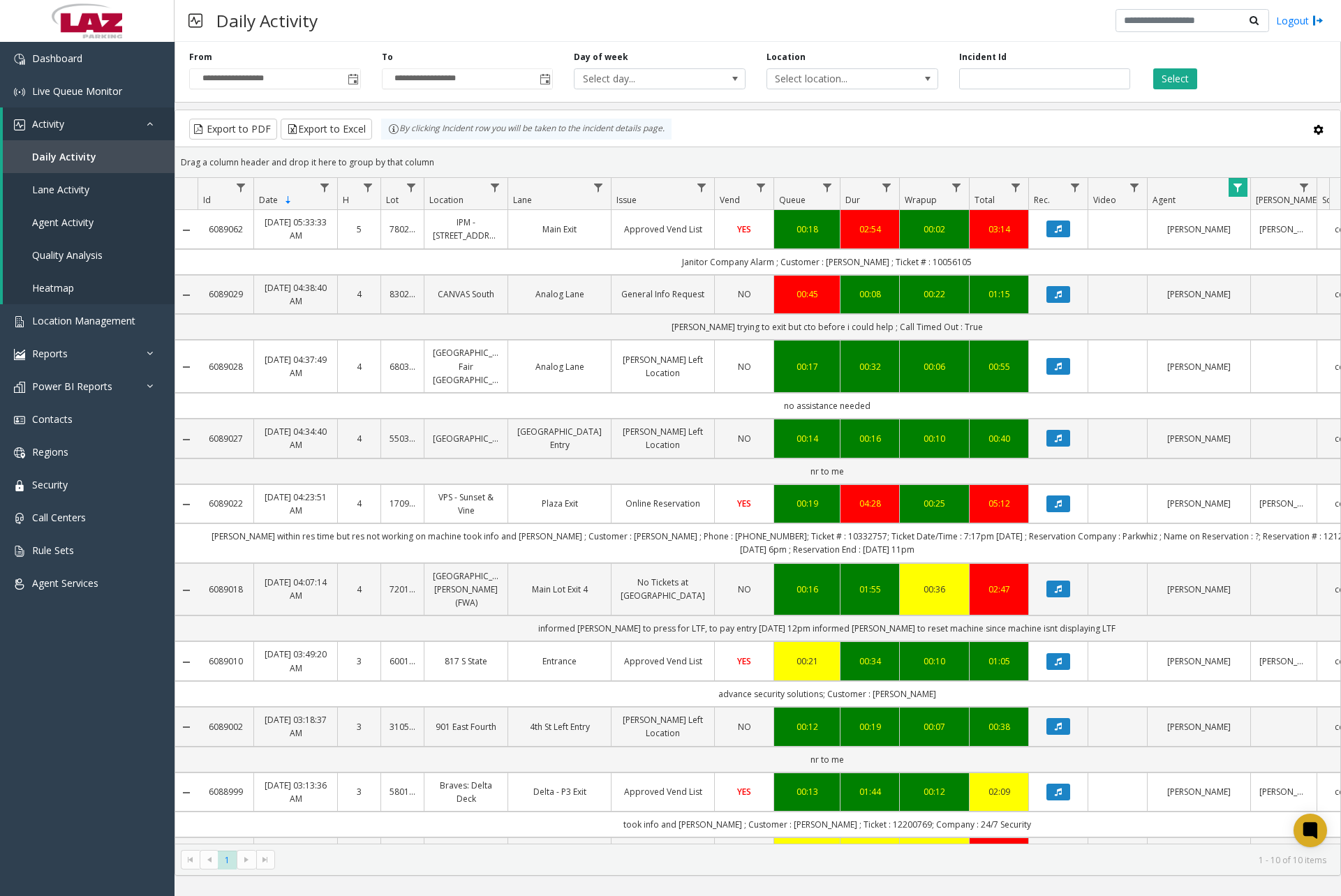
click at [545, 15] on div "Daily Activity Logout" at bounding box center [757, 21] width 1166 height 42
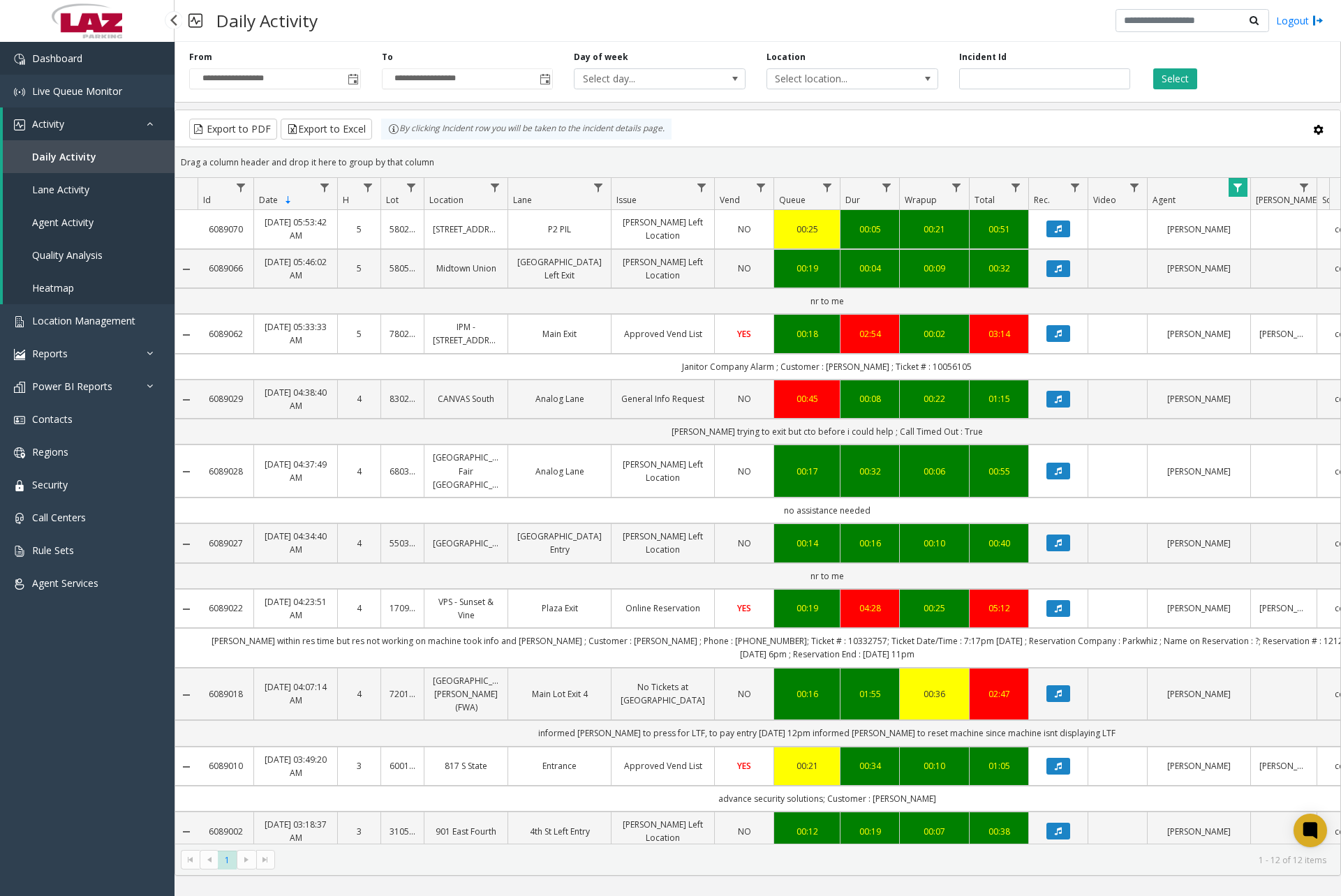
click at [131, 64] on link "Dashboard" at bounding box center [87, 58] width 175 height 33
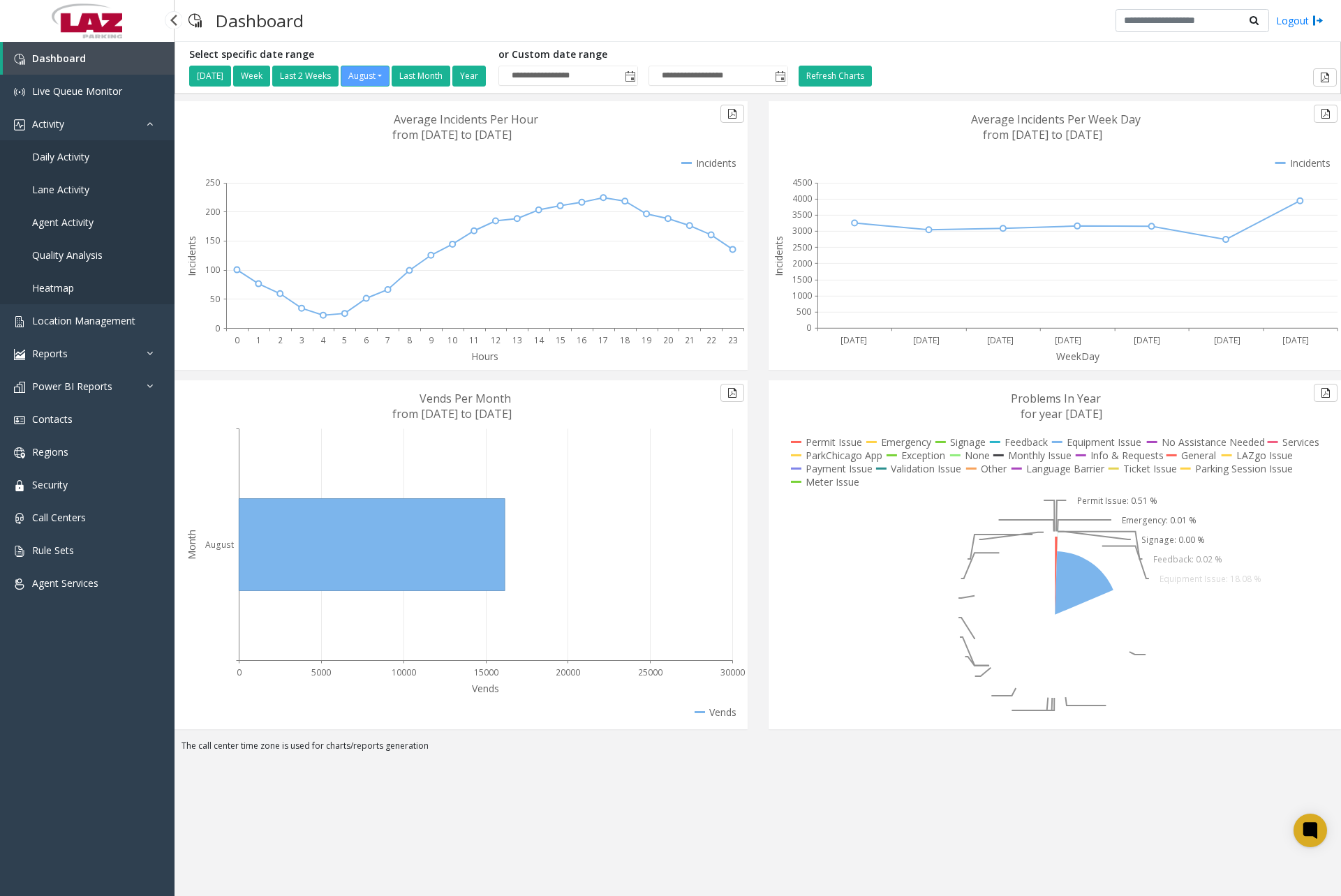
click at [70, 160] on span "Daily Activity" at bounding box center [60, 157] width 58 height 13
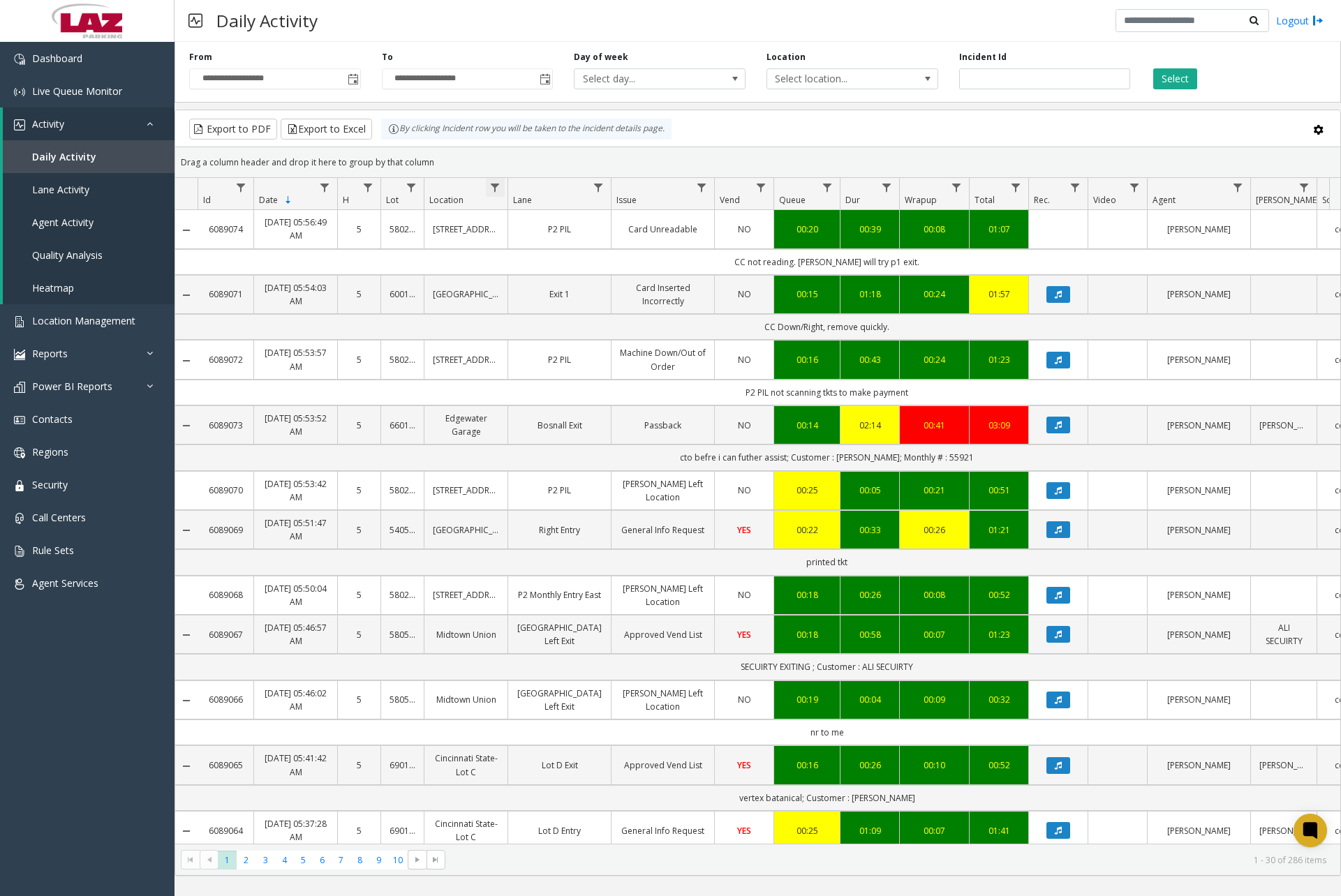
click at [499, 191] on span "Data table" at bounding box center [495, 188] width 11 height 11
drag, startPoint x: 532, startPoint y: 237, endPoint x: 539, endPoint y: 243, distance: 9.2
click at [532, 237] on input "Location Filter" at bounding box center [556, 247] width 119 height 24
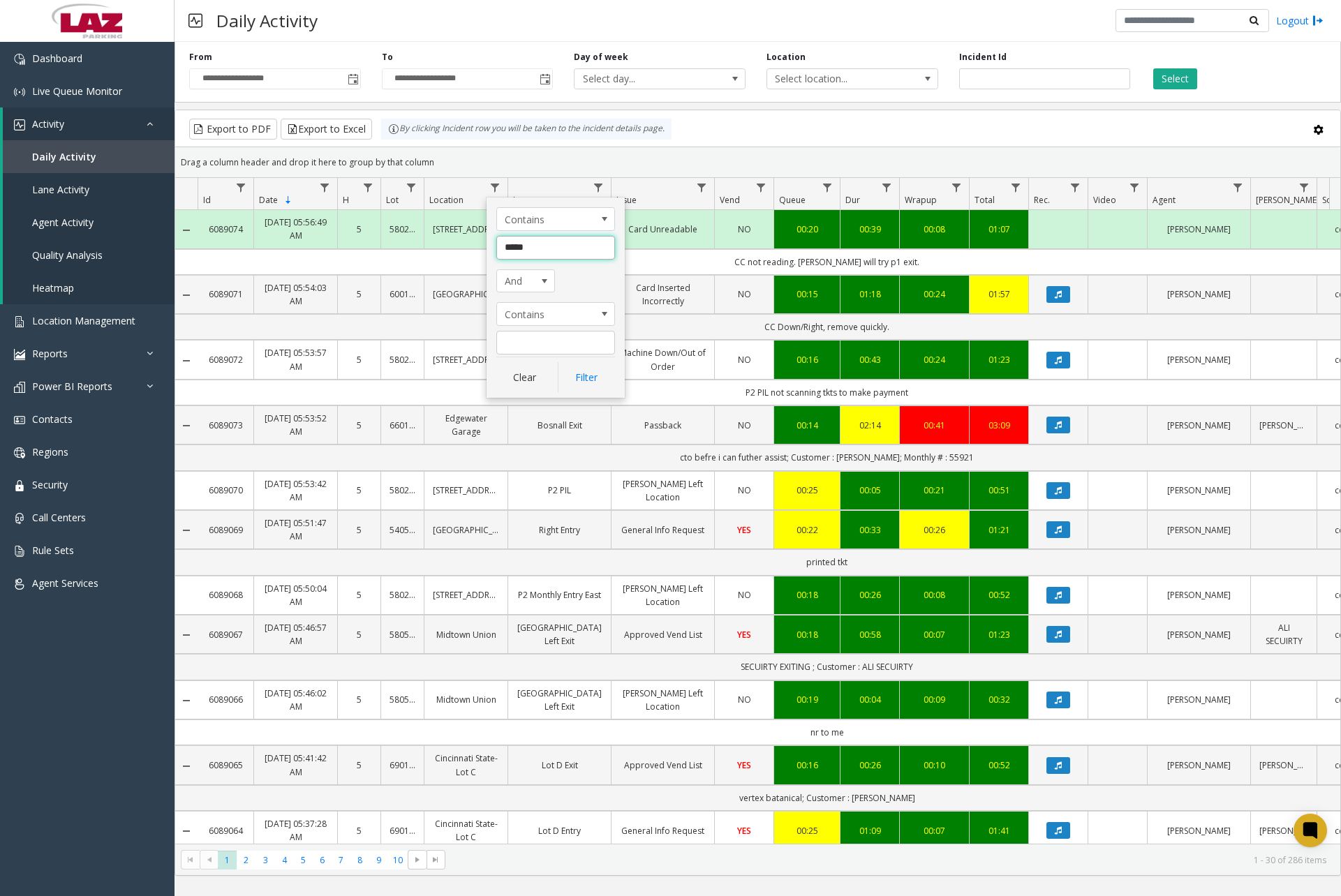
type input "******"
click at [578, 367] on button "Filter" at bounding box center [586, 378] width 58 height 31
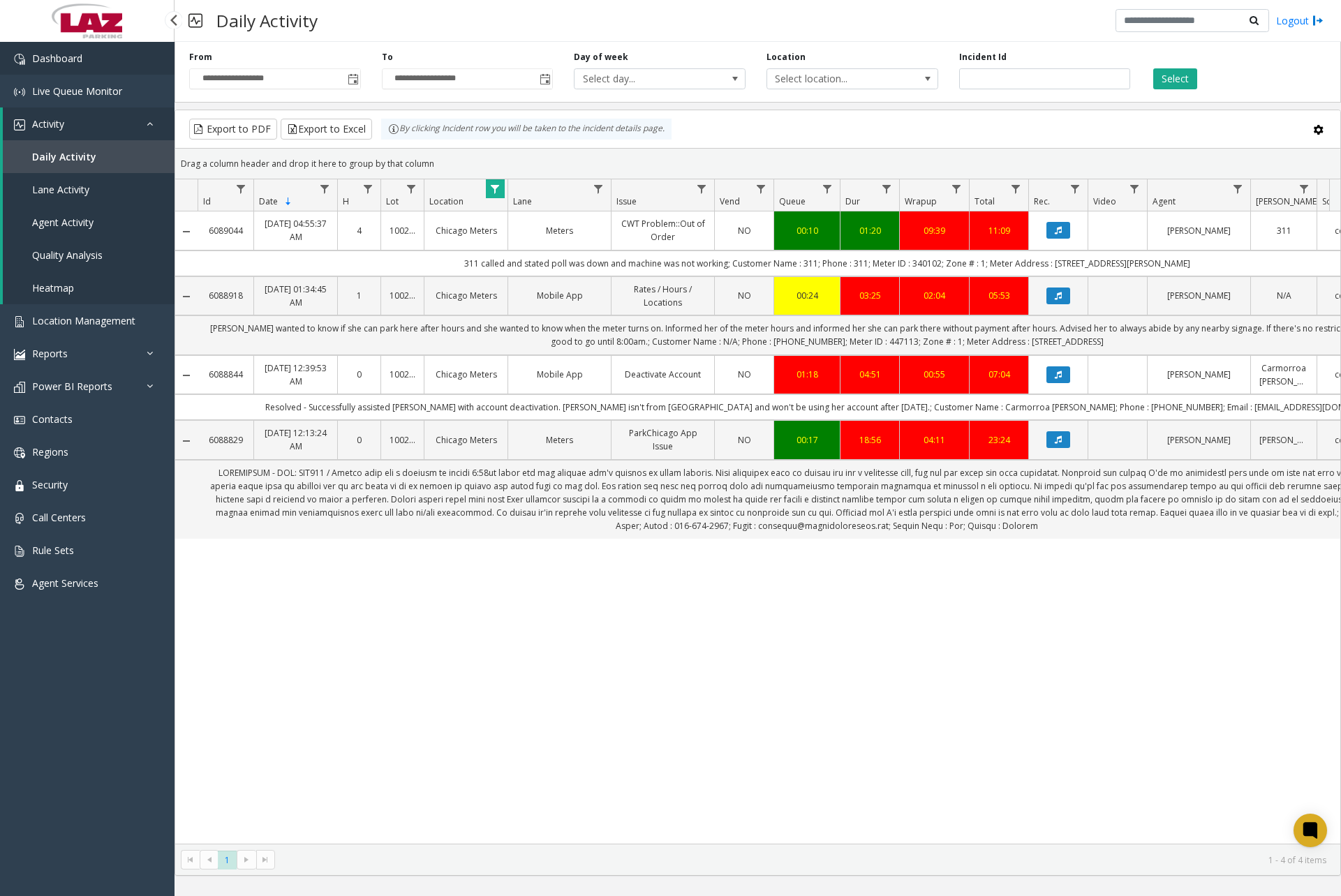
click at [93, 63] on link "Dashboard" at bounding box center [87, 58] width 175 height 33
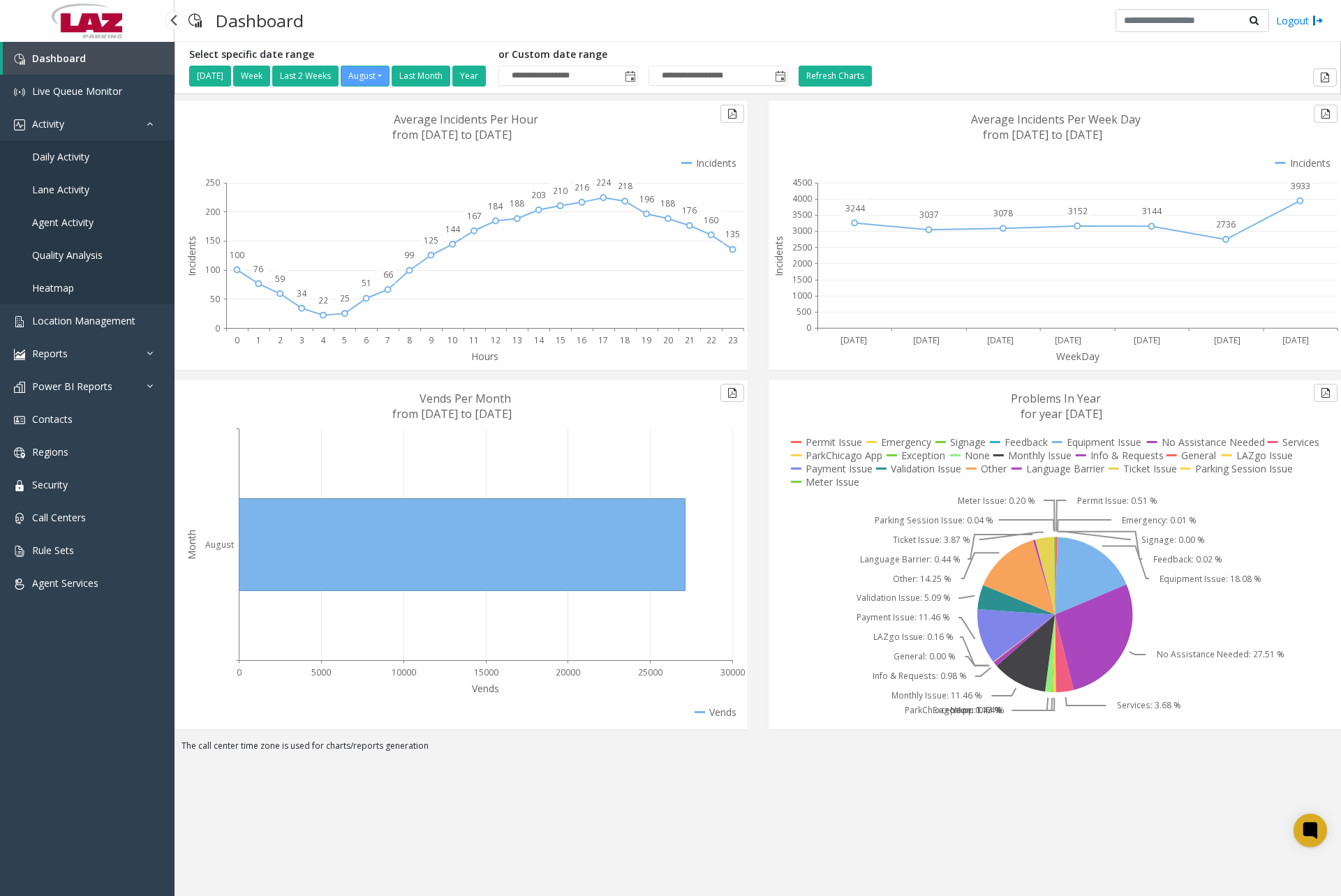
click at [87, 156] on span "Daily Activity" at bounding box center [60, 157] width 58 height 13
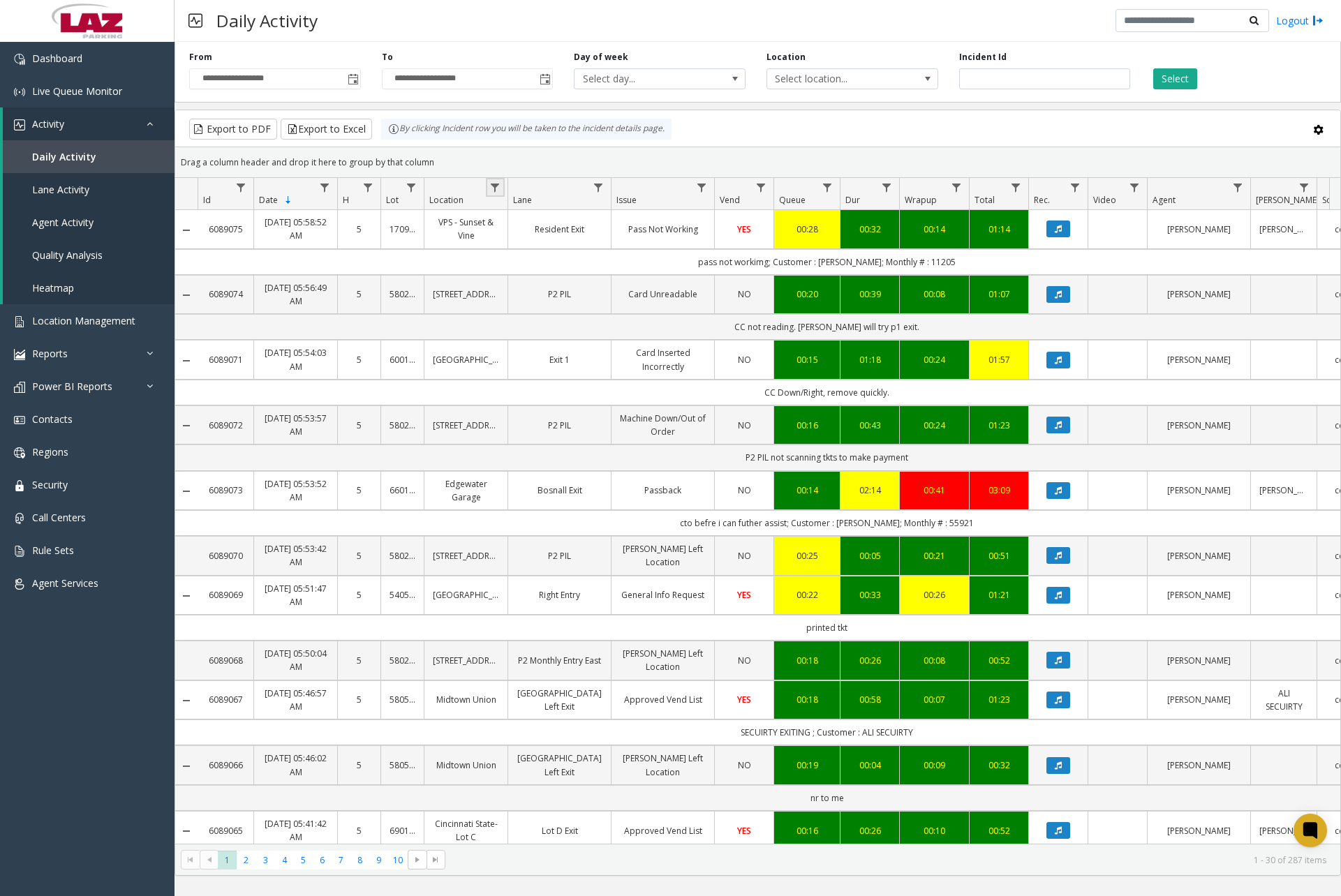
click at [502, 190] on link "Data table" at bounding box center [496, 188] width 19 height 19
click at [553, 240] on input "Location Filter" at bounding box center [556, 247] width 119 height 24
type input "**********"
click at [579, 379] on button "Filter" at bounding box center [586, 378] width 58 height 31
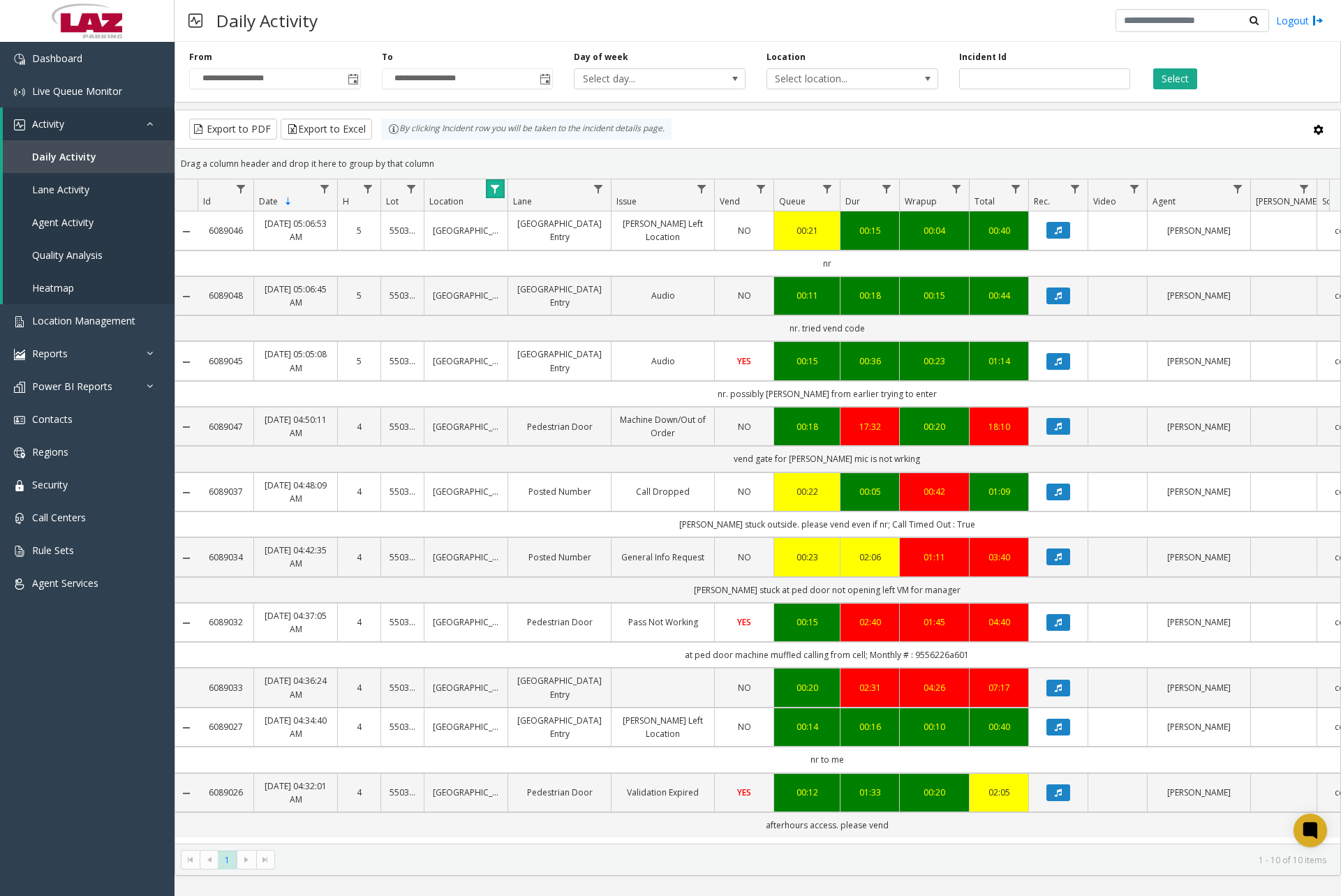
scroll to position [4, 0]
click at [105, 57] on link "Dashboard" at bounding box center [87, 58] width 175 height 33
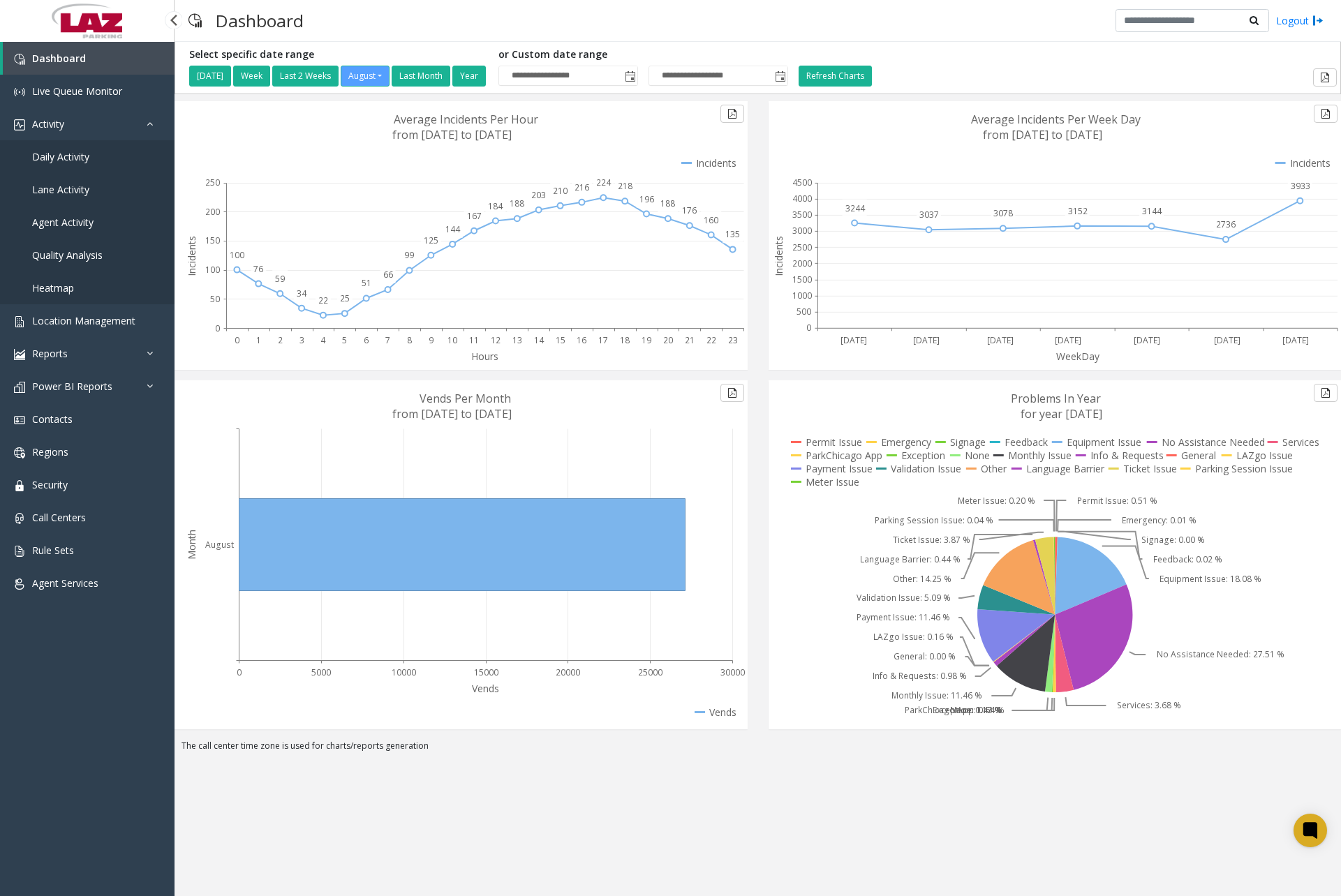
click at [89, 163] on link "Daily Activity" at bounding box center [87, 157] width 175 height 33
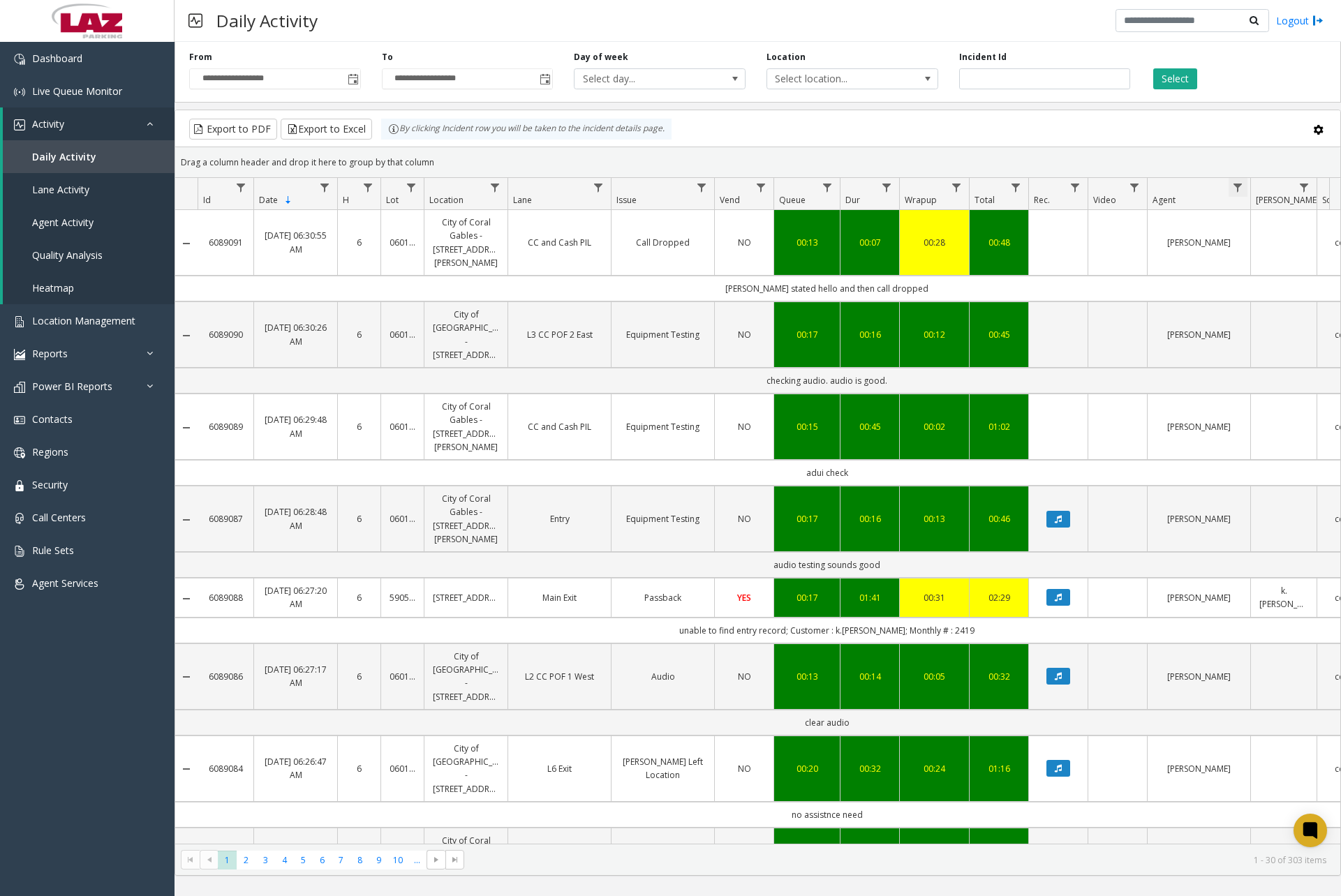
click at [1241, 186] on span "Data table" at bounding box center [1238, 188] width 11 height 11
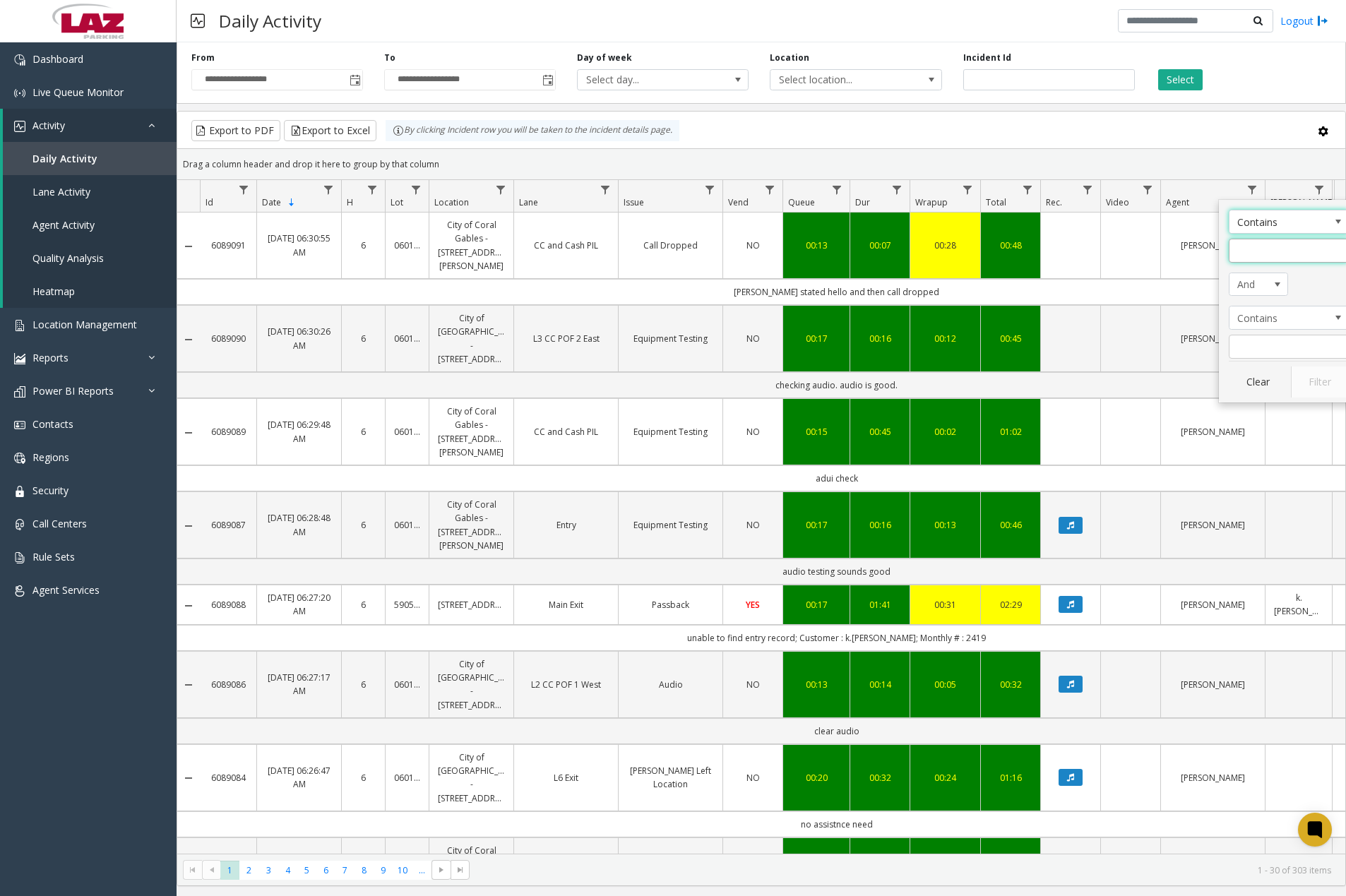
click at [1264, 246] on input "Agent Filter" at bounding box center [1289, 250] width 120 height 24
type input "*****"
click at [1301, 376] on button "Filter" at bounding box center [1319, 382] width 58 height 32
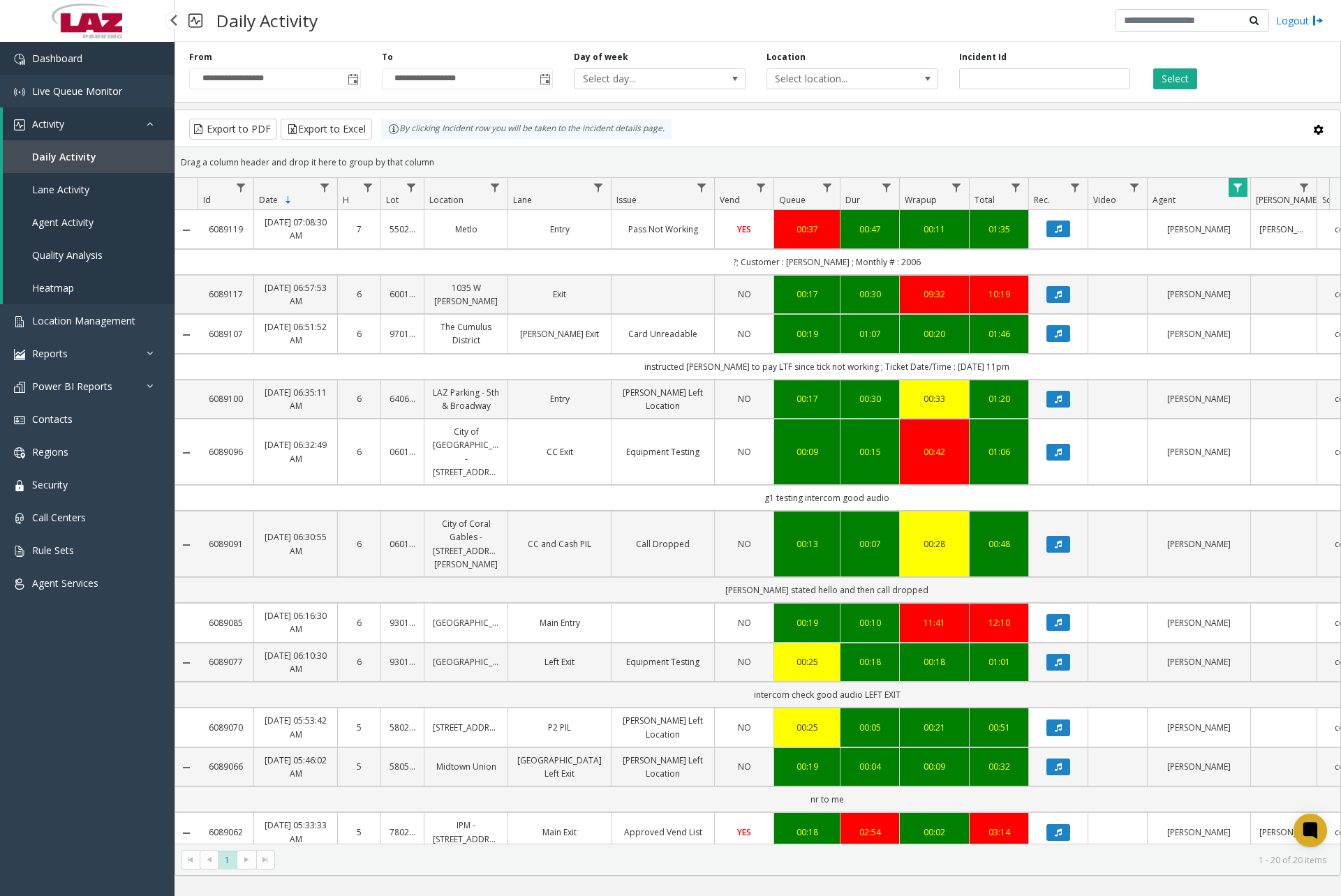
click at [109, 65] on link "Dashboard" at bounding box center [87, 58] width 175 height 33
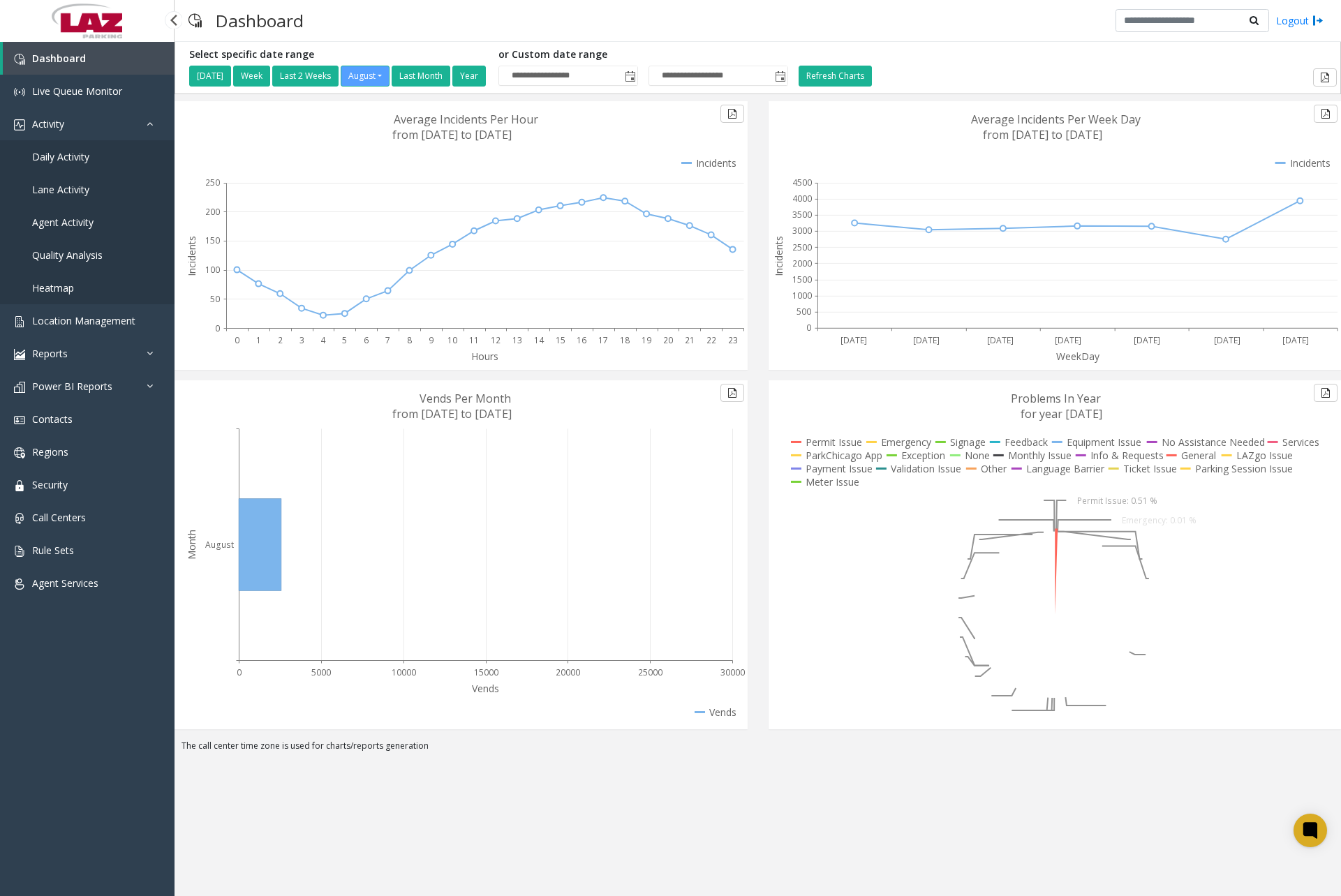
click at [81, 159] on span "Daily Activity" at bounding box center [60, 157] width 58 height 13
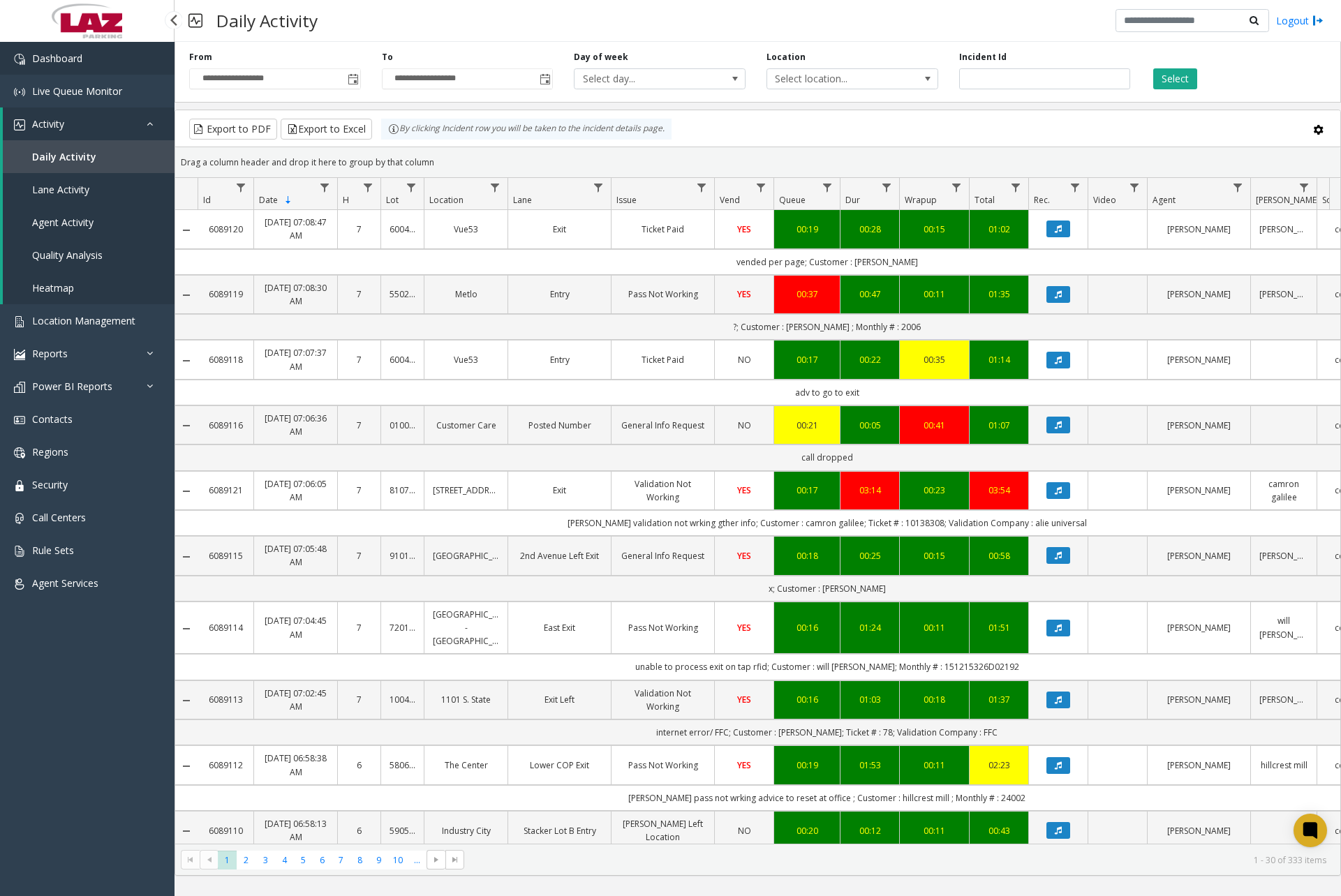
click at [106, 59] on link "Dashboard" at bounding box center [87, 58] width 175 height 33
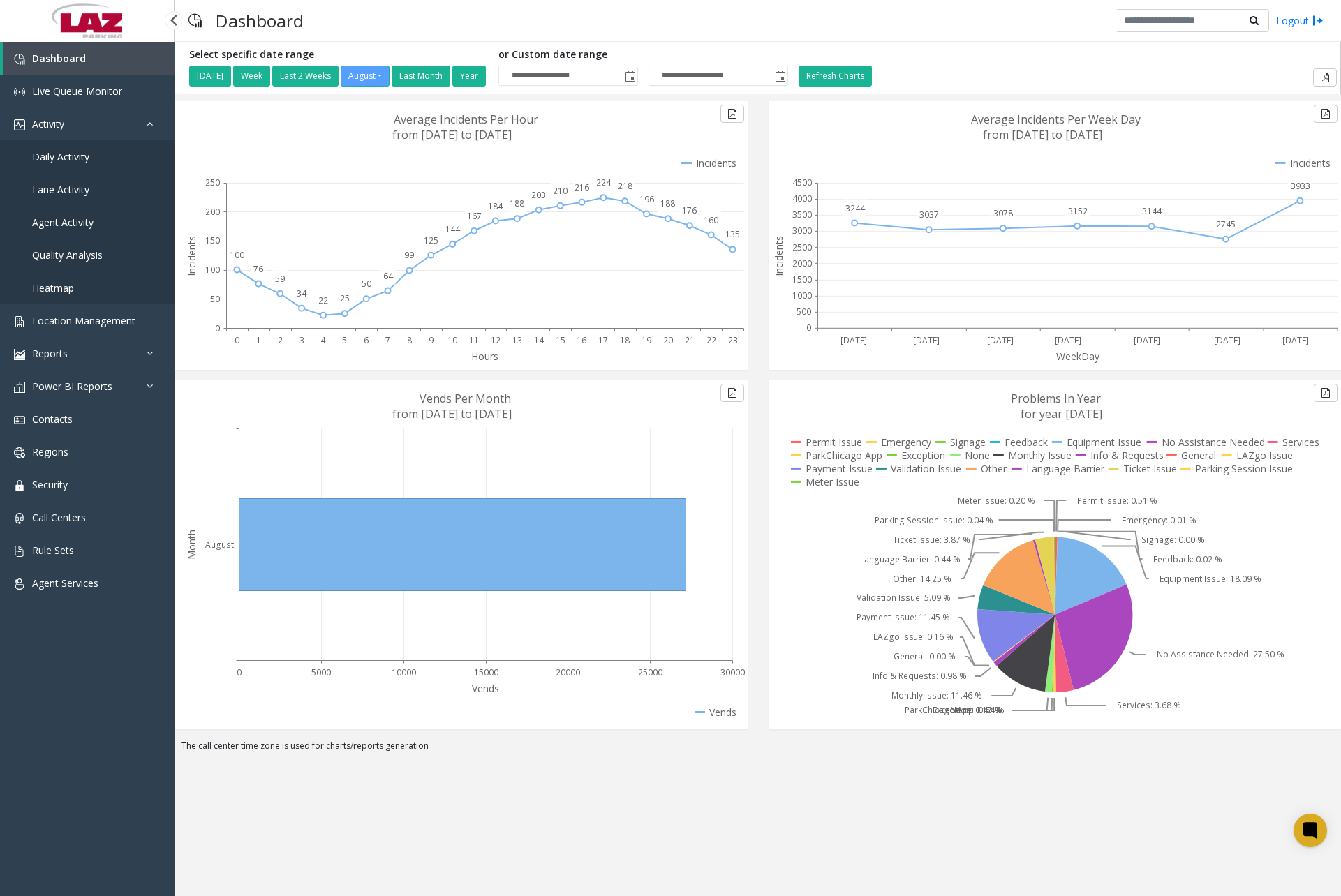
click at [76, 166] on link "Daily Activity" at bounding box center [87, 157] width 175 height 33
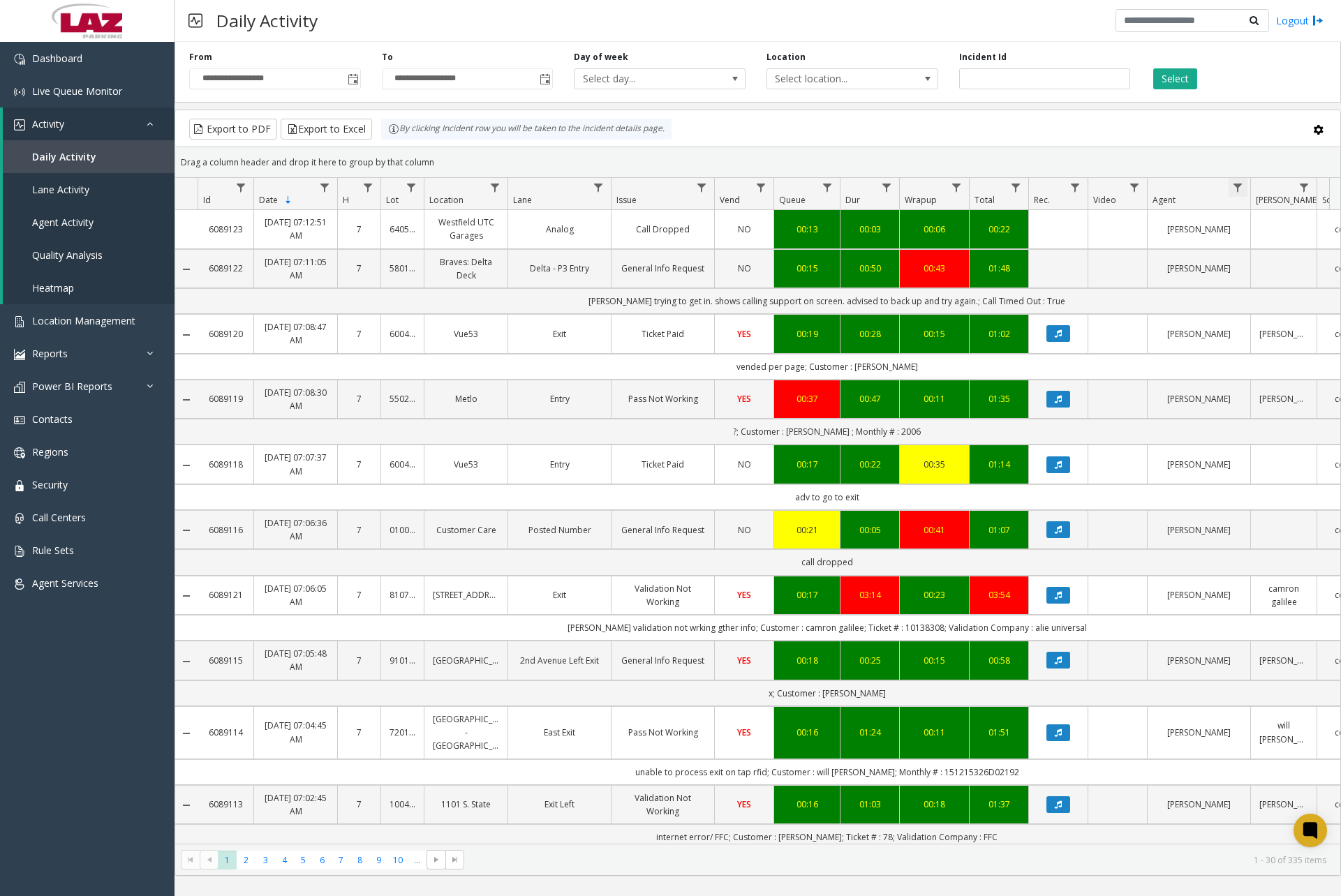
click at [1238, 189] on span "Data table" at bounding box center [1238, 188] width 11 height 11
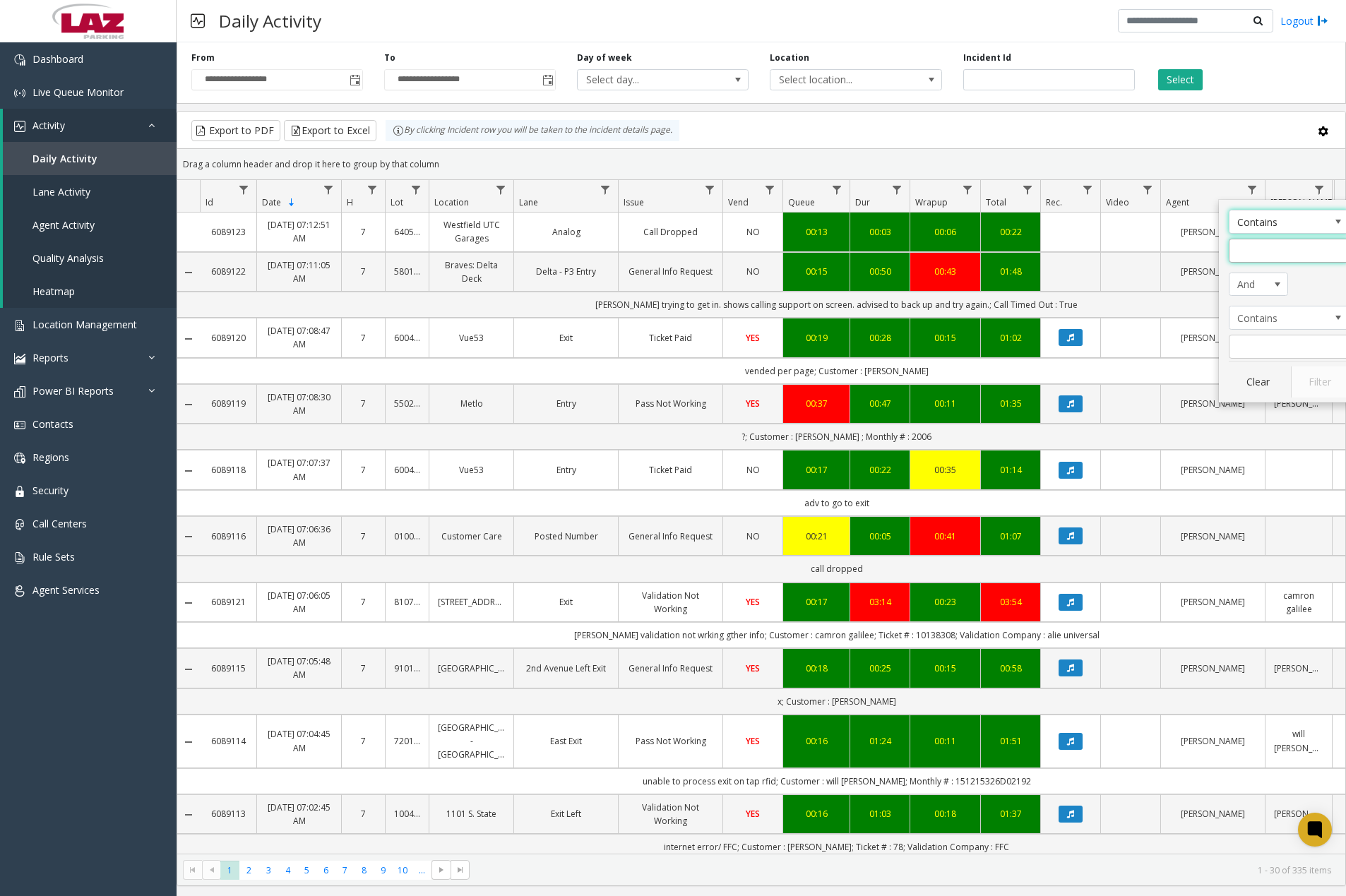
click at [1267, 246] on input "Agent Filter" at bounding box center [1289, 250] width 120 height 24
type input "*****"
click at [1310, 378] on button "Filter" at bounding box center [1319, 382] width 58 height 32
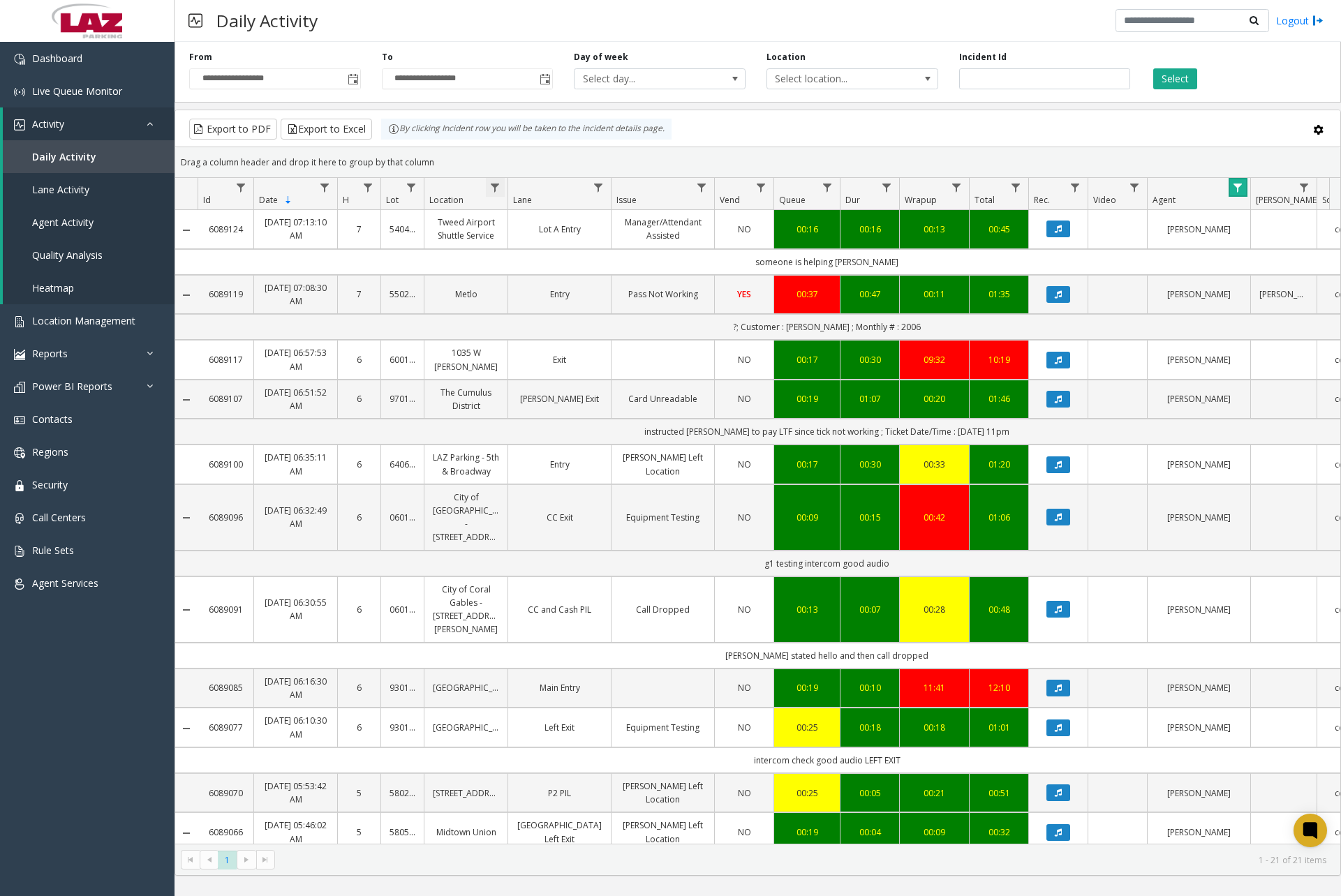
click at [497, 190] on span "Data table" at bounding box center [495, 188] width 11 height 11
drag, startPoint x: 547, startPoint y: 252, endPoint x: 547, endPoint y: 235, distance: 17.0
click at [547, 252] on input "Location Filter" at bounding box center [556, 247] width 119 height 24
type input "****"
click at [590, 371] on button "Filter" at bounding box center [586, 378] width 58 height 31
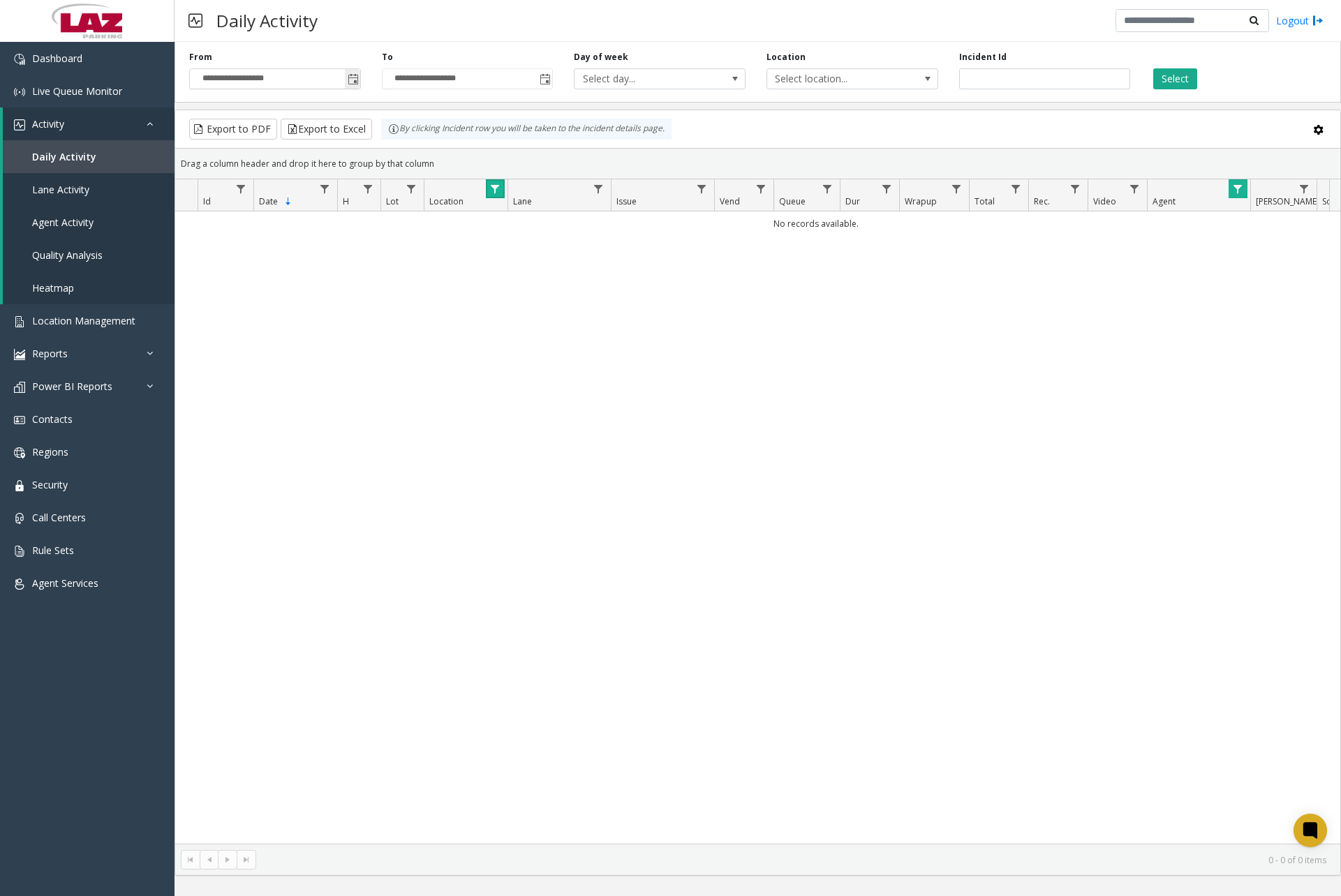
click at [355, 81] on span "Toggle popup" at bounding box center [353, 79] width 11 height 11
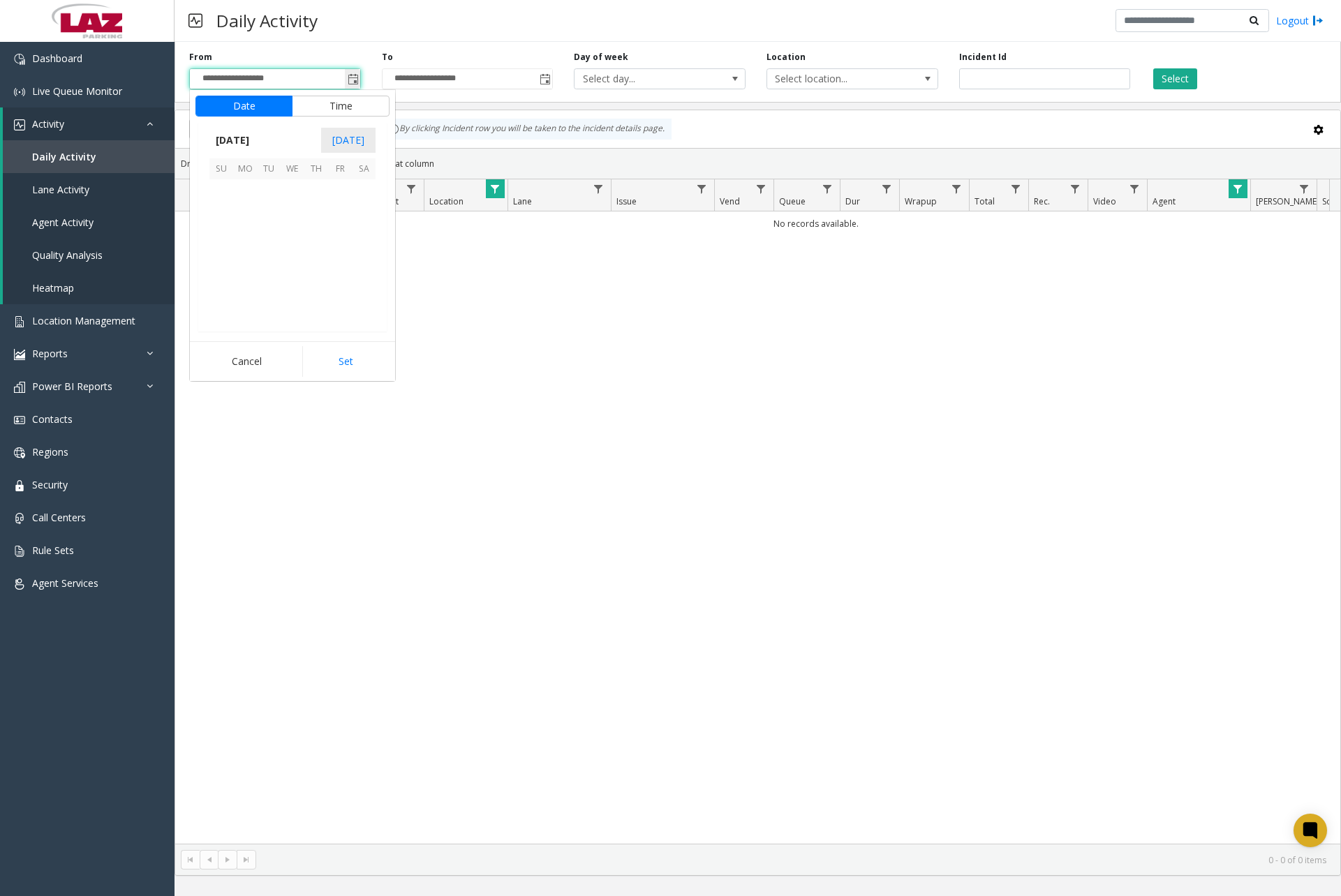
scroll to position [250347, 0]
click at [320, 287] on span "28" at bounding box center [315, 286] width 24 height 24
click at [227, 241] on span "12" at bounding box center [229, 242] width 11 height 13
click at [294, 242] on span "00" at bounding box center [299, 242] width 11 height 13
click at [365, 244] on span "AM" at bounding box center [367, 242] width 15 height 13
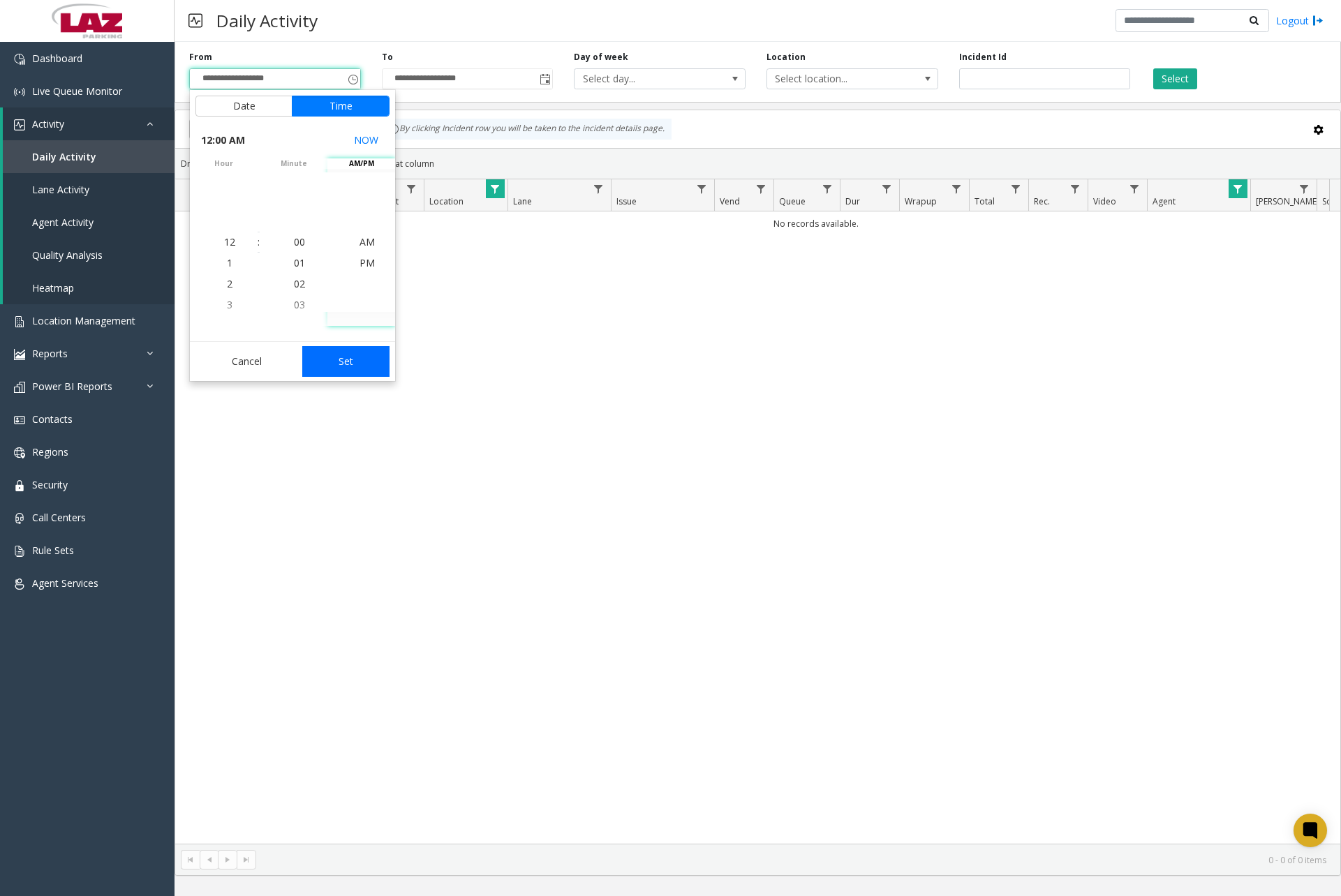
click at [346, 357] on button "Set" at bounding box center [346, 362] width 88 height 31
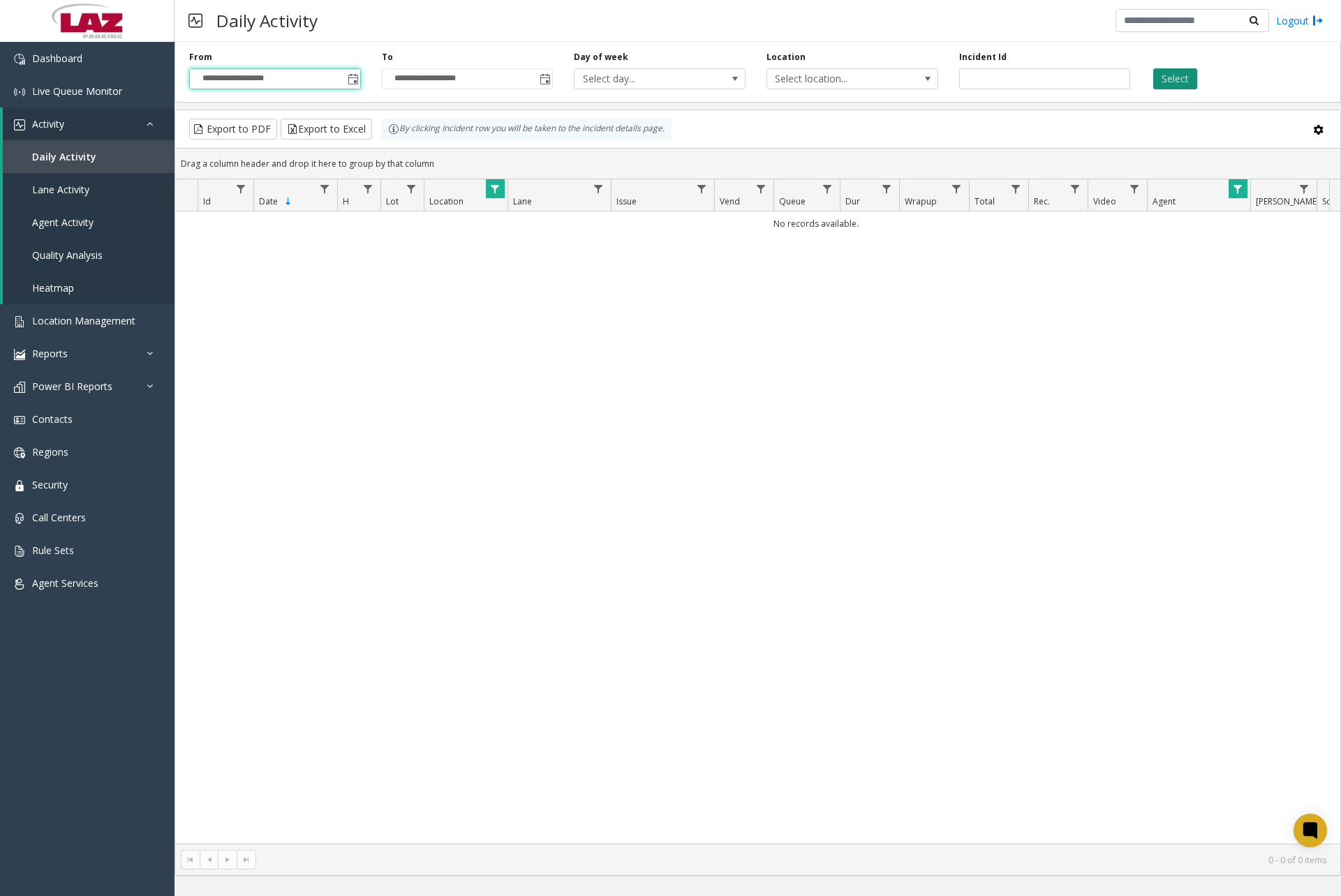
click at [1182, 73] on button "Select" at bounding box center [1175, 78] width 44 height 21
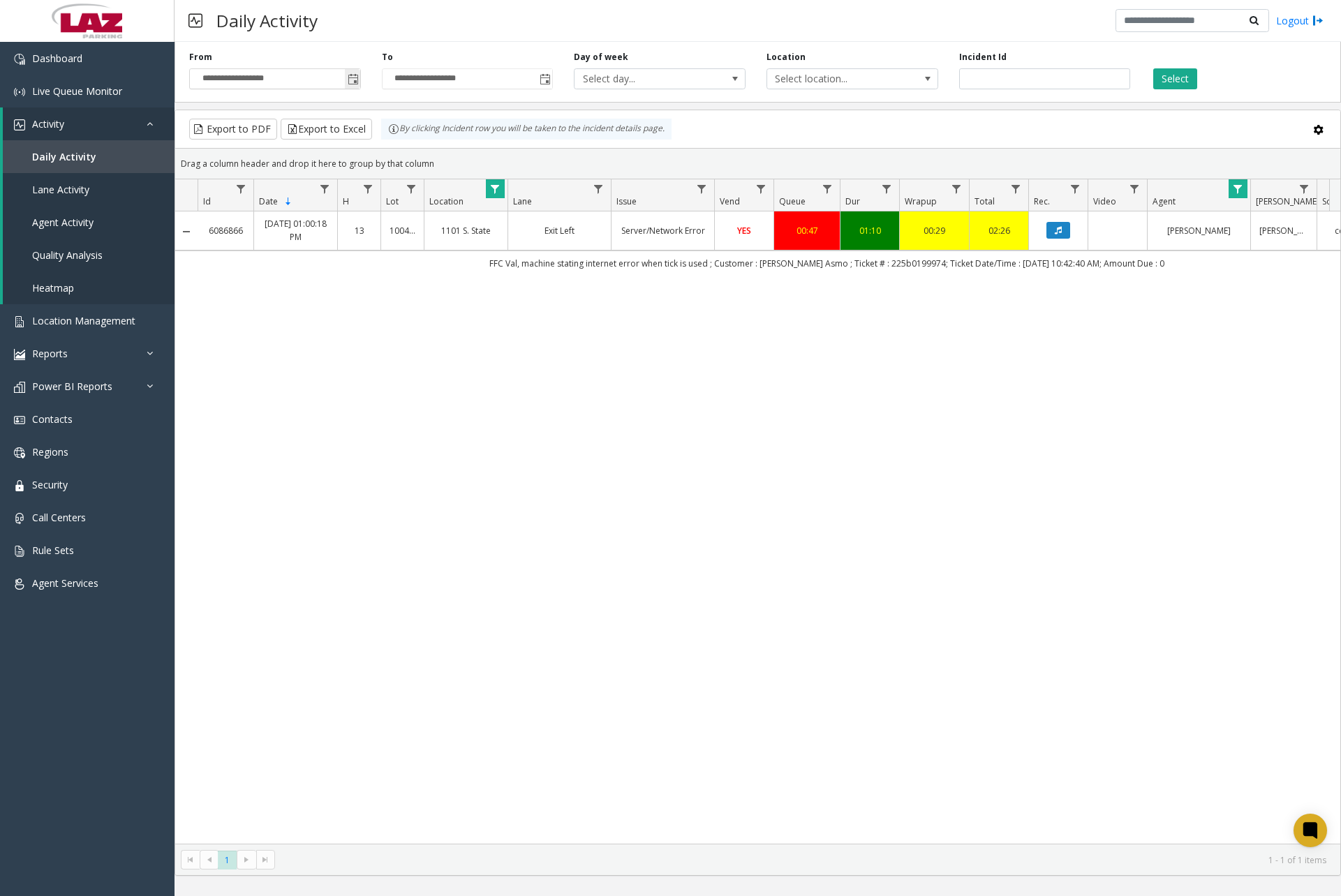
click at [349, 79] on span "Toggle popup" at bounding box center [353, 79] width 11 height 11
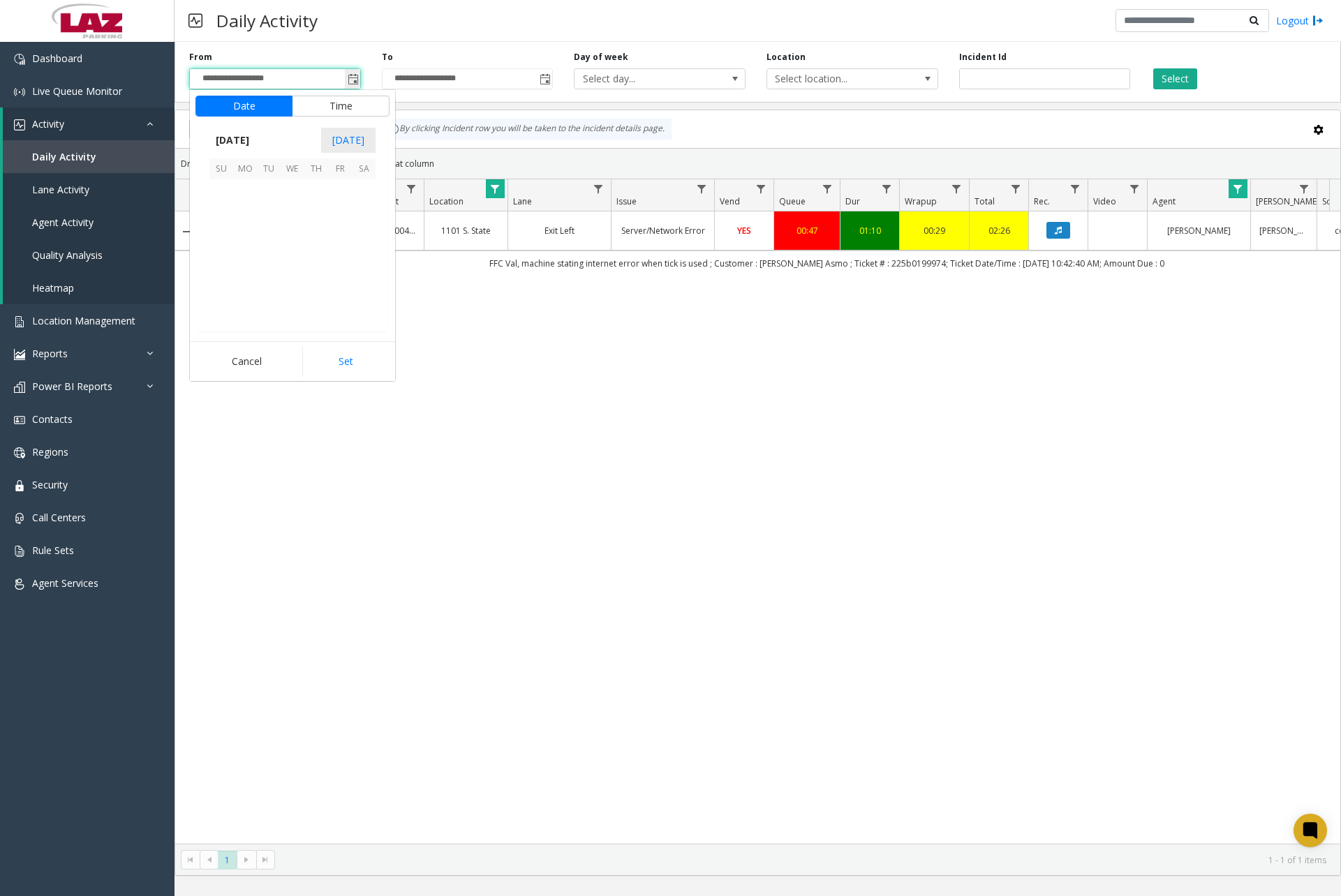
scroll to position [250347, 0]
click at [295, 280] on span "27" at bounding box center [292, 286] width 24 height 24
click at [224, 239] on span "12" at bounding box center [229, 242] width 11 height 13
click at [294, 240] on span "00" at bounding box center [299, 242] width 11 height 13
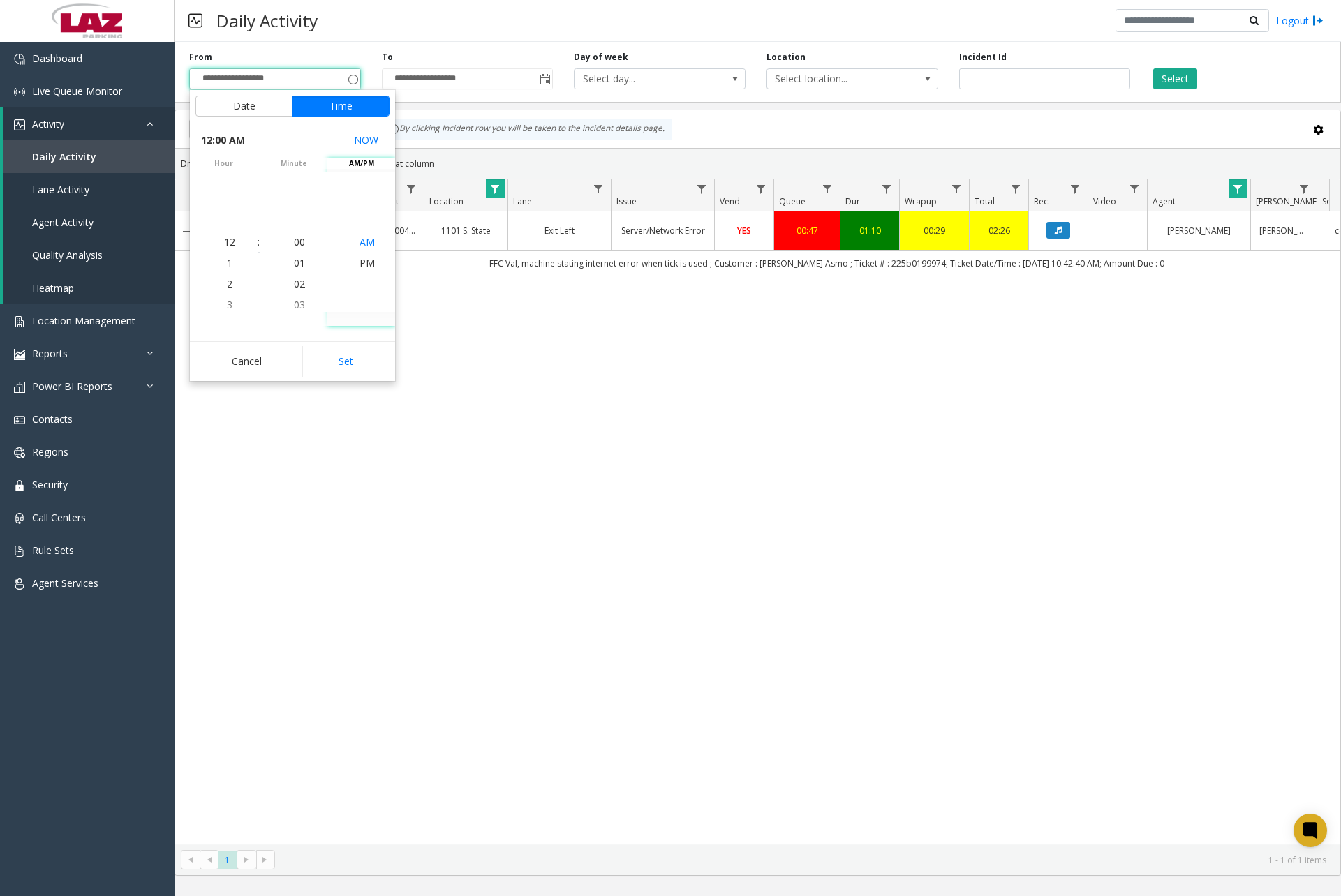
click at [367, 240] on span "AM" at bounding box center [367, 242] width 15 height 13
click at [350, 360] on button "Set" at bounding box center [346, 362] width 88 height 31
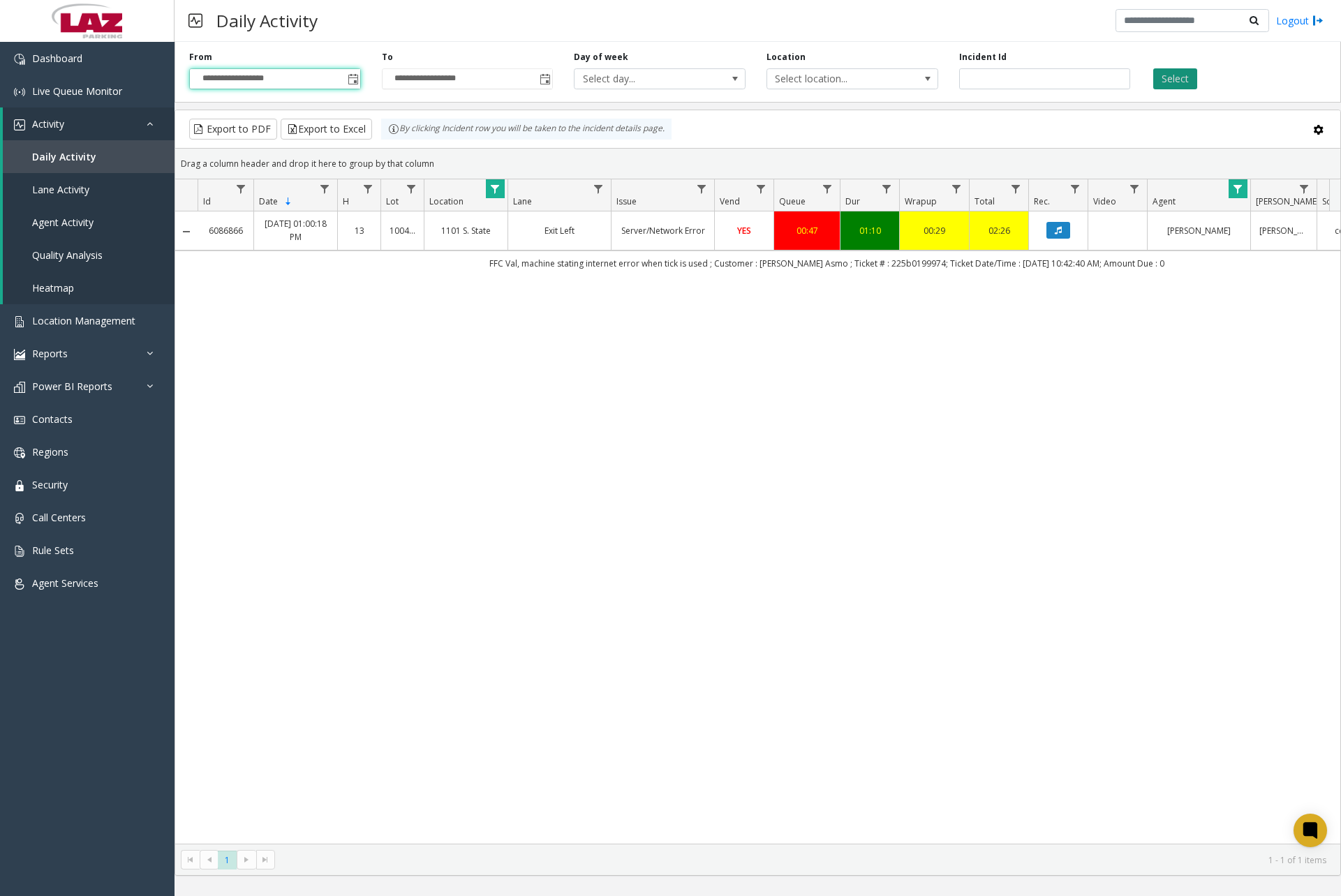
click at [1179, 73] on button "Select" at bounding box center [1175, 78] width 44 height 21
click at [355, 83] on span "Toggle popup" at bounding box center [353, 79] width 11 height 11
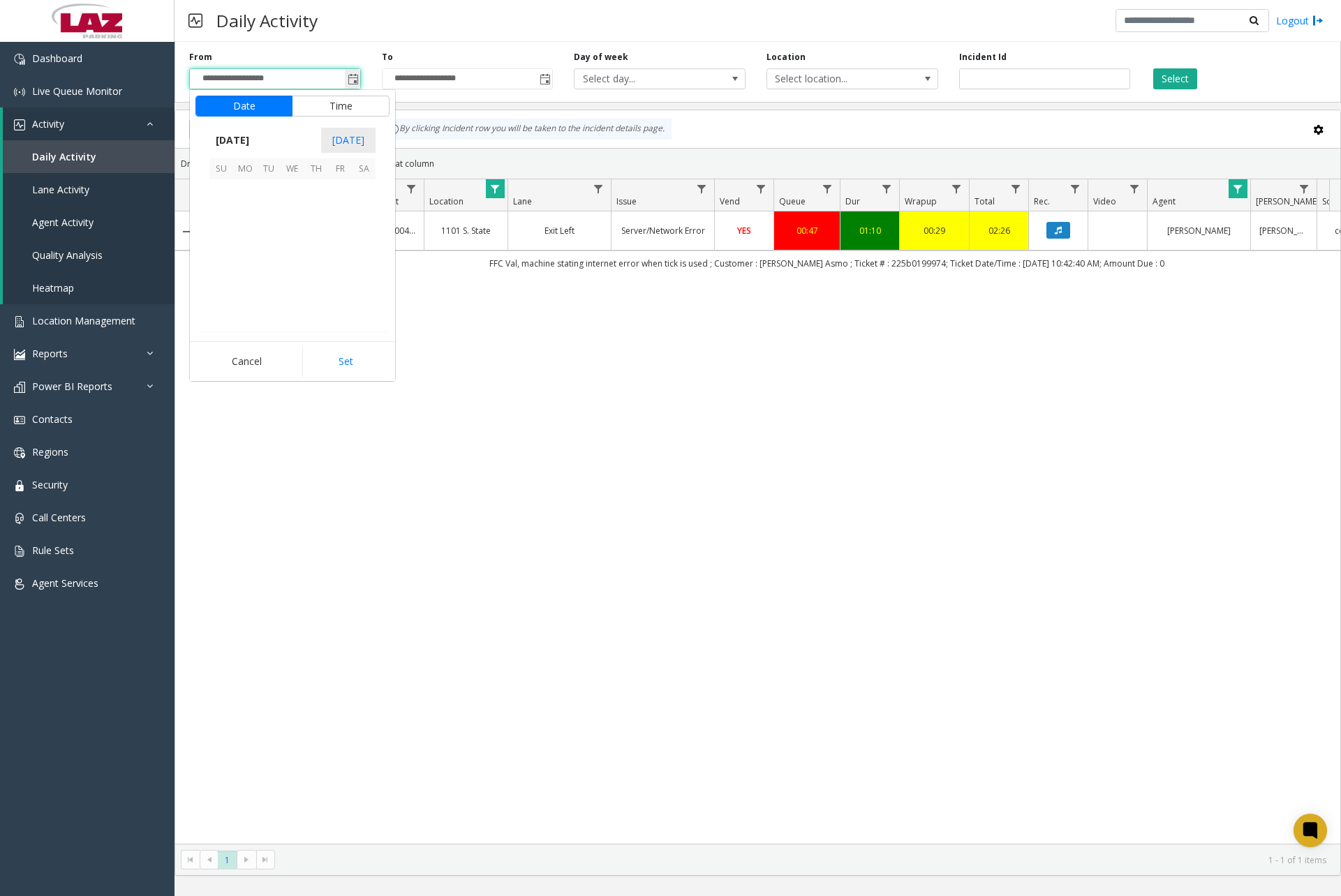
scroll to position [250347, 0]
click at [272, 287] on span "26" at bounding box center [268, 286] width 24 height 24
click at [226, 238] on span "12" at bounding box center [229, 242] width 11 height 13
click at [294, 241] on span "00" at bounding box center [299, 242] width 11 height 13
click at [366, 241] on span "AM" at bounding box center [367, 242] width 15 height 13
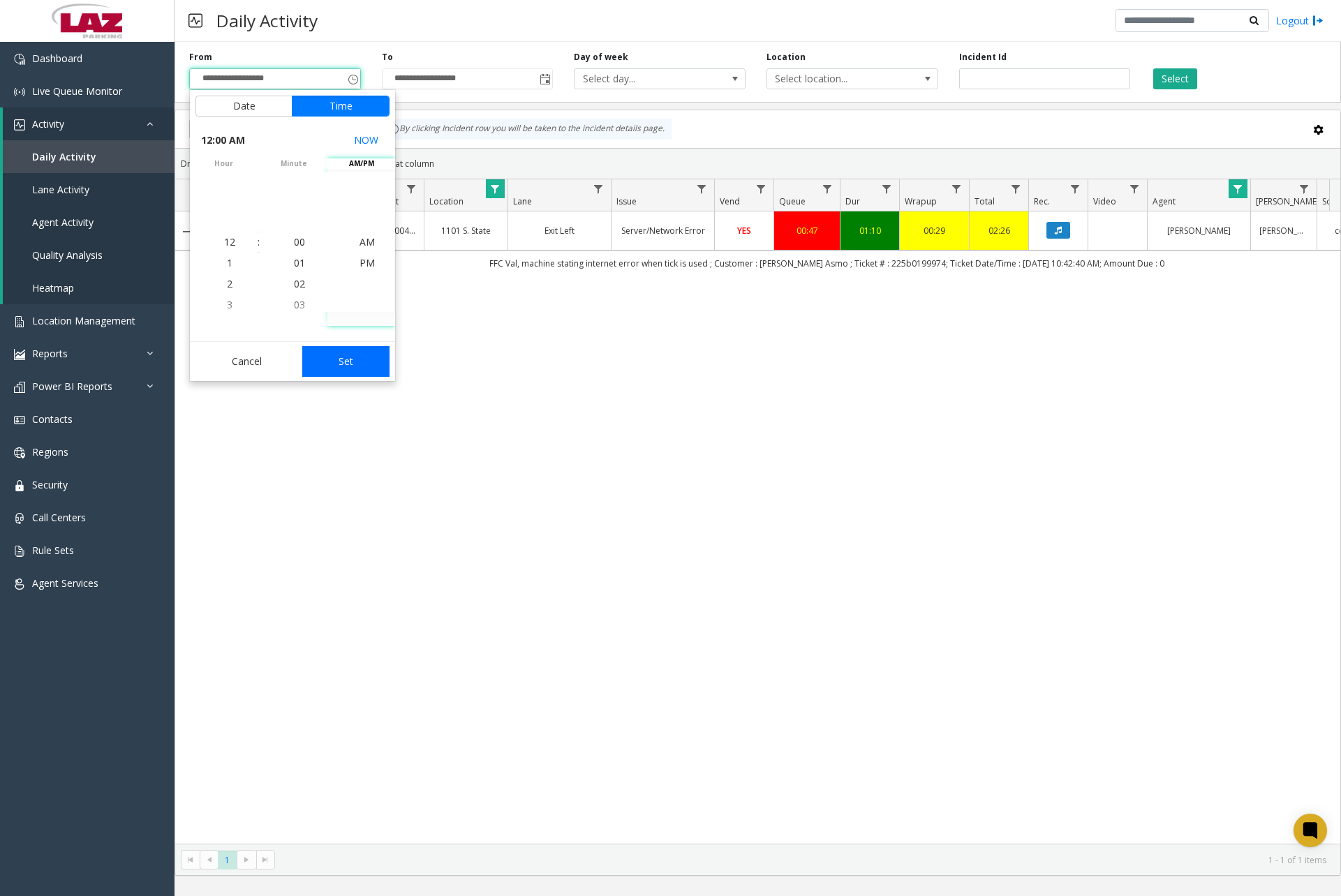
click at [364, 357] on button "Set" at bounding box center [346, 362] width 88 height 31
type input "**********"
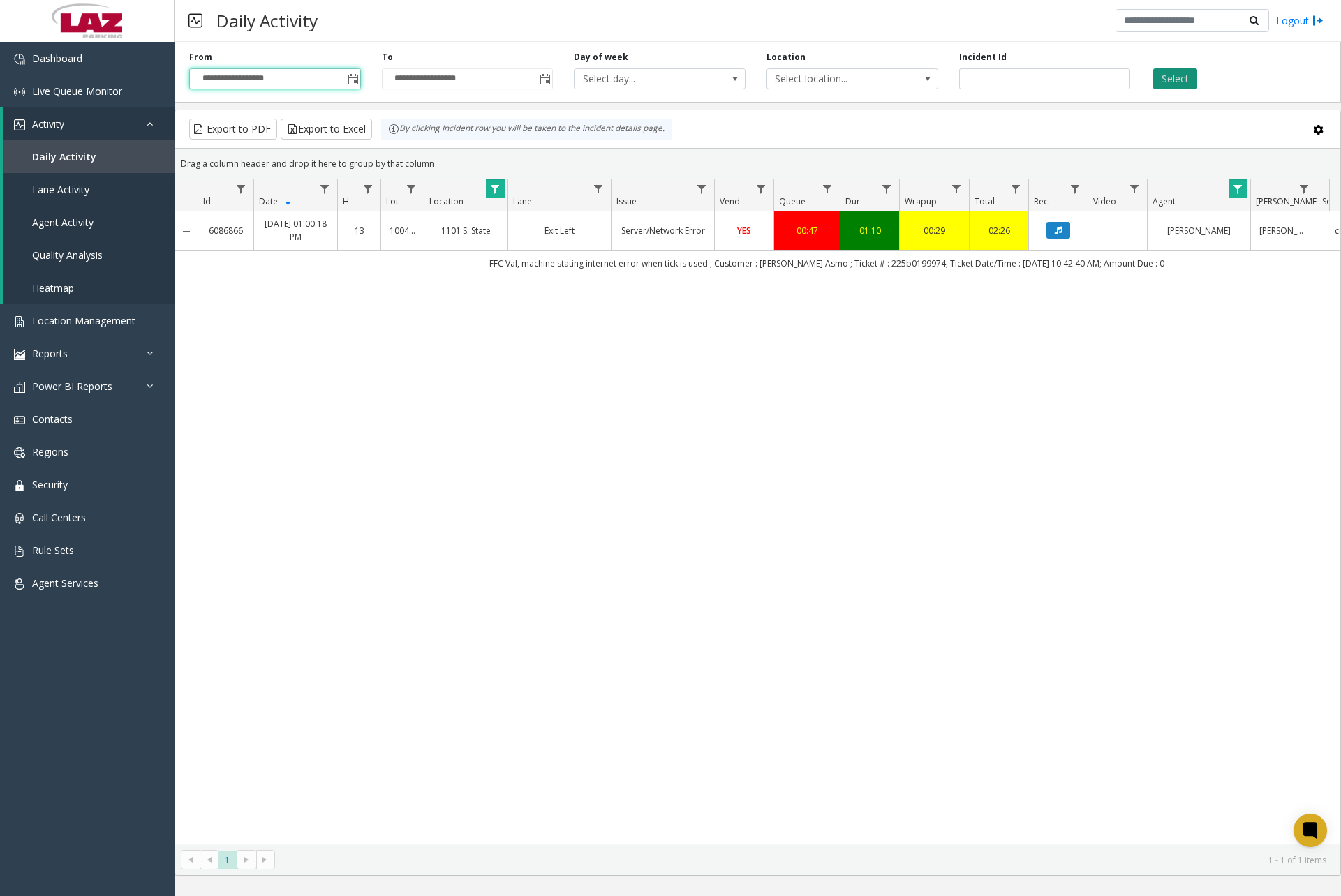
click at [1182, 81] on button "Select" at bounding box center [1175, 78] width 44 height 21
click at [349, 76] on span "Toggle popup" at bounding box center [353, 79] width 11 height 11
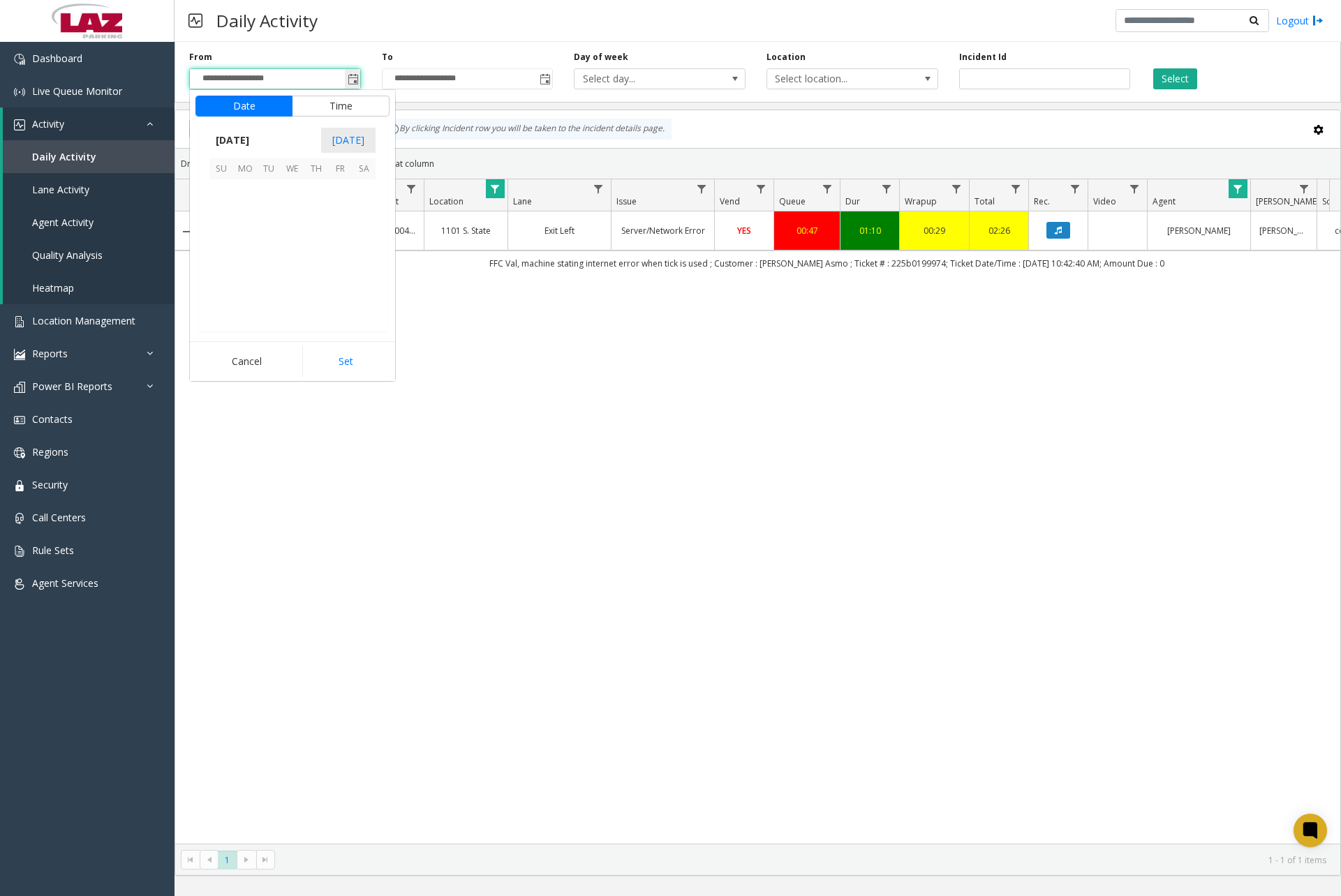
scroll to position [250347, 0]
click at [449, 310] on div "6086866 Aug 28, 2025 01:00:18 PM 13 100444 1101 S. State Exit Left Server/Netwo…" at bounding box center [758, 528] width 1165 height 633
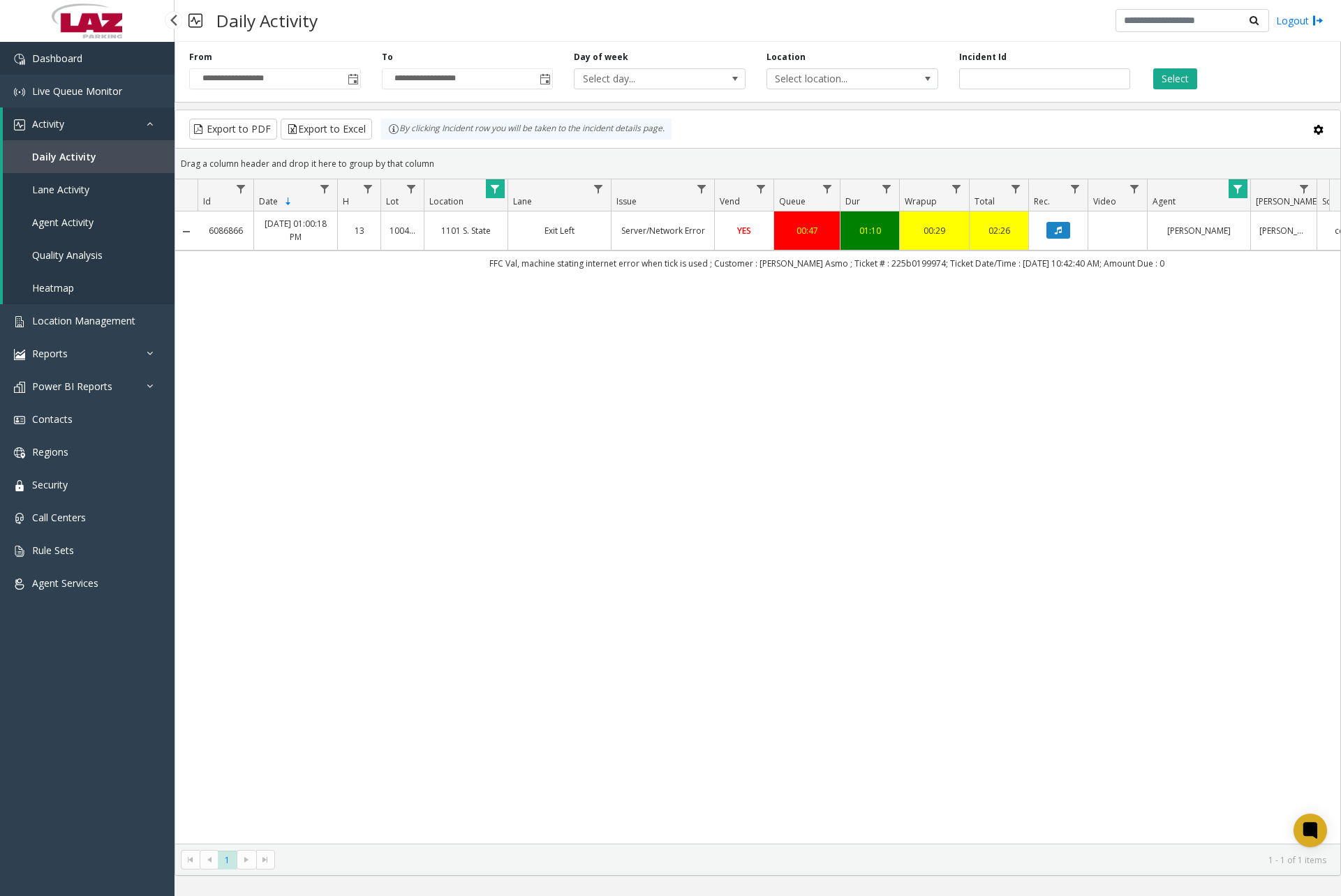
click at [120, 59] on link "Dashboard" at bounding box center [87, 58] width 175 height 33
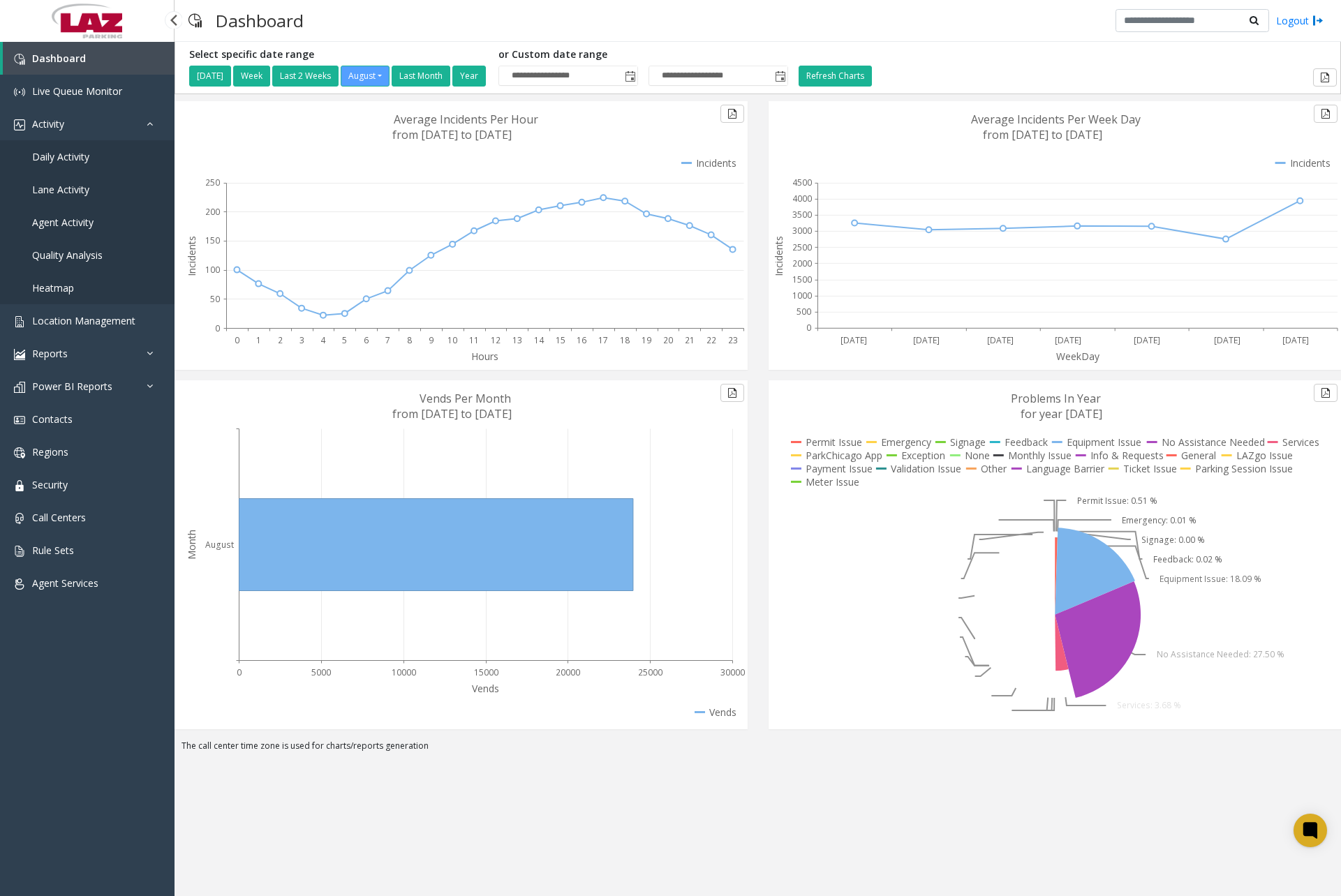
click at [74, 159] on span "Daily Activity" at bounding box center [60, 157] width 58 height 13
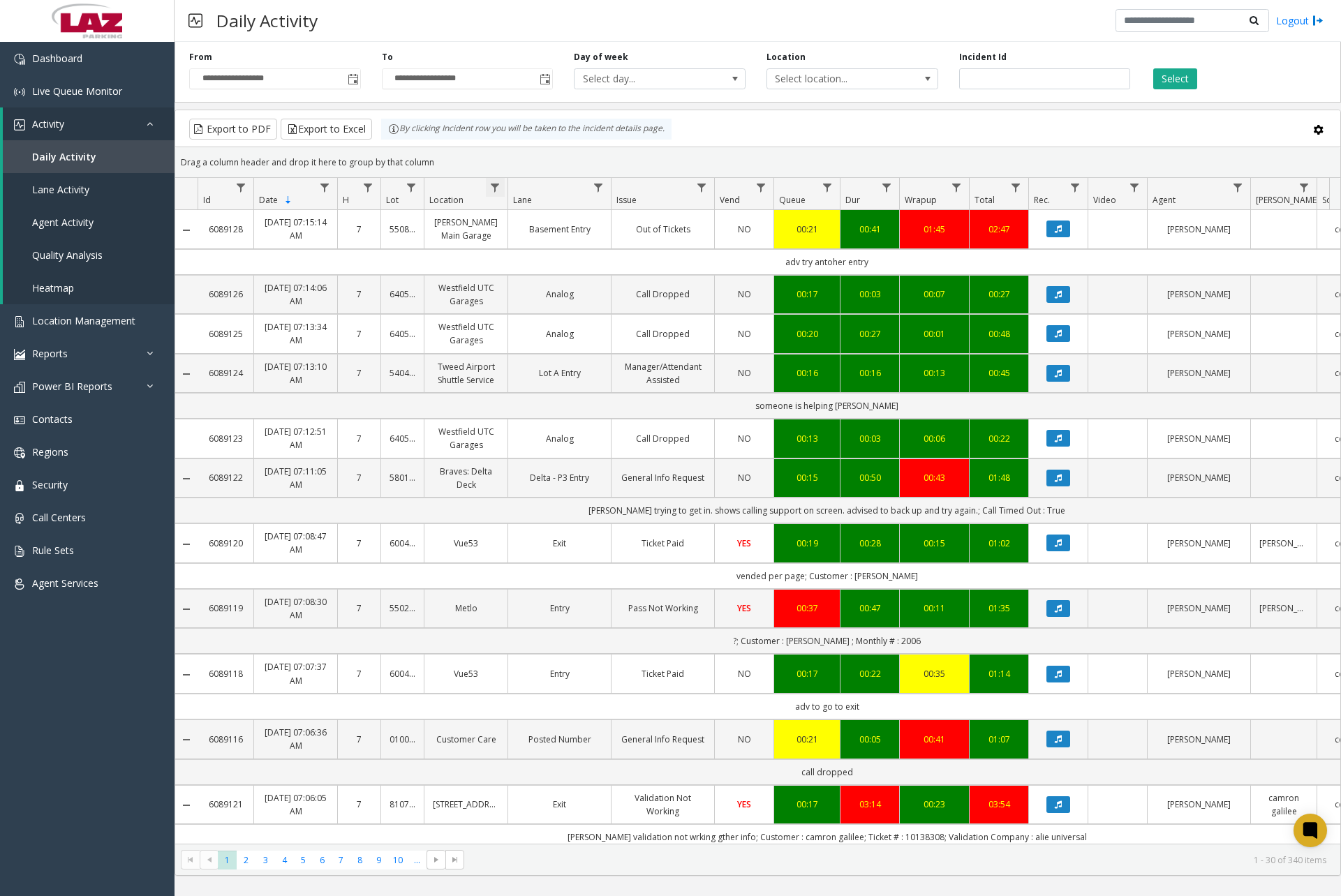
click at [491, 188] on span "Data table" at bounding box center [495, 188] width 11 height 11
drag, startPoint x: 529, startPoint y: 251, endPoint x: 524, endPoint y: 240, distance: 12.1
click at [532, 251] on input "Location Filter" at bounding box center [556, 247] width 119 height 24
type input "****"
click at [603, 388] on button "Filter" at bounding box center [586, 378] width 58 height 31
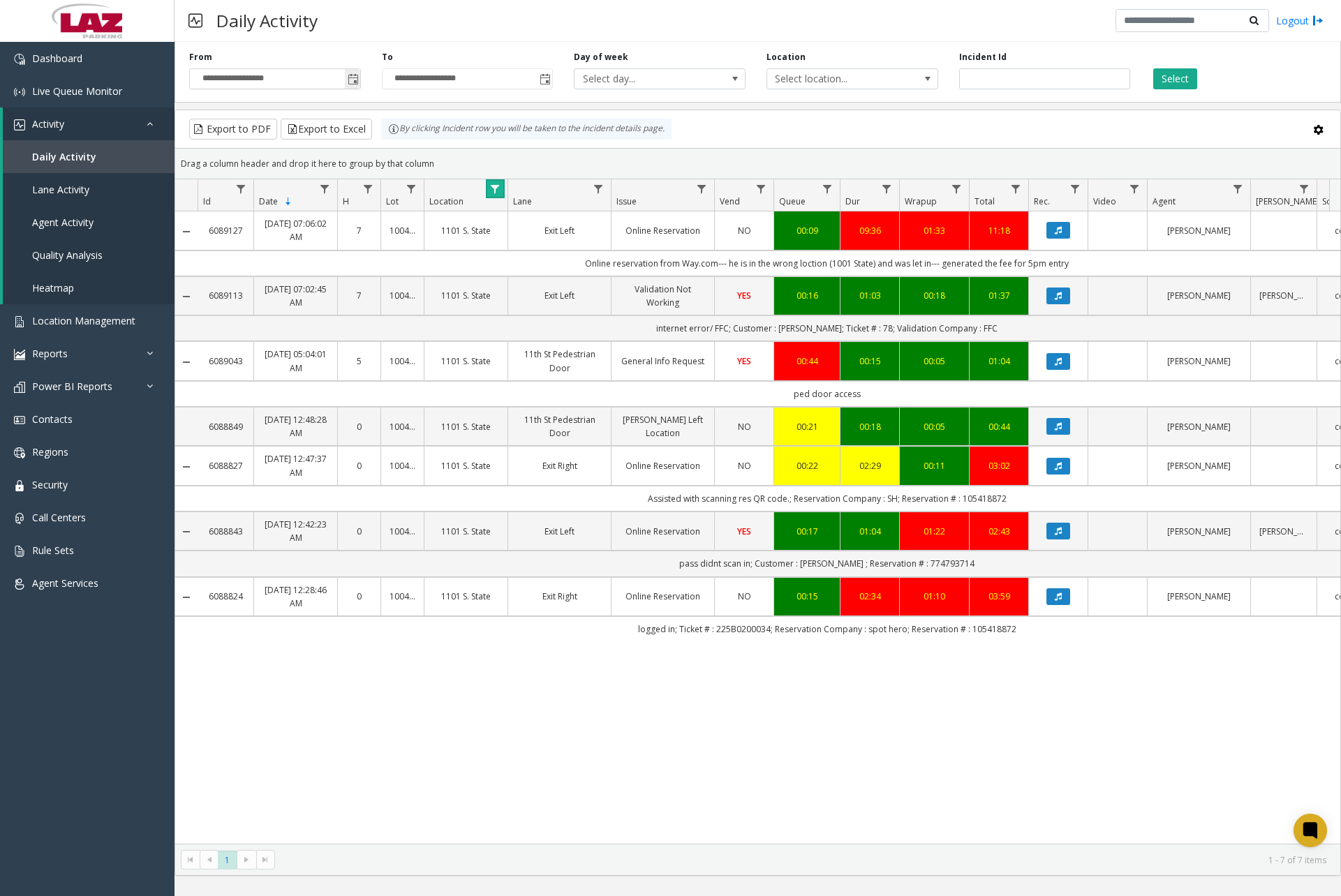
click at [352, 82] on span "Toggle popup" at bounding box center [353, 79] width 11 height 11
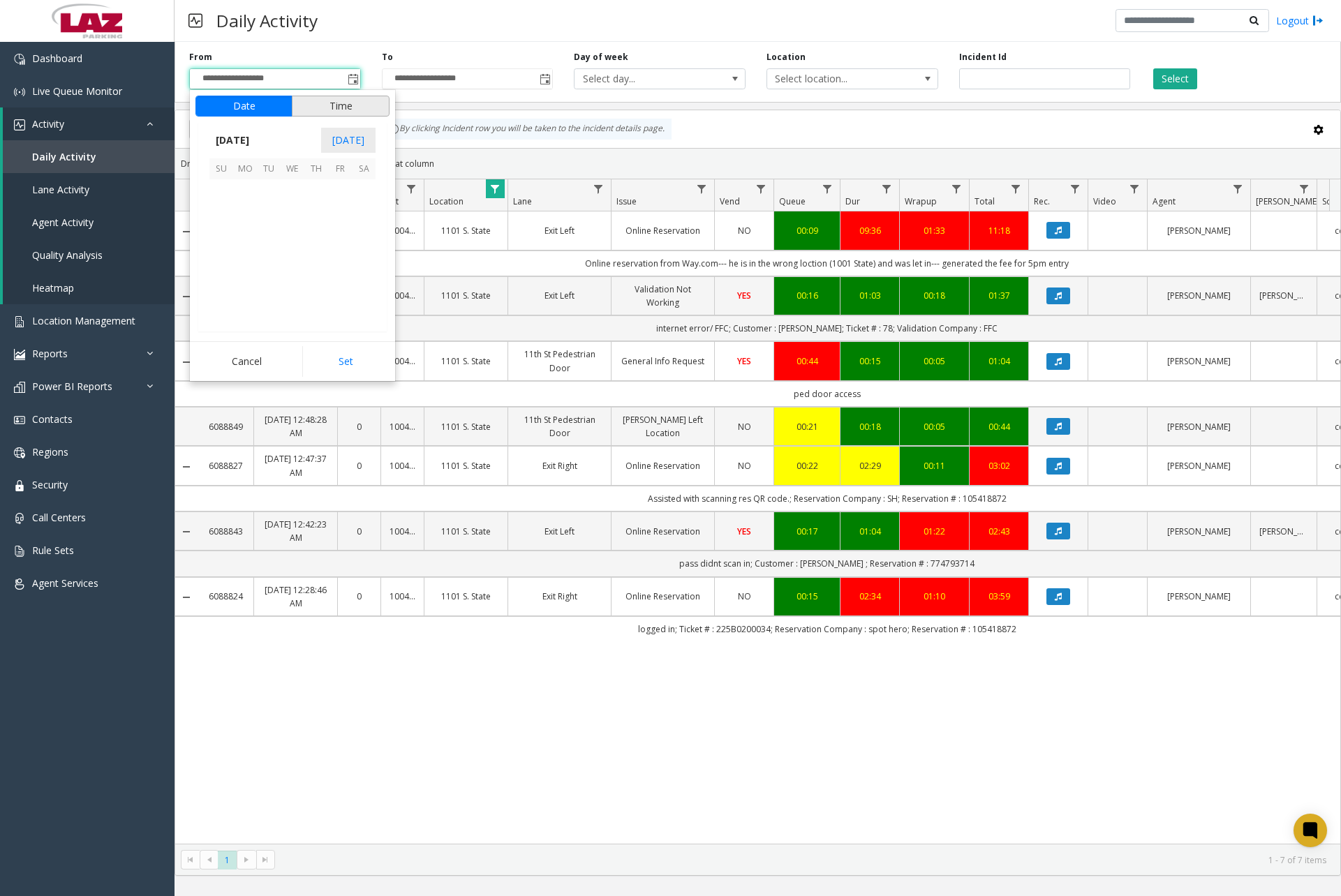
scroll to position [250347, 0]
click at [314, 289] on span "28" at bounding box center [315, 286] width 24 height 24
click at [227, 239] on span "12" at bounding box center [229, 242] width 11 height 13
click at [302, 244] on li "00" at bounding box center [299, 242] width 49 height 21
click at [296, 244] on span "00" at bounding box center [299, 242] width 11 height 13
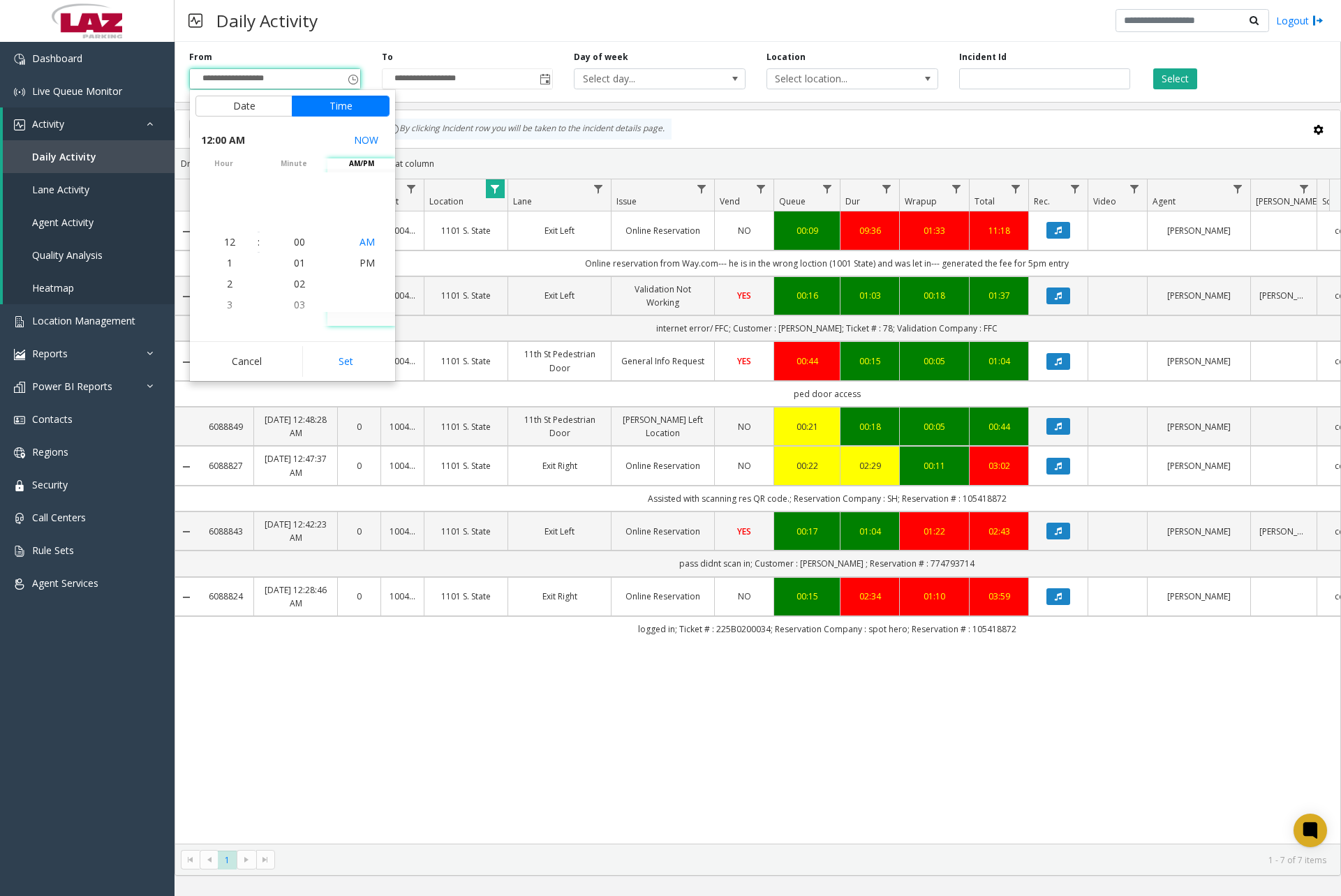
click at [363, 243] on span "AM" at bounding box center [367, 242] width 15 height 13
click at [350, 359] on button "Set" at bounding box center [346, 362] width 88 height 31
type input "**********"
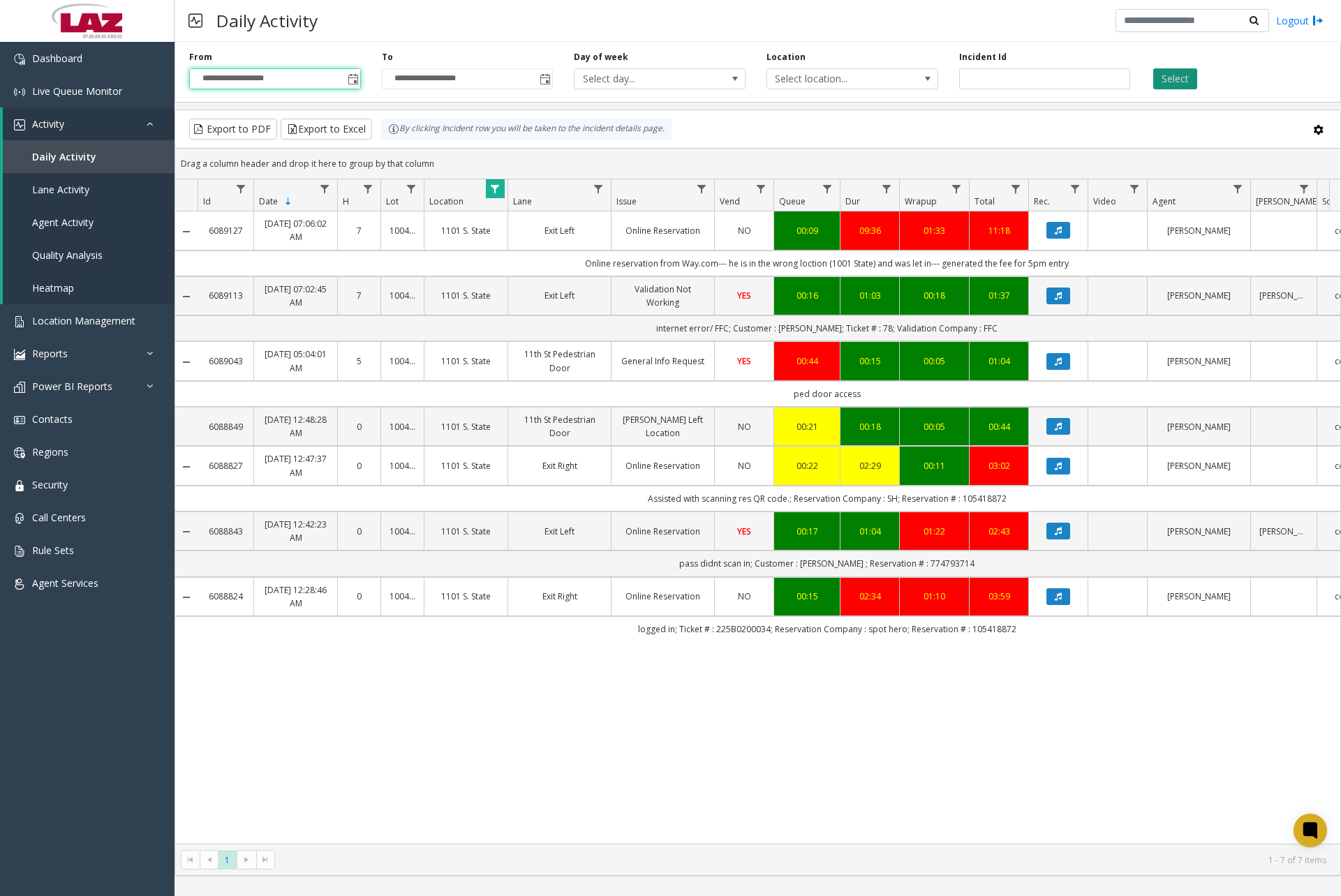
click at [1174, 76] on button "Select" at bounding box center [1175, 78] width 44 height 21
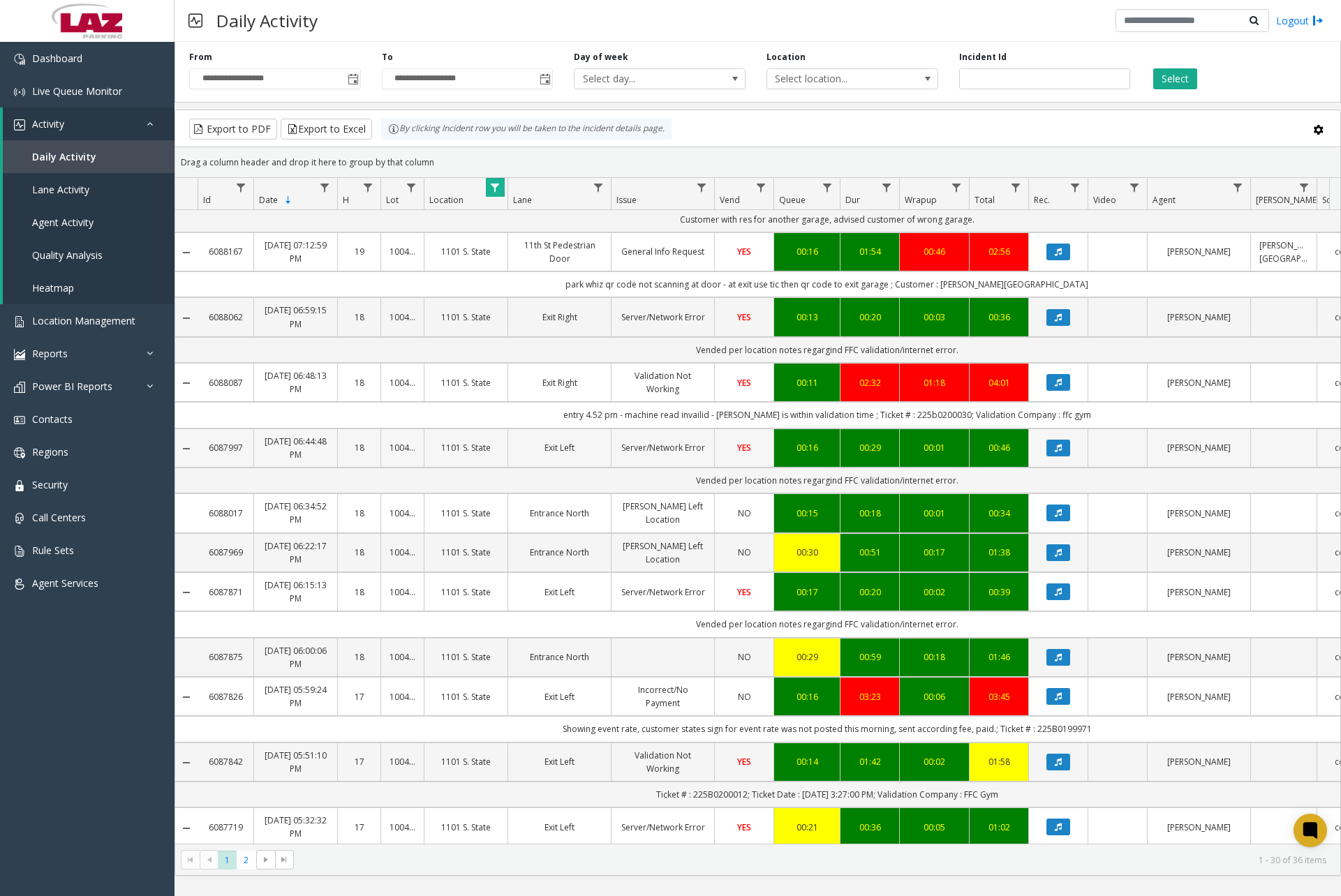
scroll to position [1022, 0]
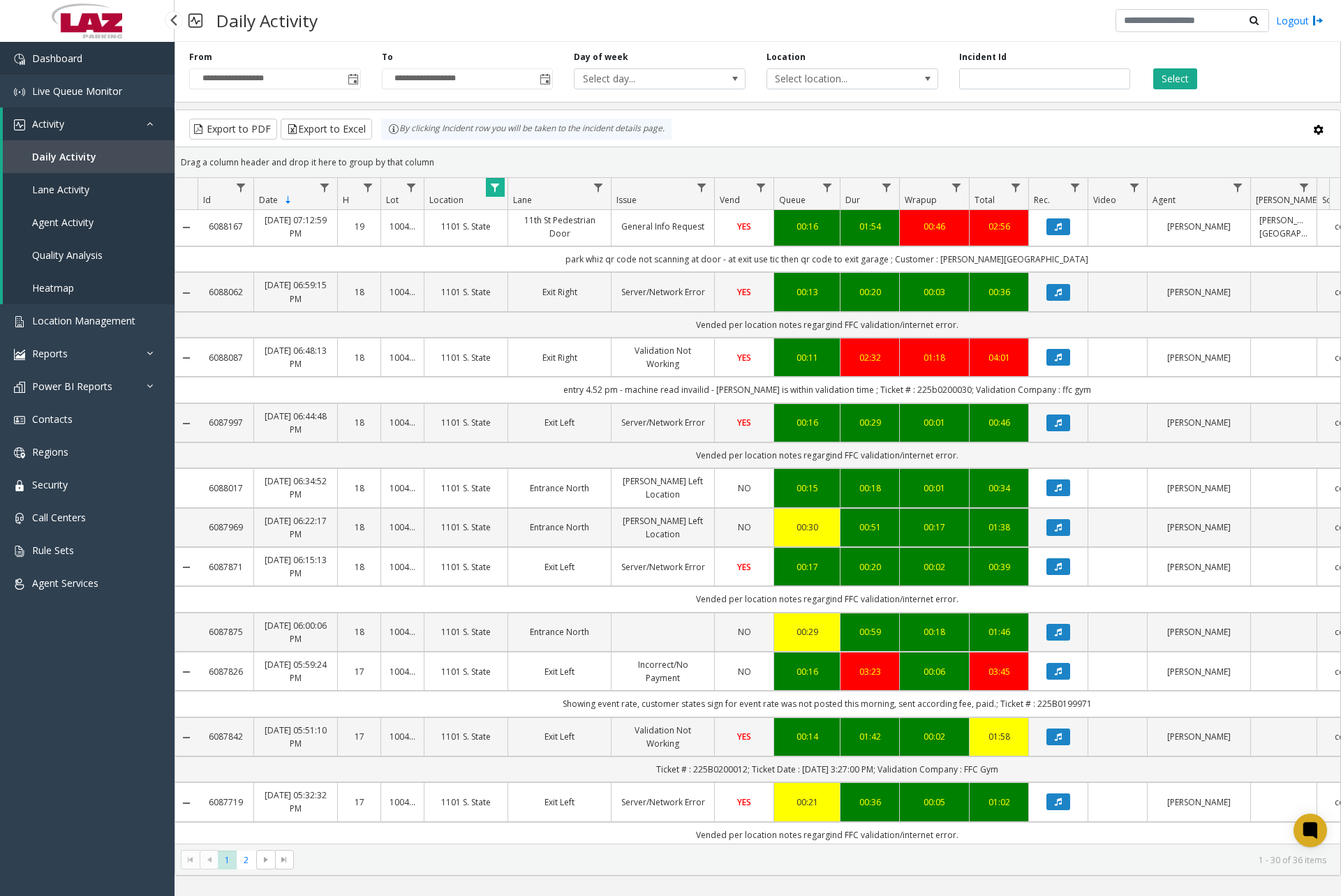
click at [133, 61] on link "Dashboard" at bounding box center [87, 58] width 175 height 33
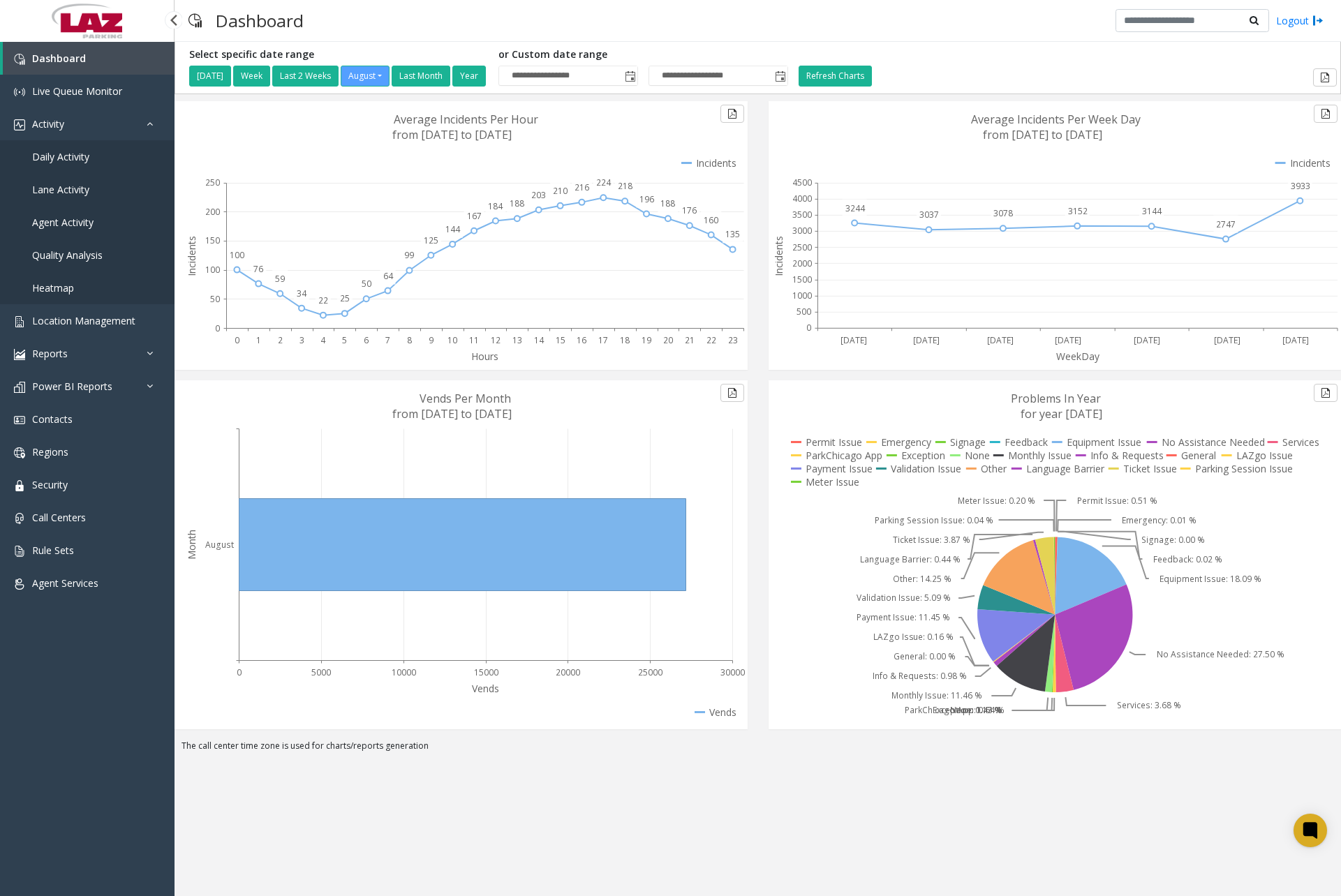
click at [70, 157] on span "Daily Activity" at bounding box center [60, 157] width 58 height 13
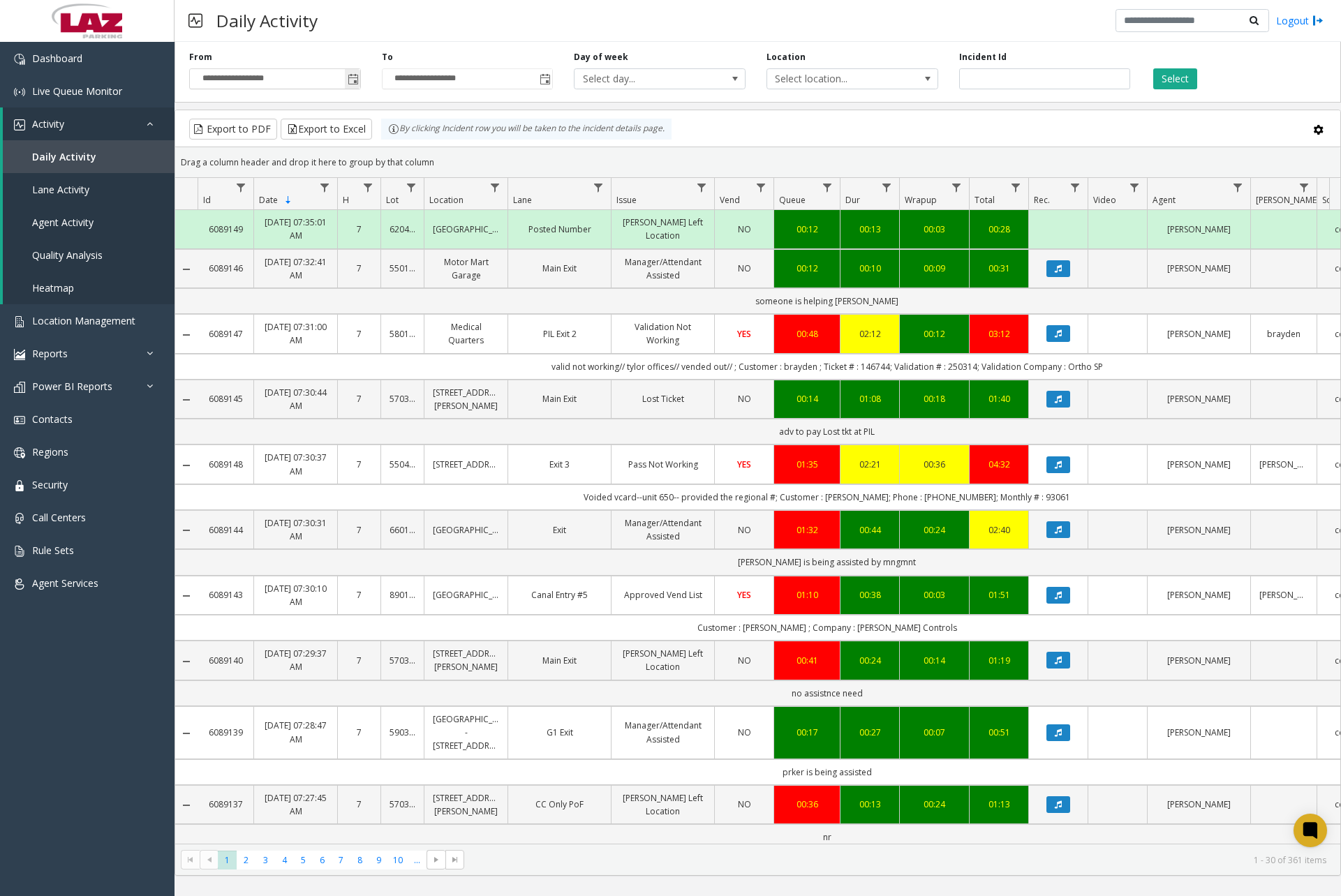
click at [356, 80] on span "Toggle popup" at bounding box center [353, 79] width 11 height 11
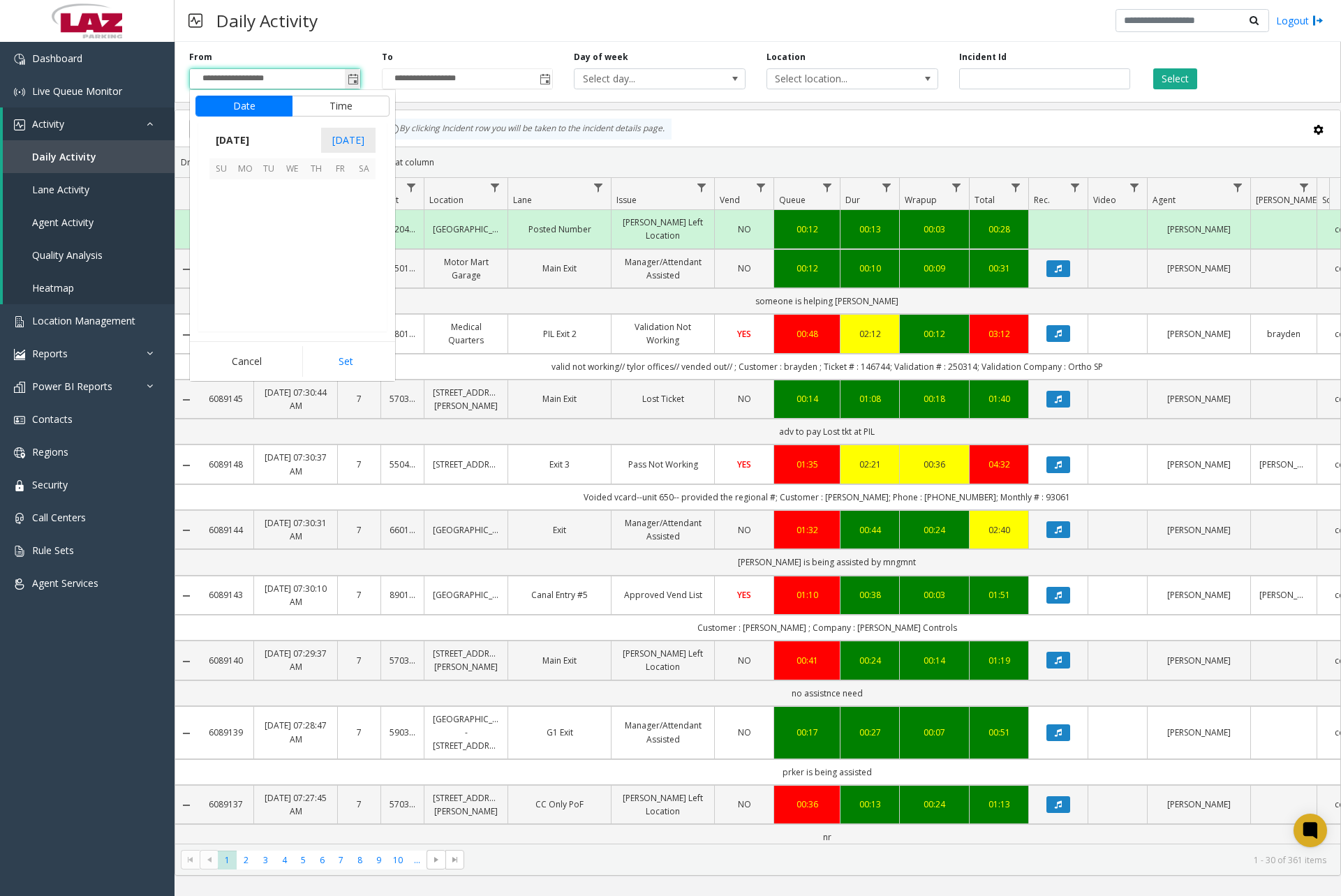
scroll to position [250347, 0]
click at [314, 282] on span "28" at bounding box center [315, 286] width 24 height 24
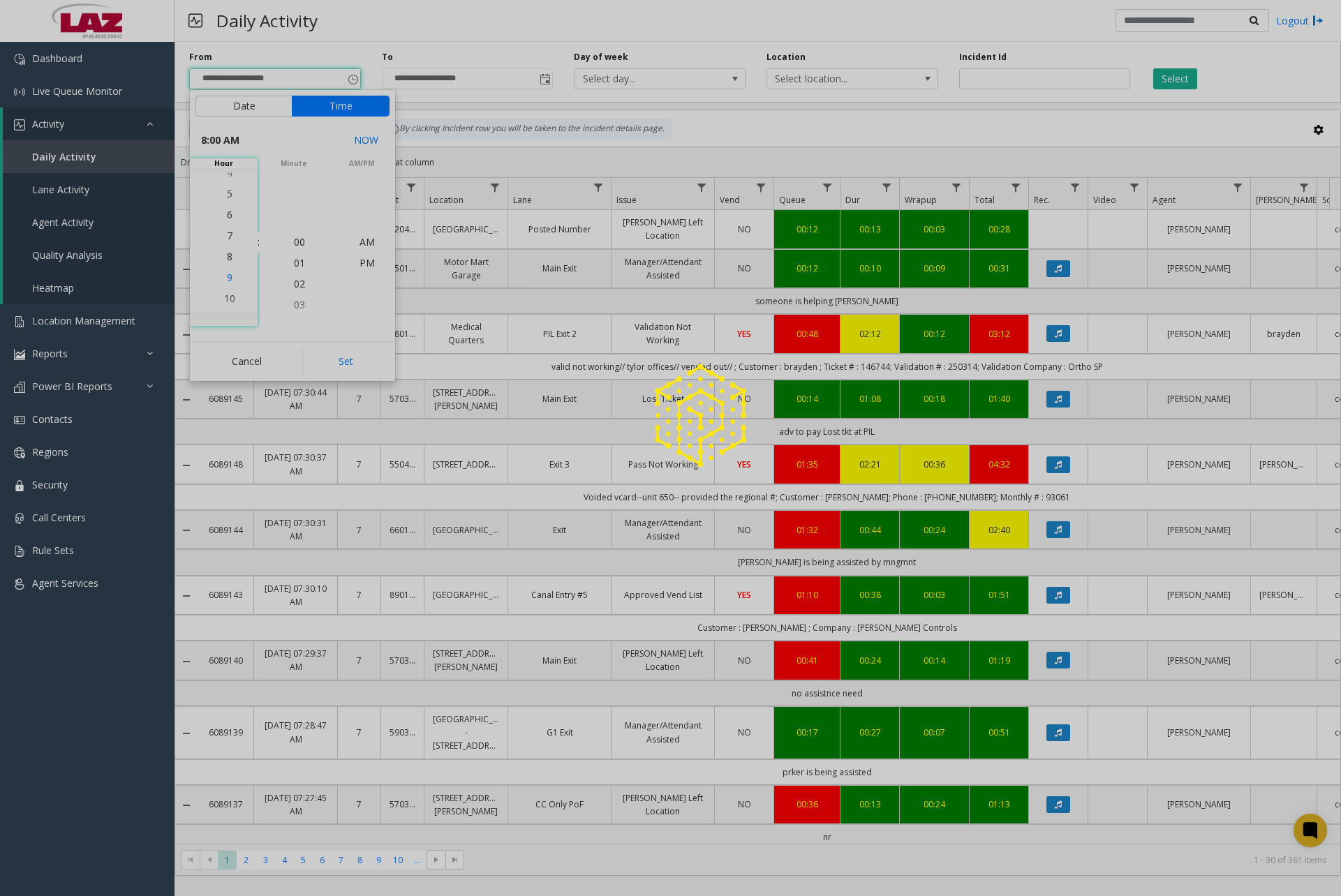
scroll to position [167, 0]
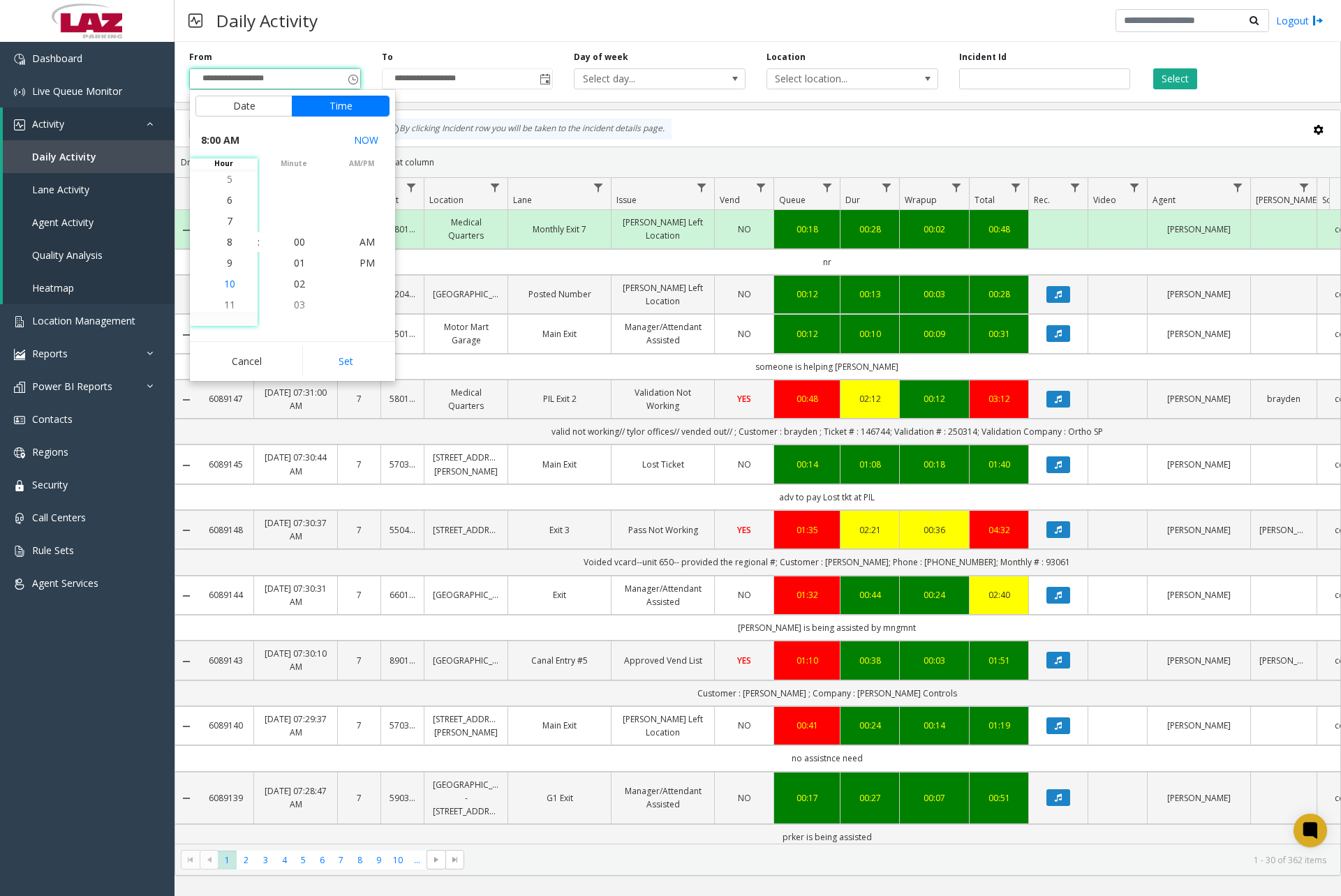
click at [226, 282] on span "10" at bounding box center [229, 283] width 11 height 13
click at [294, 240] on span "00" at bounding box center [299, 242] width 11 height 13
click at [362, 263] on span "PM" at bounding box center [367, 262] width 15 height 13
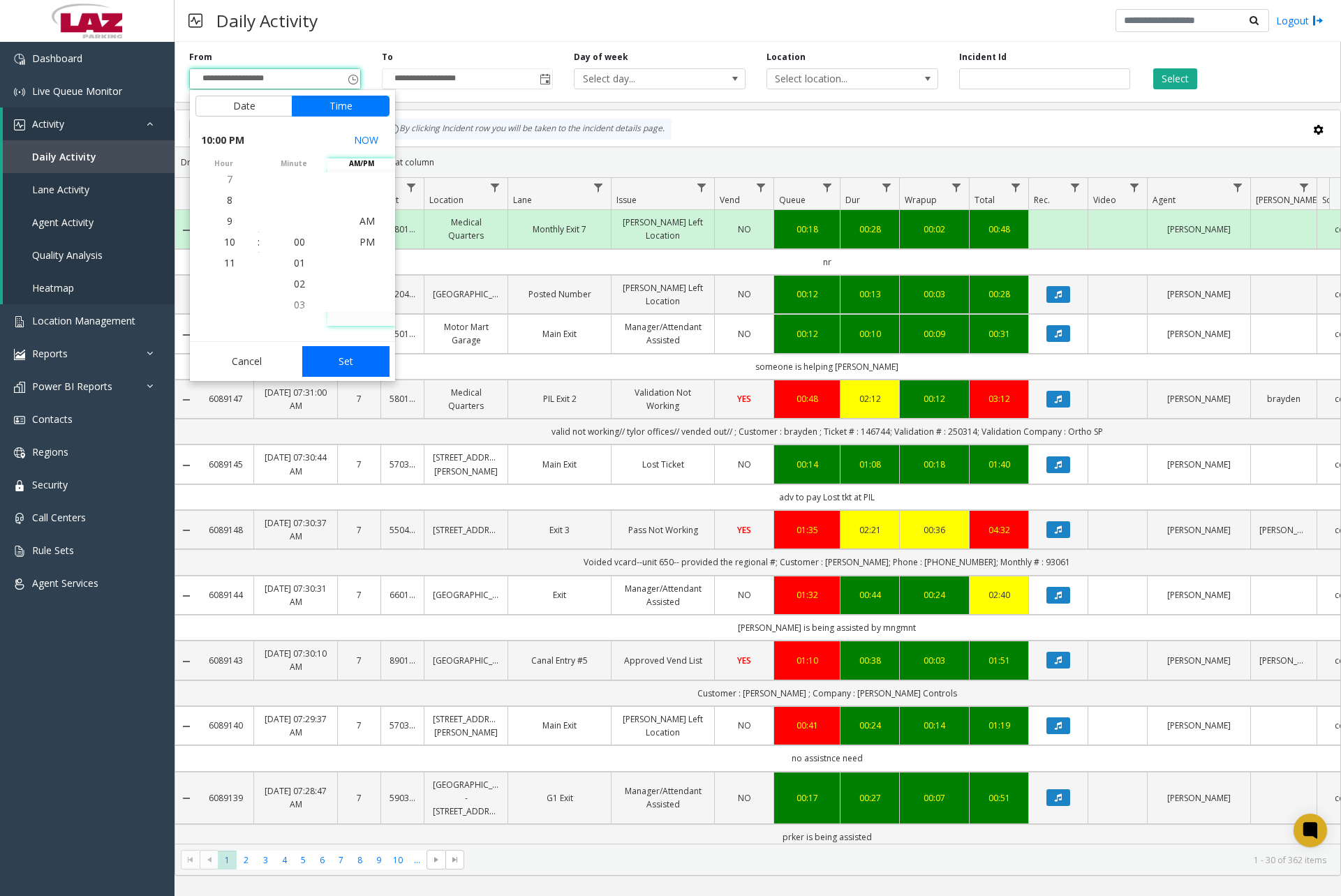
click at [339, 355] on button "Set" at bounding box center [346, 362] width 88 height 31
type input "**********"
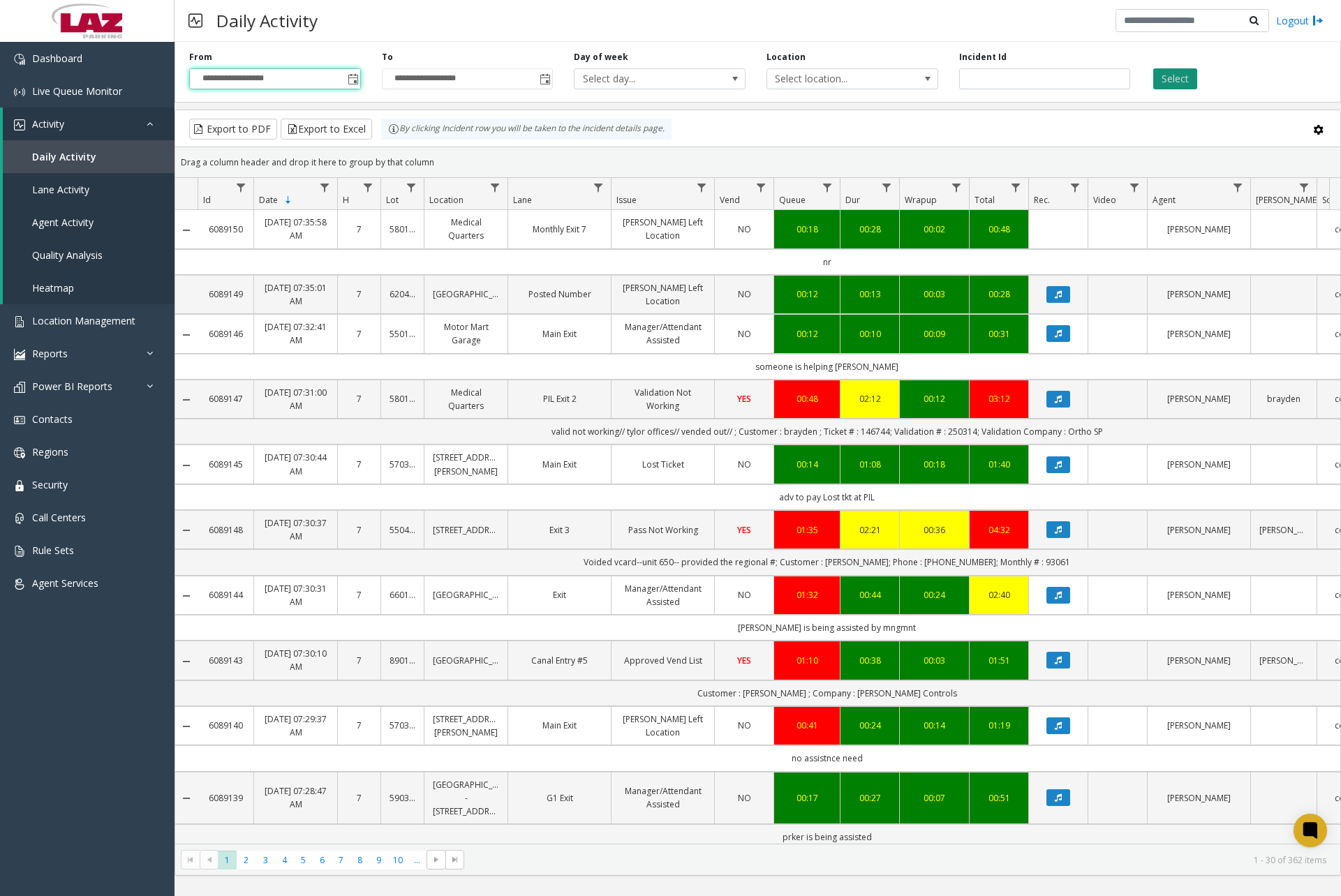
click at [1169, 82] on button "Select" at bounding box center [1175, 78] width 44 height 21
click at [549, 84] on span "Toggle popup" at bounding box center [545, 79] width 11 height 11
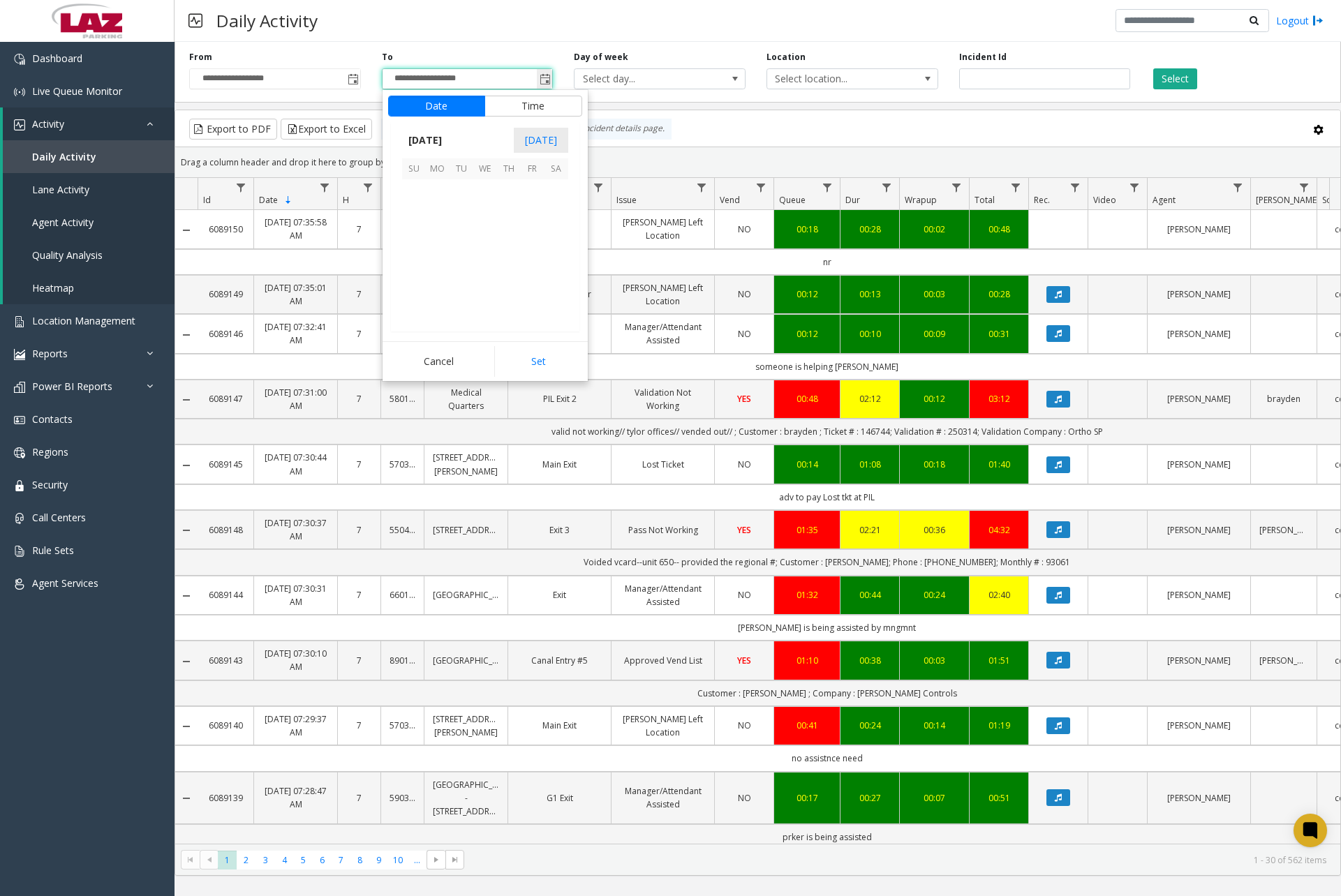
scroll to position [21, 0]
click at [529, 288] on span "29" at bounding box center [533, 286] width 24 height 24
click at [419, 241] on span "7" at bounding box center [422, 242] width 6 height 13
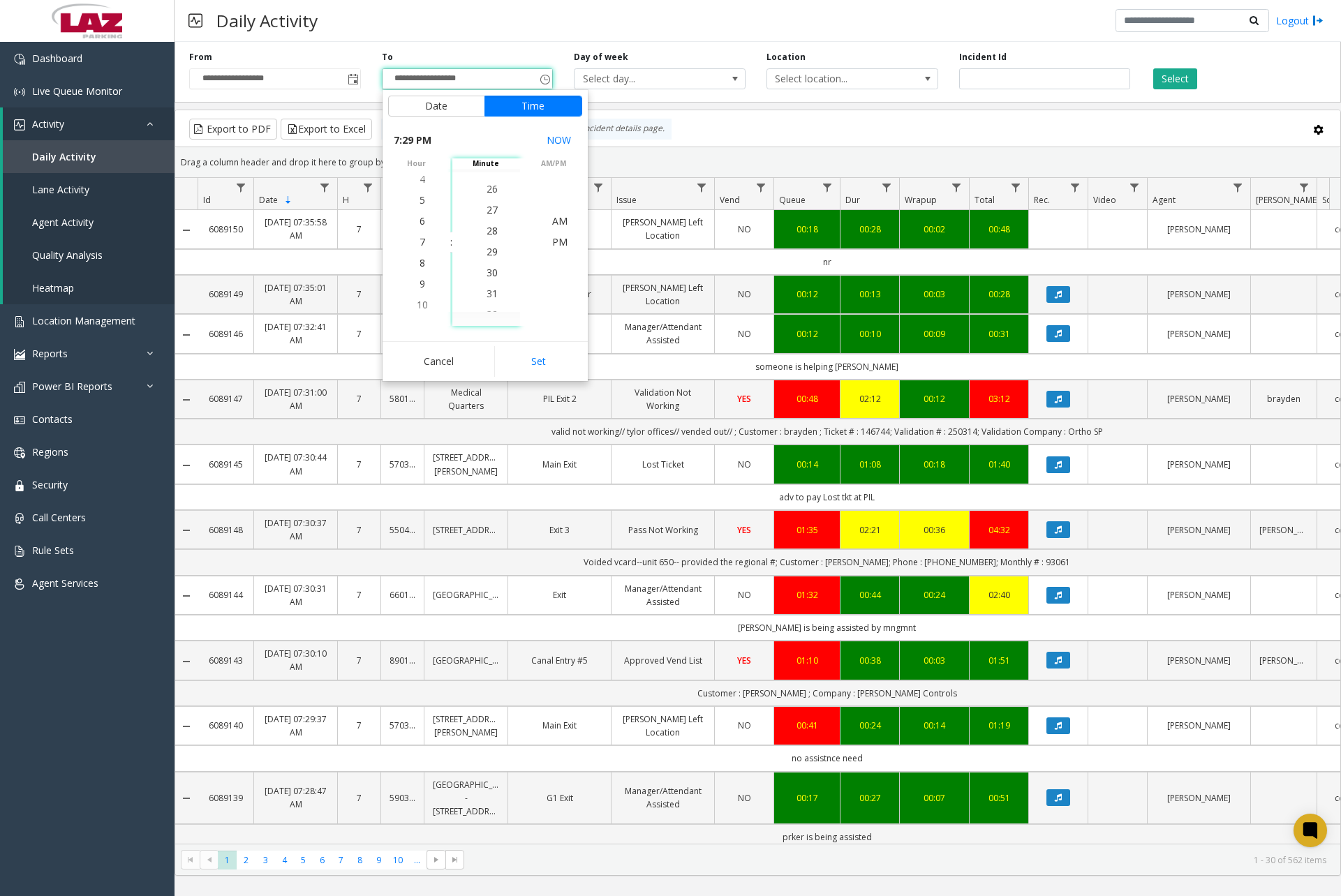
scroll to position [607, 0]
click at [486, 262] on span "30" at bounding box center [492, 262] width 11 height 13
click at [552, 222] on span "AM" at bounding box center [560, 221] width 15 height 13
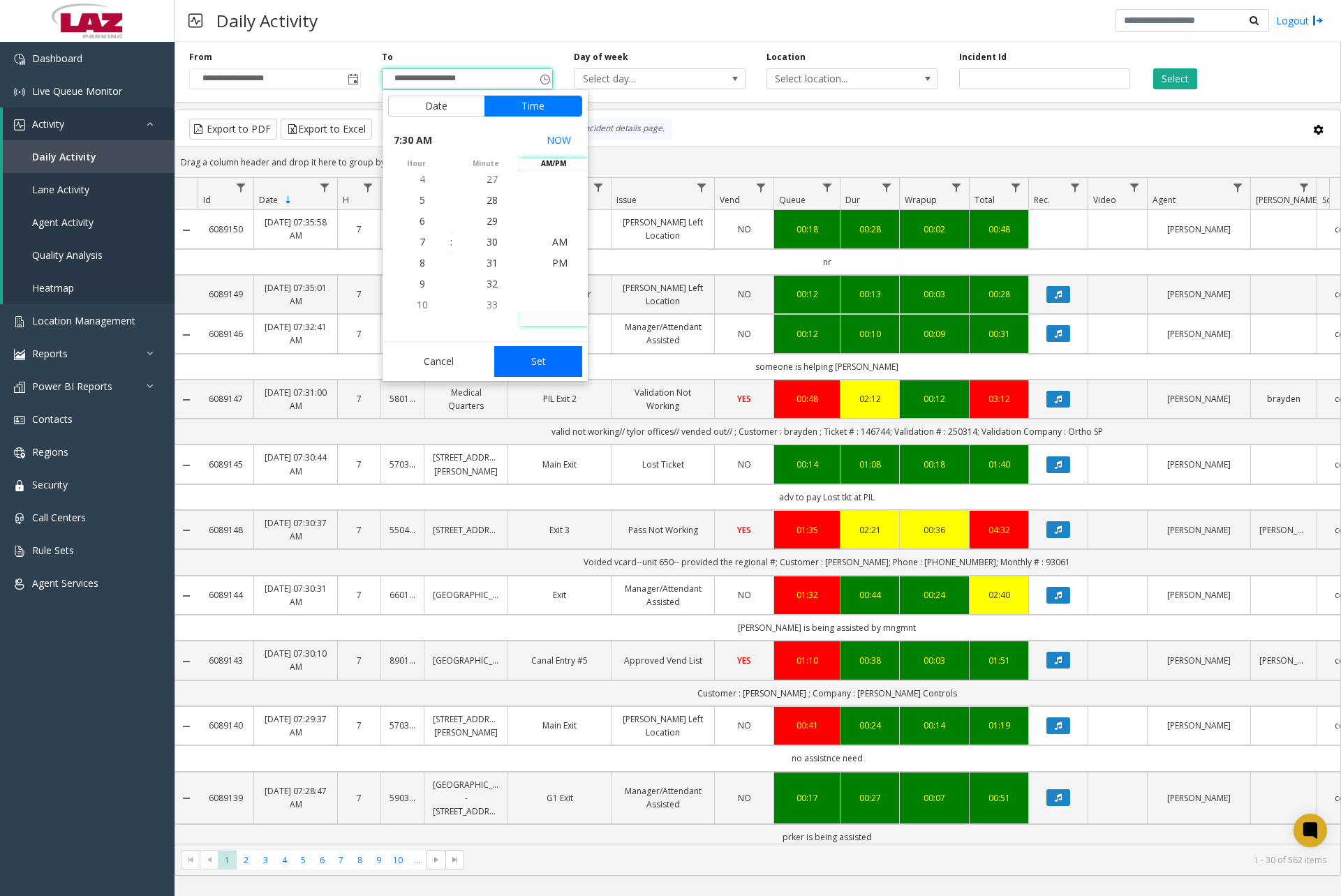
click at [537, 355] on button "Set" at bounding box center [537, 362] width 88 height 31
type input "**********"
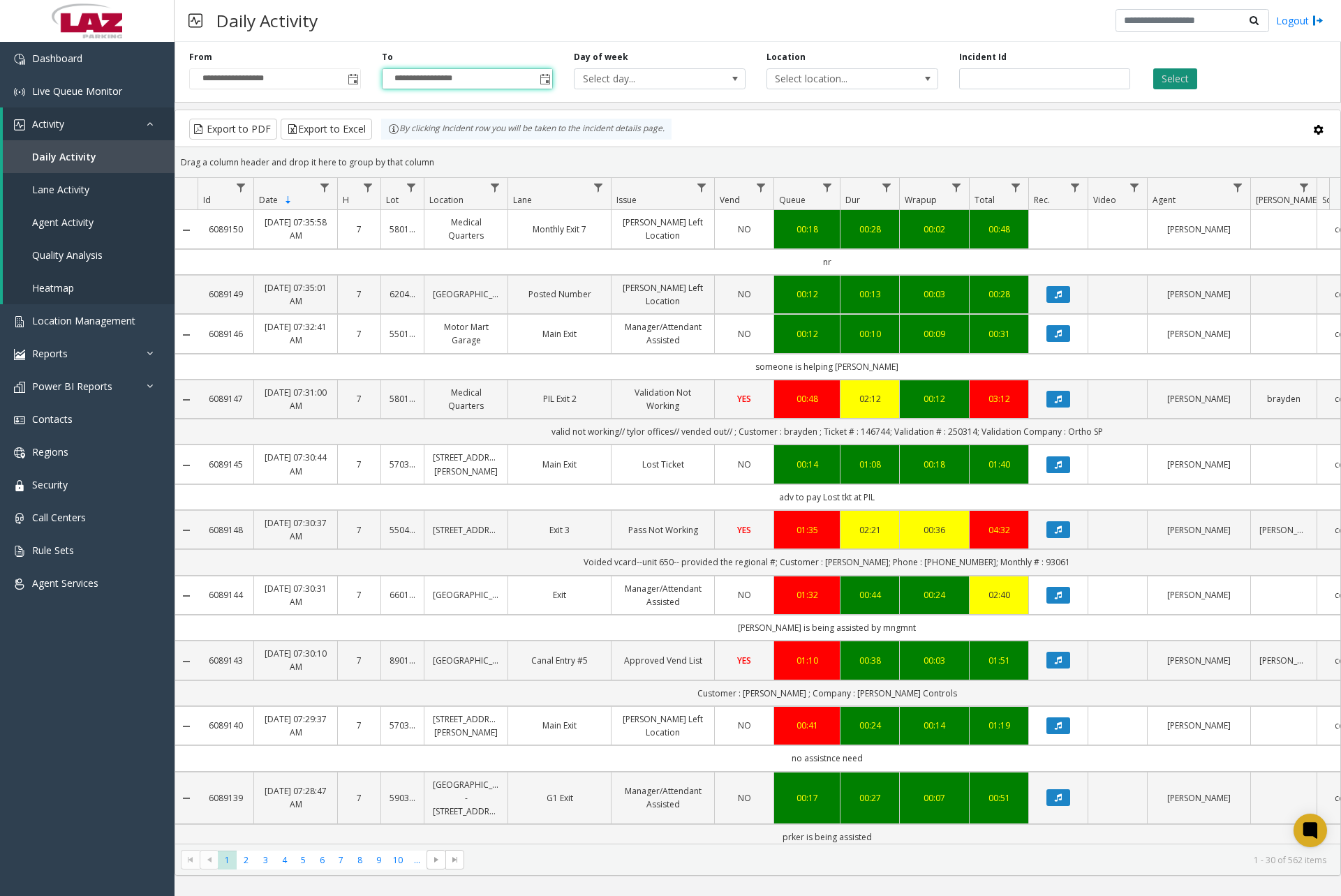
click at [1172, 79] on button "Select" at bounding box center [1175, 78] width 44 height 21
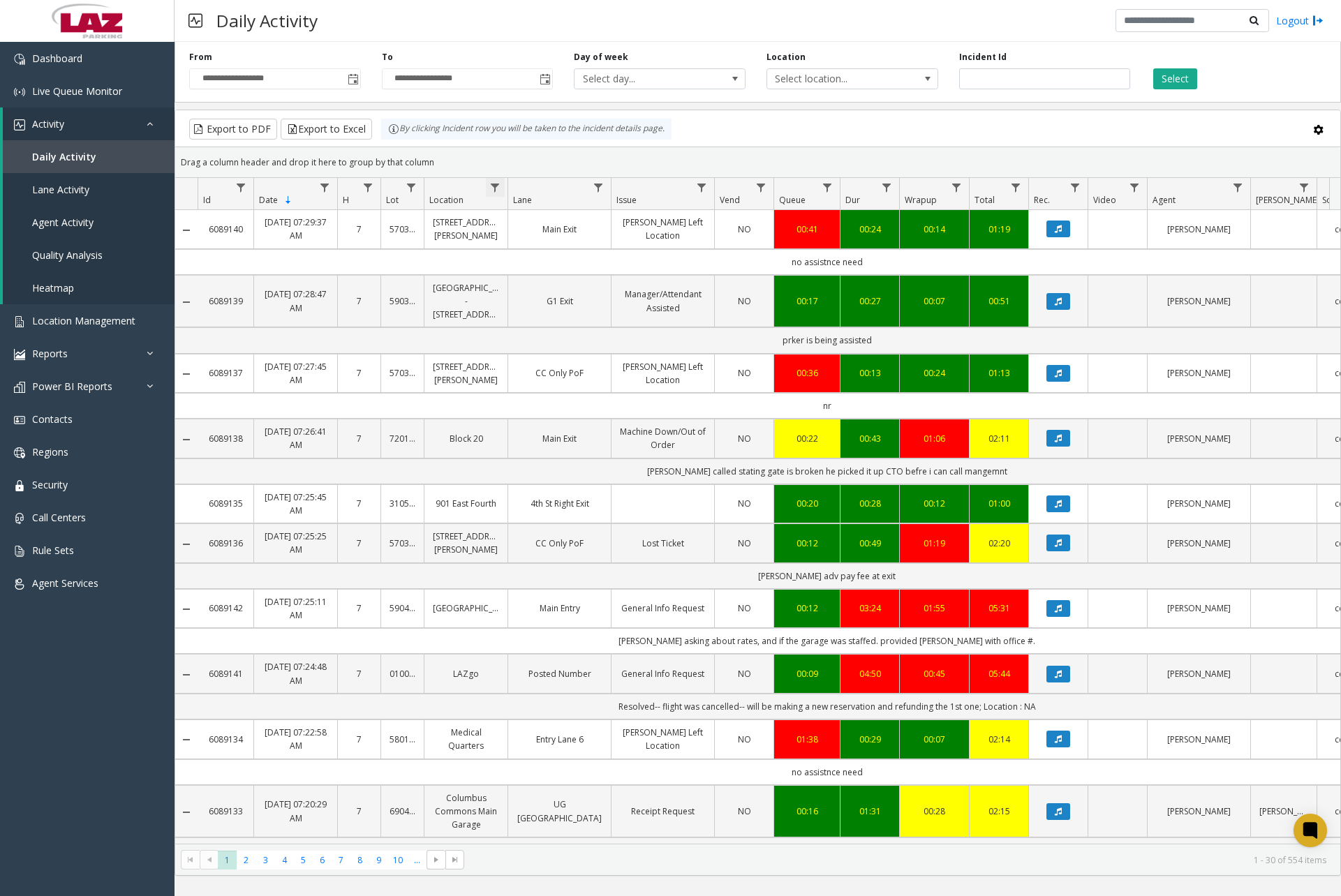
click at [497, 186] on span "Data table" at bounding box center [495, 188] width 11 height 11
click at [577, 253] on input "Location Filter" at bounding box center [556, 247] width 119 height 24
type input "******"
click at [590, 372] on button "Filter" at bounding box center [586, 378] width 58 height 31
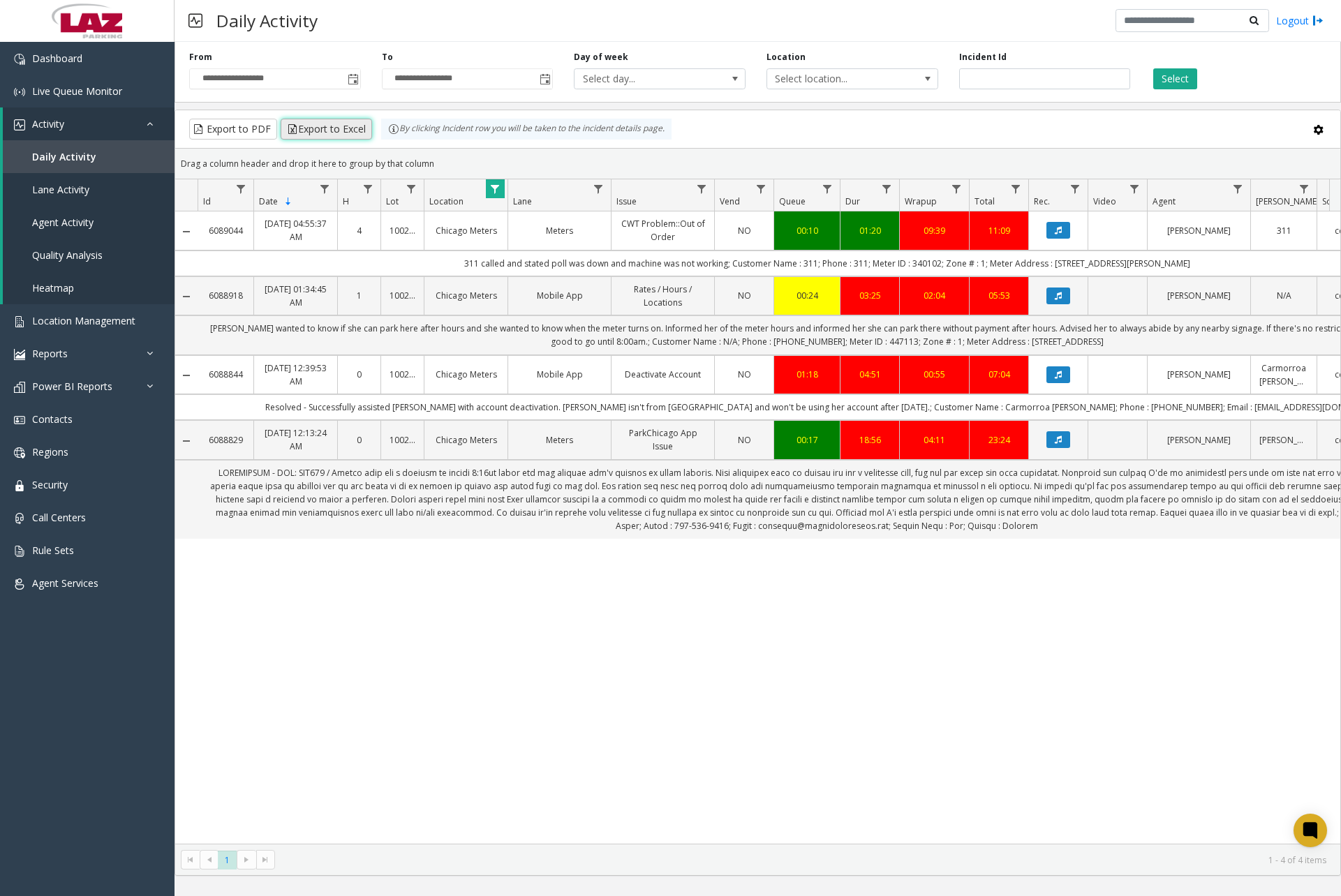
click at [321, 133] on button "Export to Excel" at bounding box center [326, 129] width 92 height 21
